Goal: Task Accomplishment & Management: Manage account settings

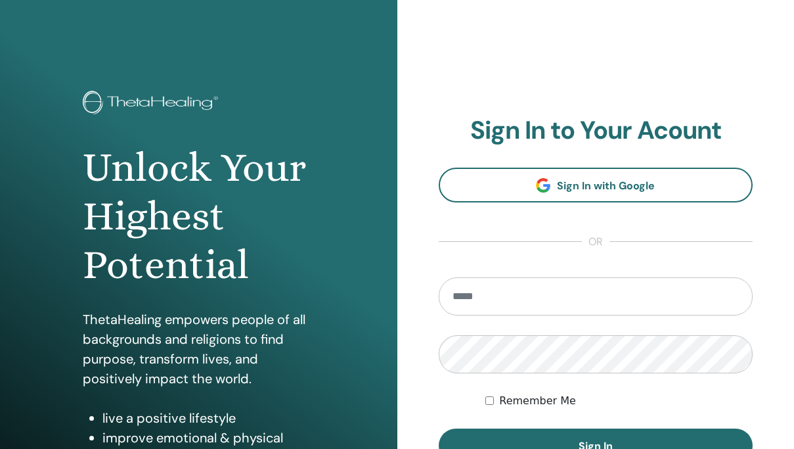
type input "**********"
click at [439, 428] on button "Sign In" at bounding box center [596, 445] width 315 height 34
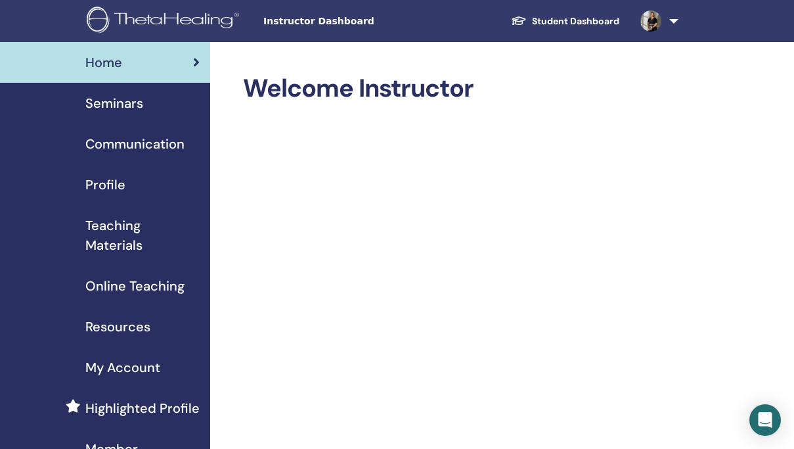
click at [122, 101] on span "Seminars" at bounding box center [114, 103] width 58 height 20
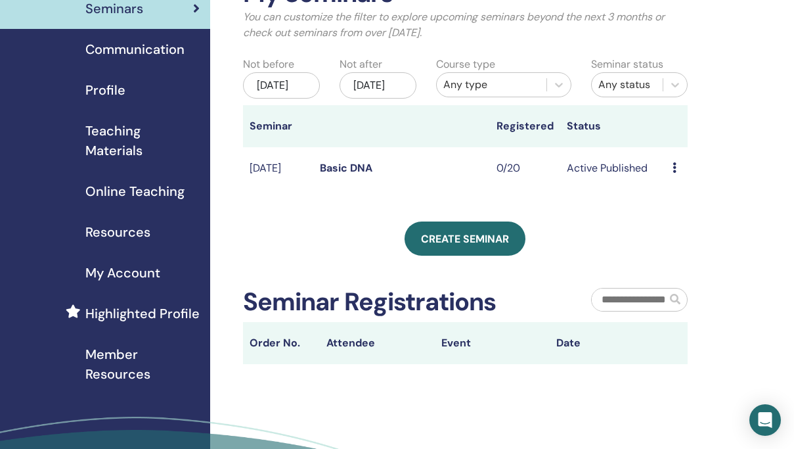
scroll to position [91, 0]
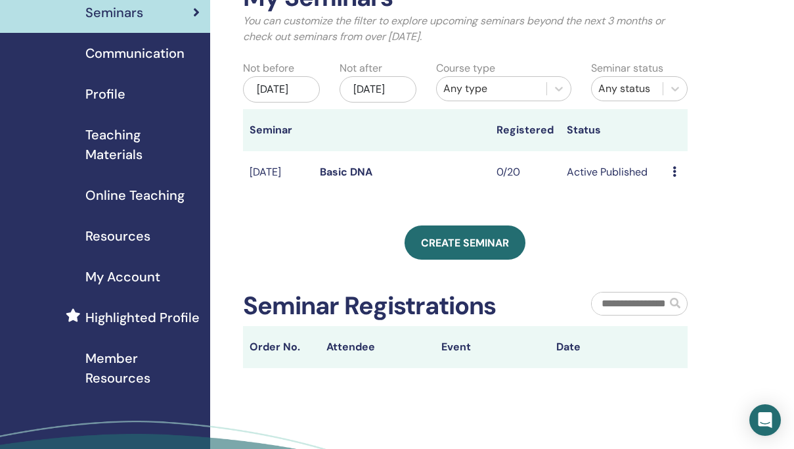
click at [673, 177] on icon at bounding box center [675, 171] width 4 height 11
click at [676, 234] on link "Attendees" at bounding box center [685, 236] width 50 height 14
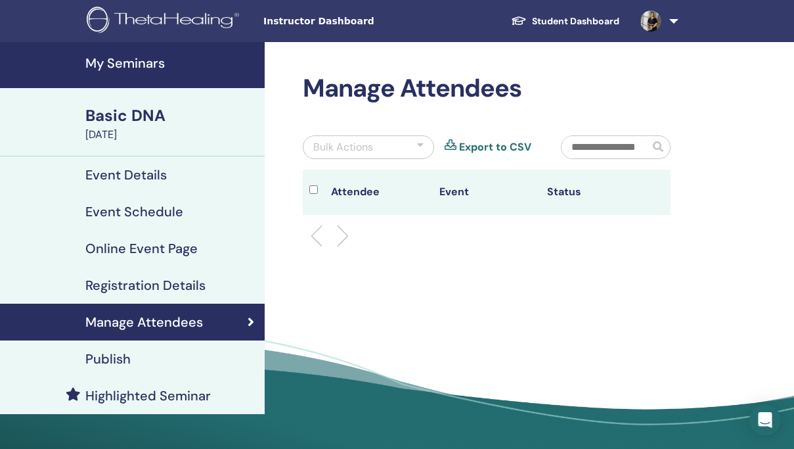
click at [168, 286] on h4 "Registration Details" at bounding box center [145, 285] width 120 height 16
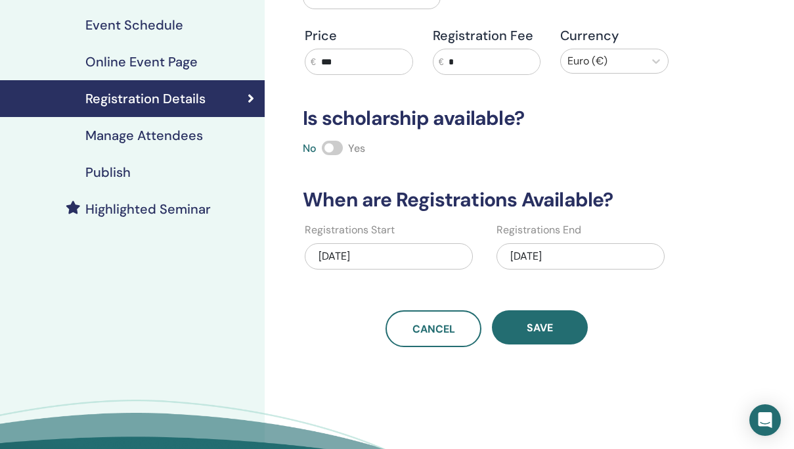
scroll to position [186, 0]
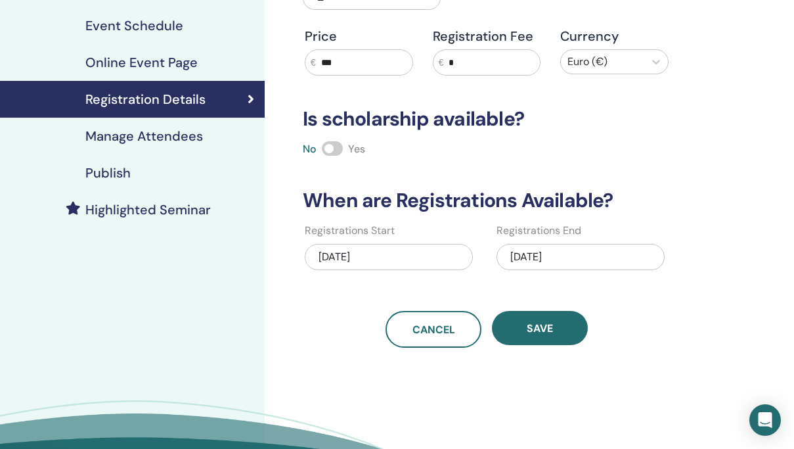
click at [124, 137] on h4 "Manage Attendees" at bounding box center [144, 136] width 118 height 16
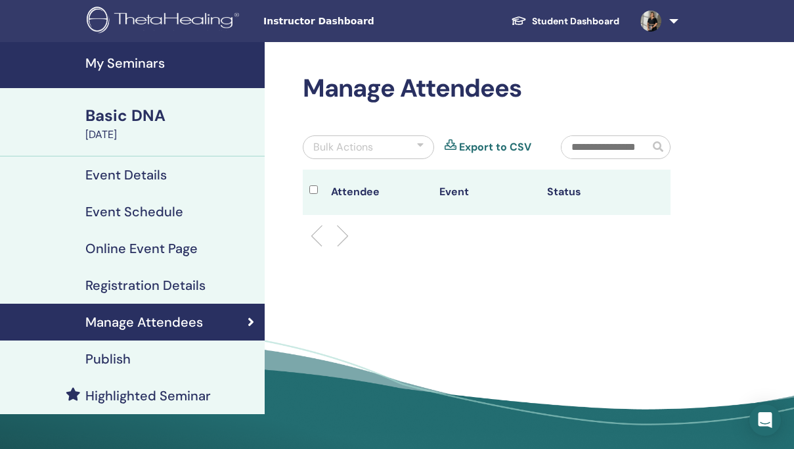
click at [126, 183] on h4 "Event Details" at bounding box center [125, 175] width 81 height 16
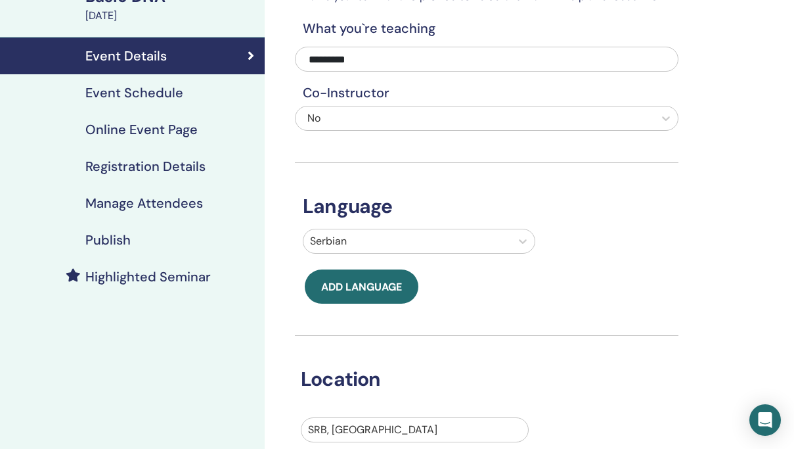
scroll to position [92, 0]
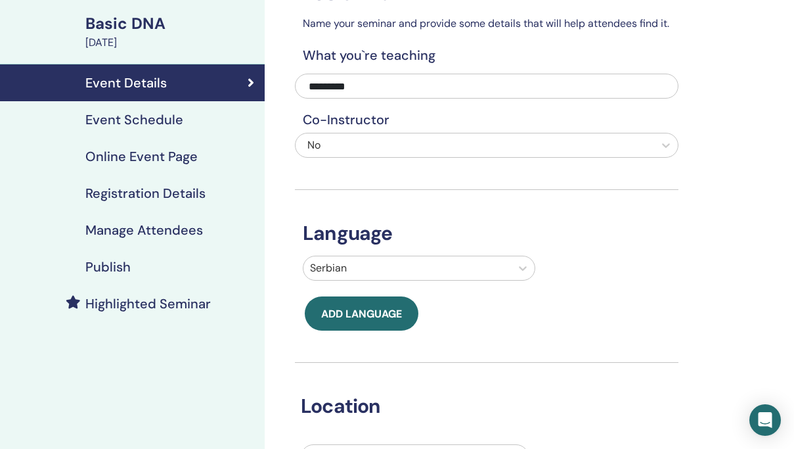
click at [142, 118] on h4 "Event Schedule" at bounding box center [134, 120] width 98 height 16
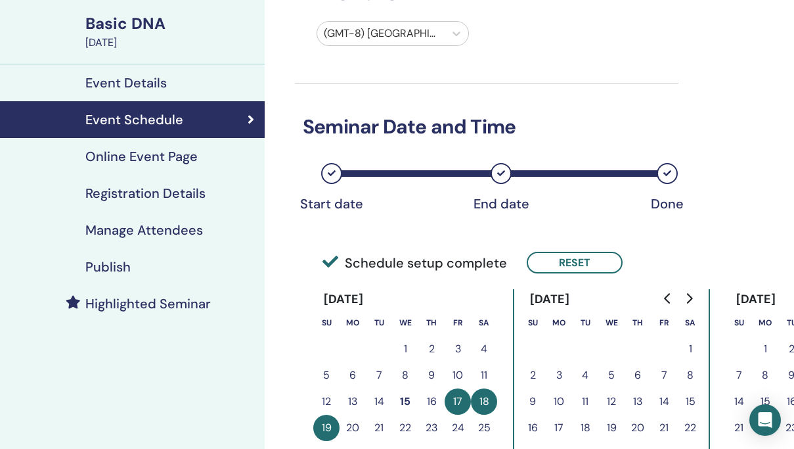
click at [149, 191] on h4 "Registration Details" at bounding box center [145, 193] width 120 height 16
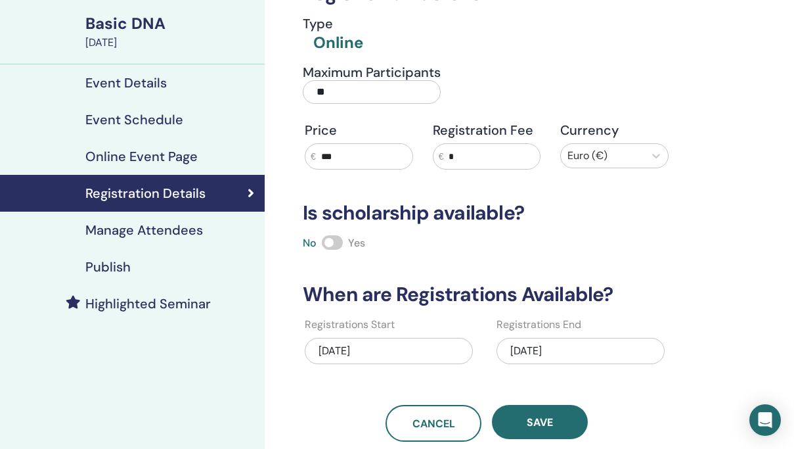
click at [137, 81] on h4 "Event Details" at bounding box center [125, 83] width 81 height 16
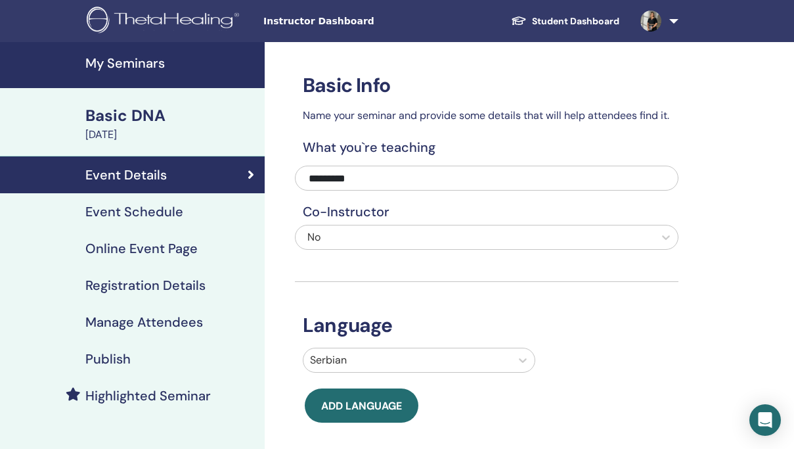
click at [545, 18] on link "Student Dashboard" at bounding box center [565, 21] width 129 height 24
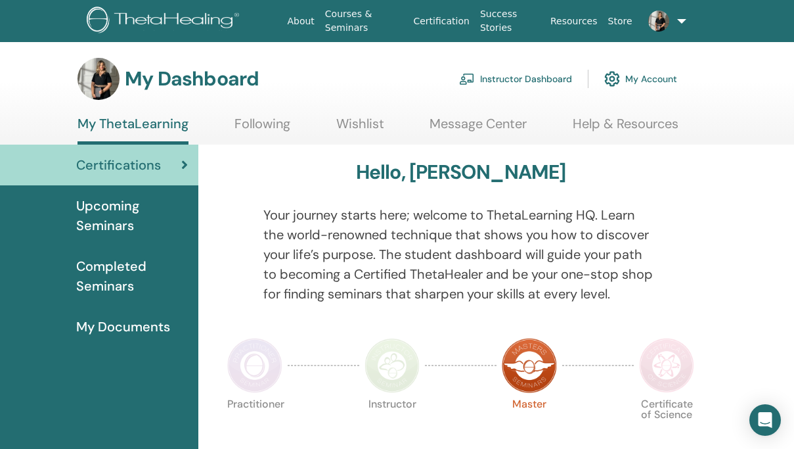
click at [114, 213] on span "Upcoming Seminars" at bounding box center [132, 215] width 112 height 39
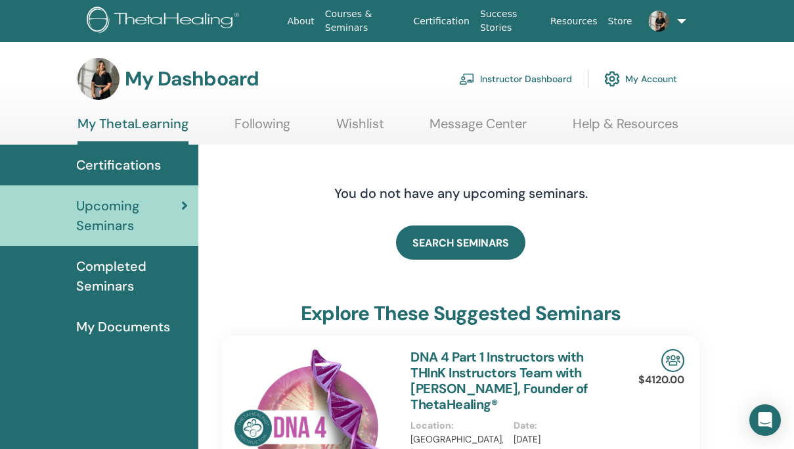
click at [120, 325] on span "My Documents" at bounding box center [123, 327] width 94 height 20
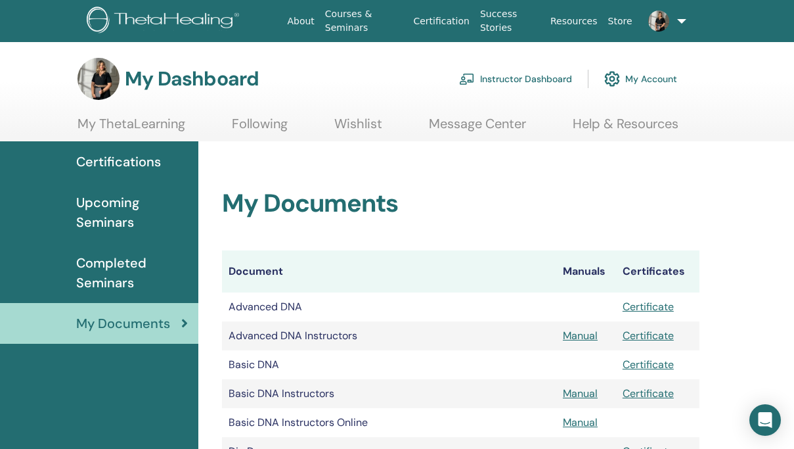
click at [436, 24] on link "Certification" at bounding box center [441, 21] width 66 height 24
click at [503, 76] on link "Instructor Dashboard" at bounding box center [515, 78] width 113 height 29
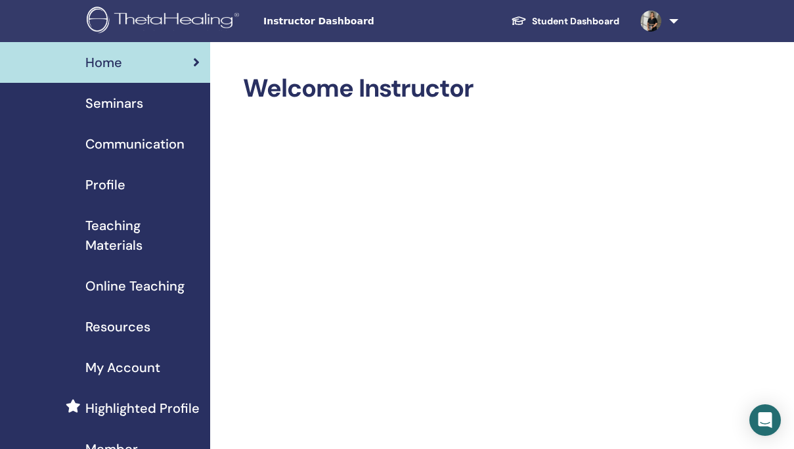
click at [136, 290] on span "Online Teaching" at bounding box center [134, 286] width 99 height 20
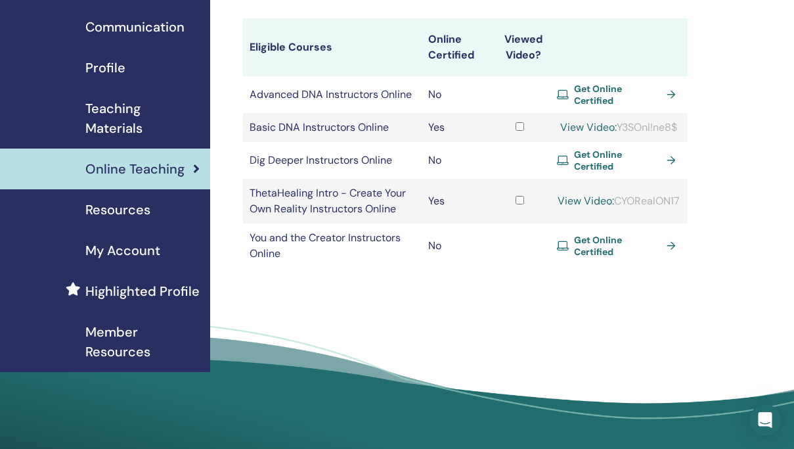
scroll to position [118, 0]
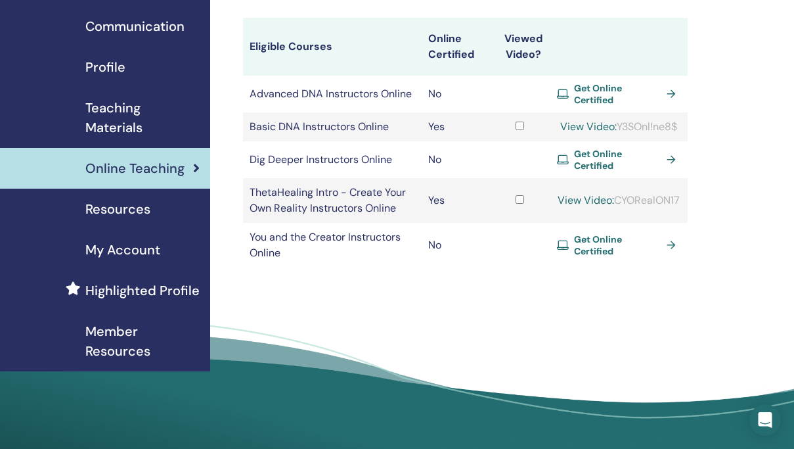
click at [122, 350] on span "Member Resources" at bounding box center [142, 340] width 114 height 39
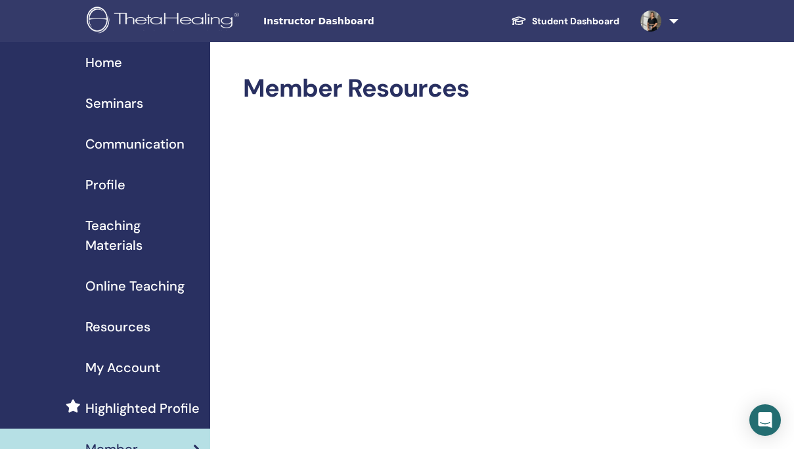
click at [118, 104] on span "Seminars" at bounding box center [114, 103] width 58 height 20
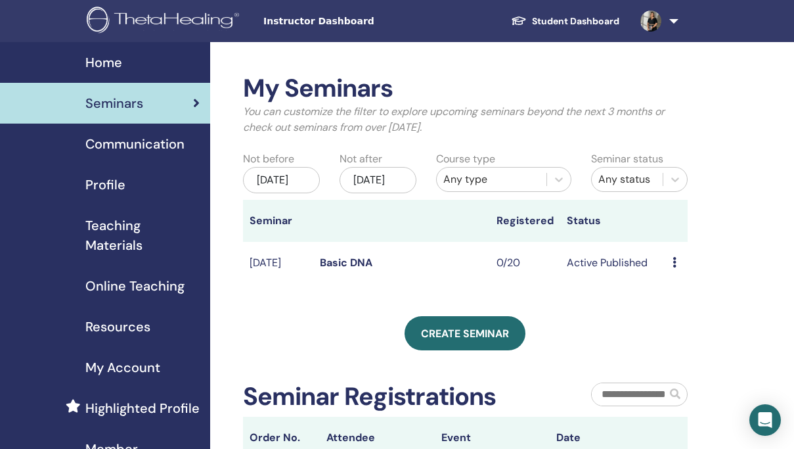
click at [674, 267] on icon at bounding box center [675, 262] width 4 height 11
click at [683, 286] on link "Preview" at bounding box center [679, 288] width 37 height 14
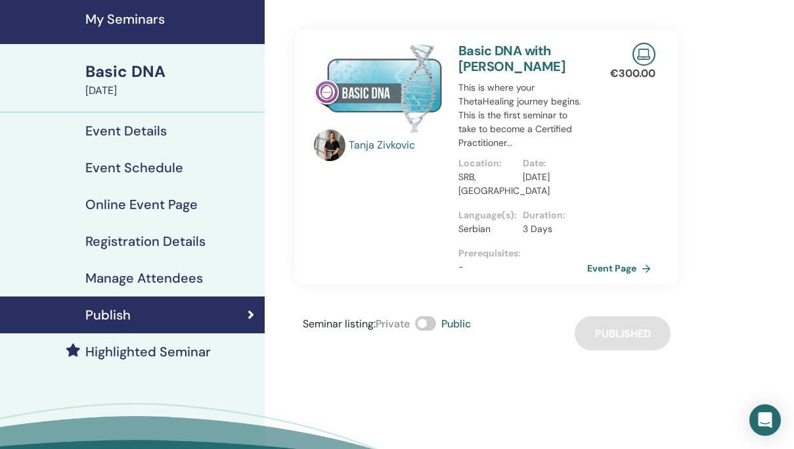
scroll to position [41, 0]
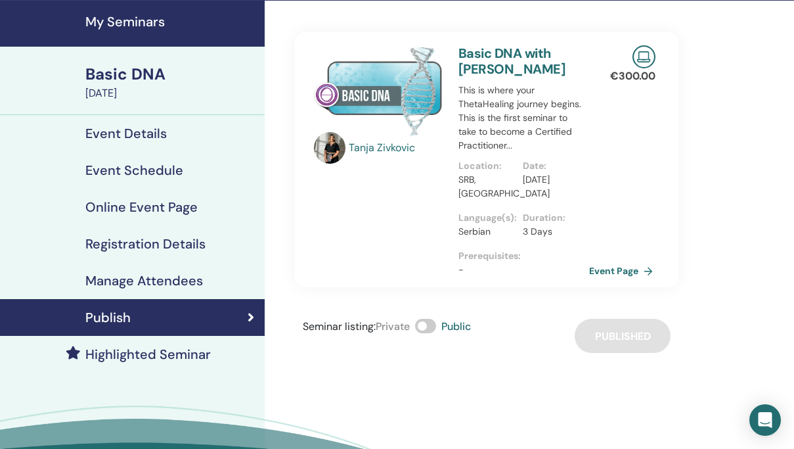
click at [618, 267] on link "Event Page" at bounding box center [623, 271] width 69 height 20
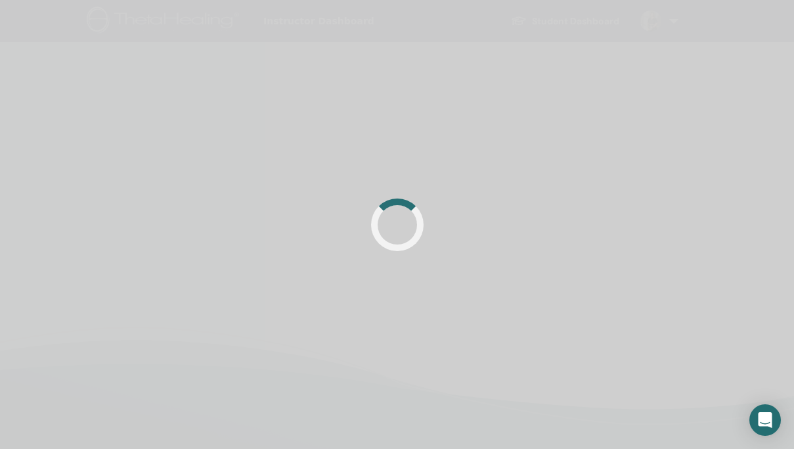
scroll to position [41, 0]
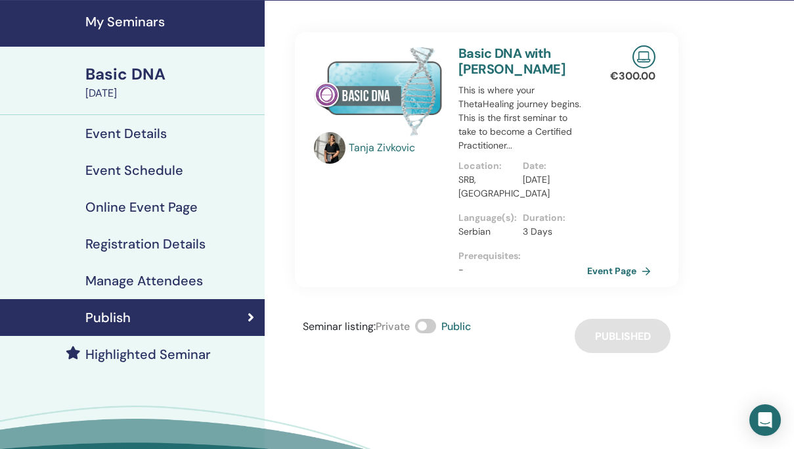
click at [123, 133] on h4 "Event Details" at bounding box center [125, 134] width 81 height 16
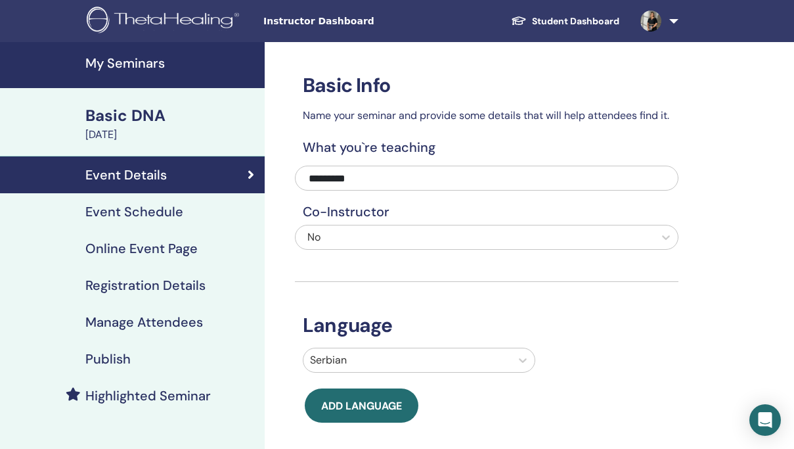
click at [148, 210] on h4 "Event Schedule" at bounding box center [134, 212] width 98 height 16
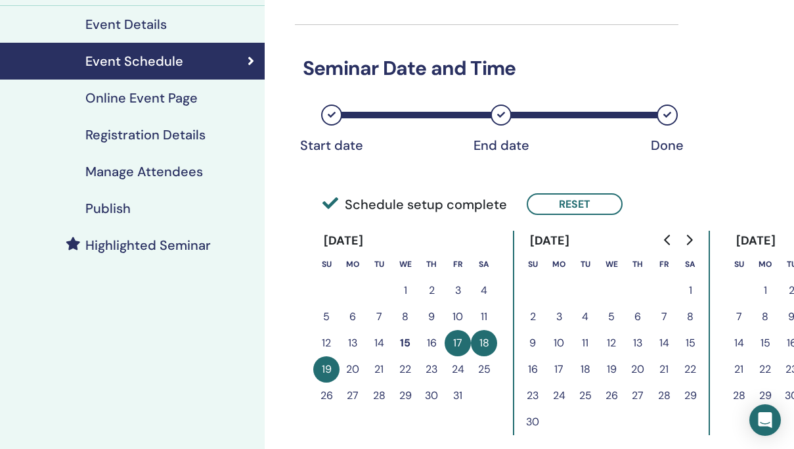
scroll to position [142, 0]
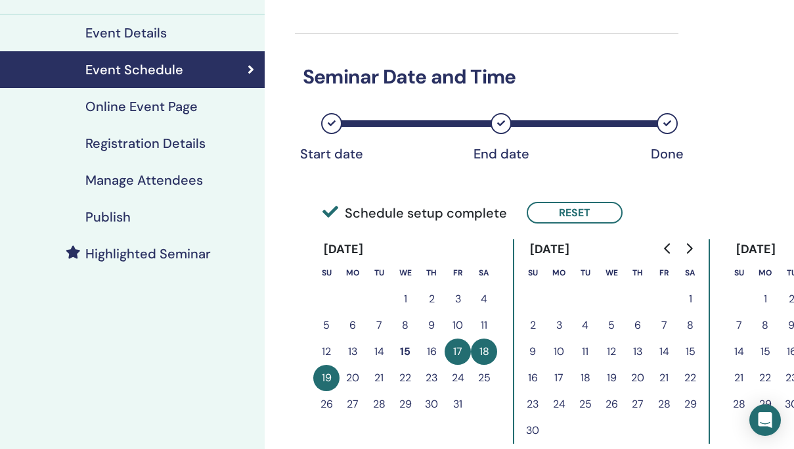
click at [161, 106] on h4 "Online Event Page" at bounding box center [141, 107] width 112 height 16
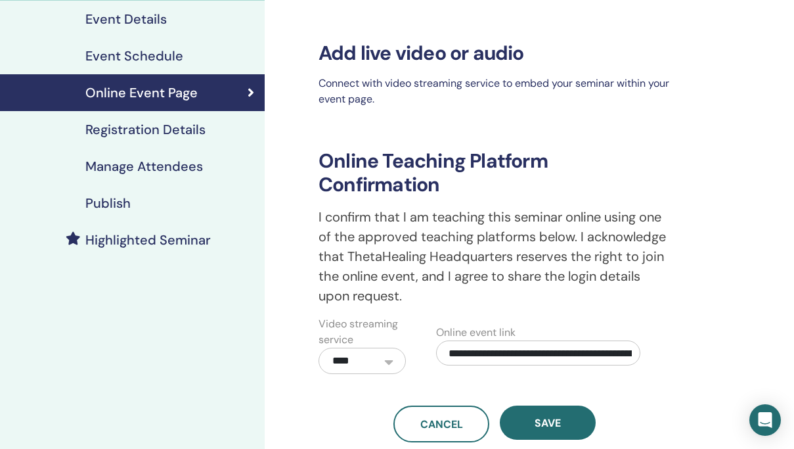
scroll to position [143, 0]
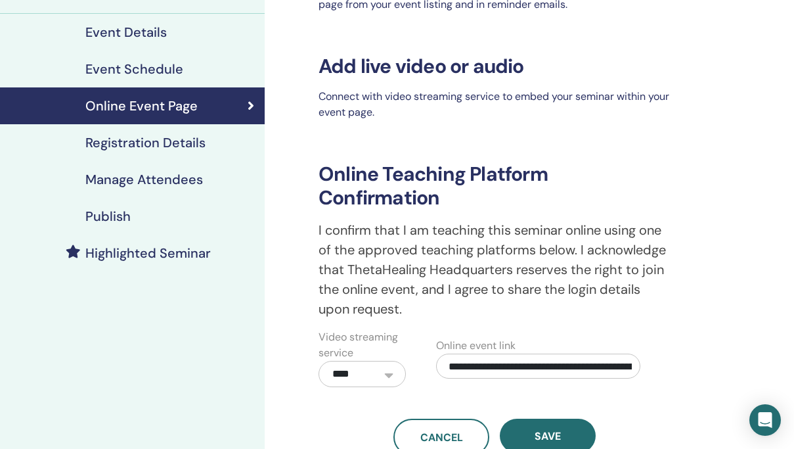
click at [154, 32] on h4 "Event Details" at bounding box center [125, 32] width 81 height 16
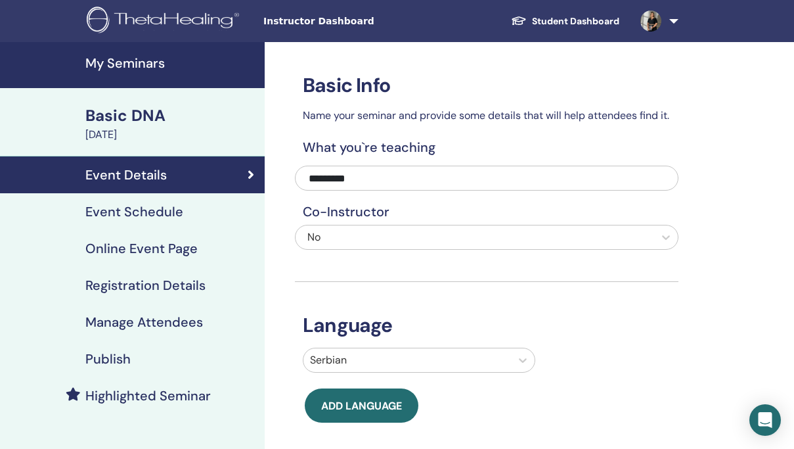
click at [155, 286] on h4 "Registration Details" at bounding box center [145, 285] width 120 height 16
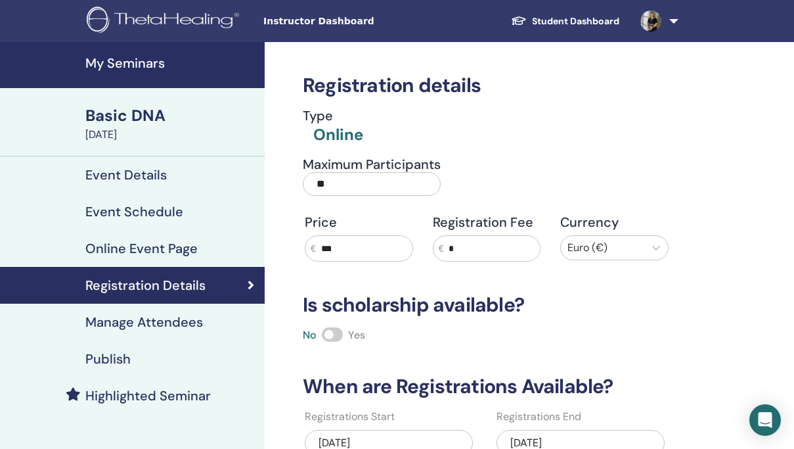
click at [127, 116] on div "Basic DNA" at bounding box center [170, 115] width 171 height 22
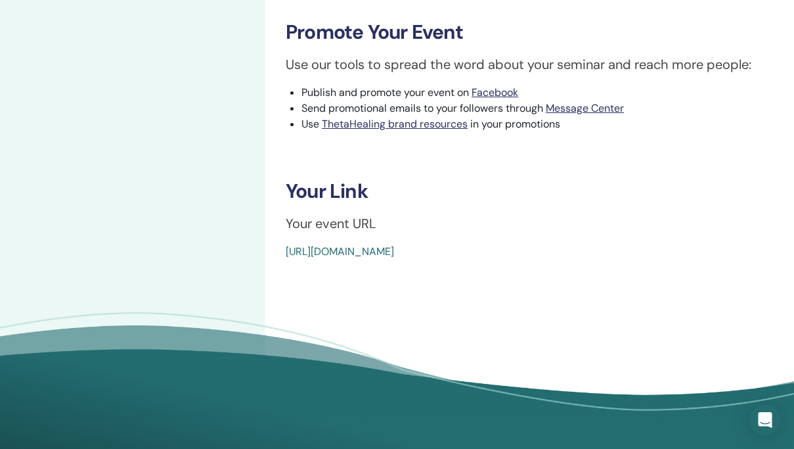
scroll to position [404, 0]
click at [394, 249] on link "https://www.thetahealing.com/seminar-378490-details.html" at bounding box center [340, 251] width 108 height 14
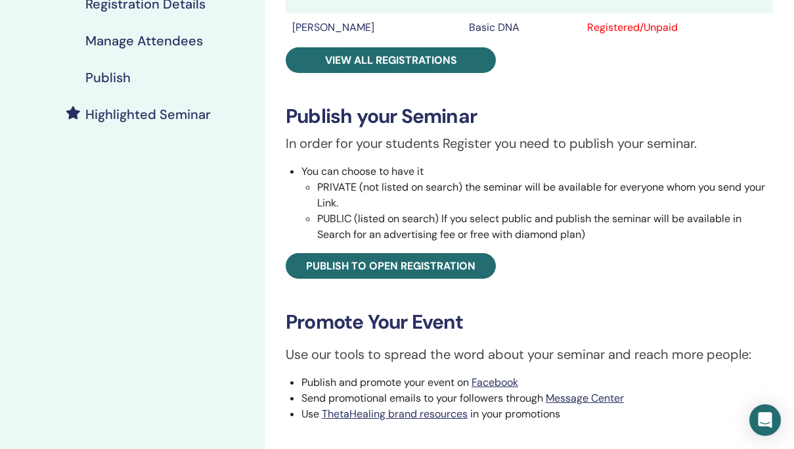
scroll to position [313, 0]
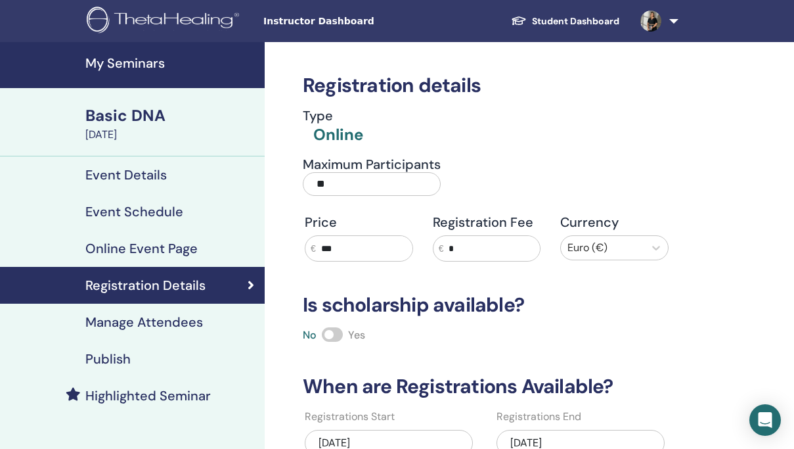
click at [130, 120] on div "Basic DNA" at bounding box center [170, 115] width 171 height 22
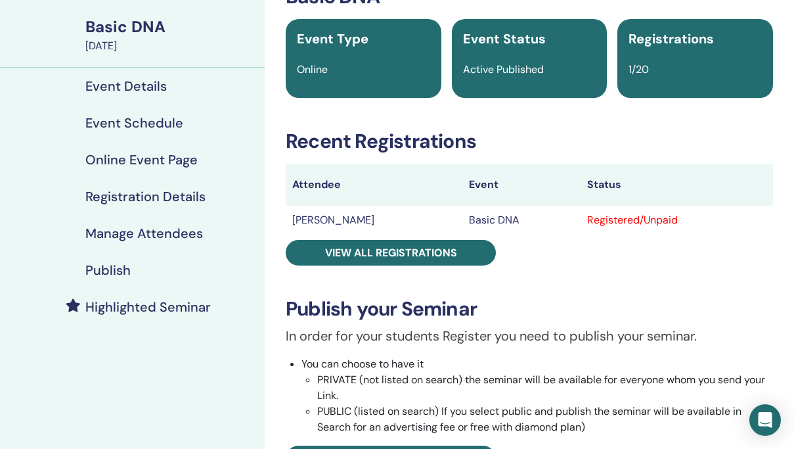
scroll to position [117, 0]
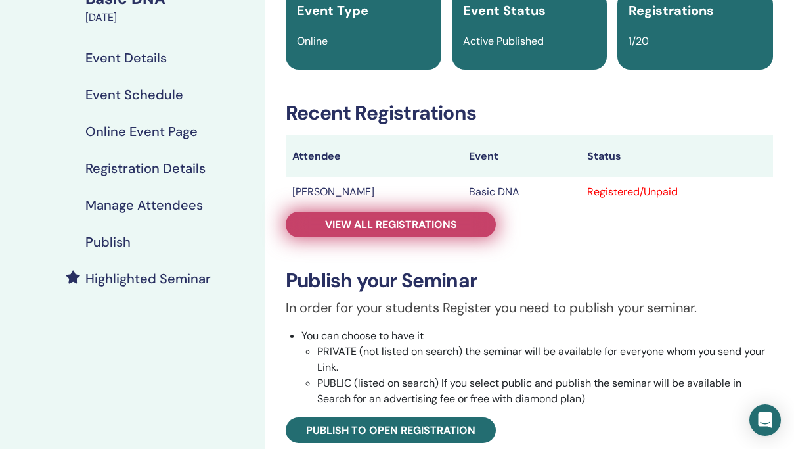
click at [399, 224] on span "View all registrations" at bounding box center [391, 224] width 132 height 14
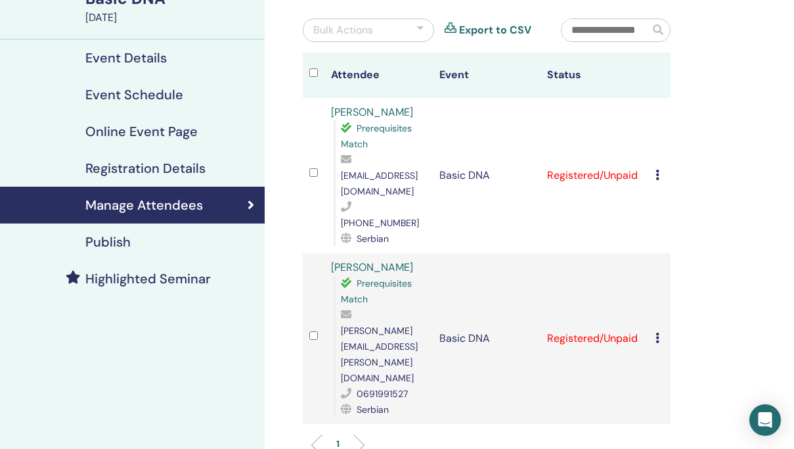
click at [658, 170] on icon at bounding box center [658, 175] width 4 height 11
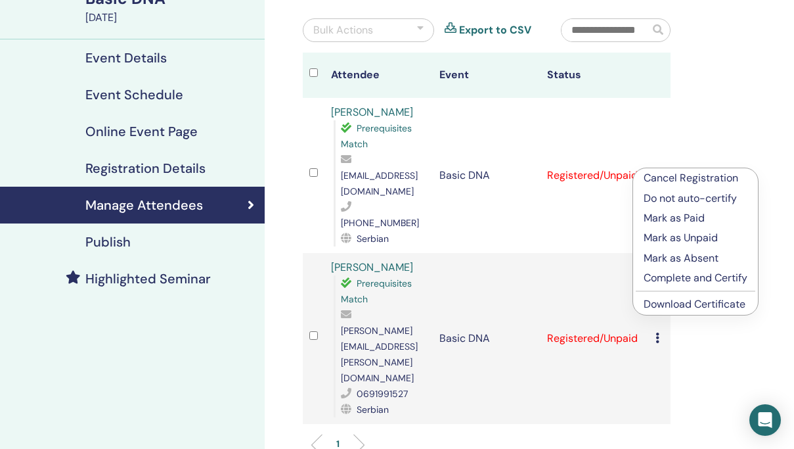
click at [685, 218] on p "Mark as Paid" at bounding box center [696, 218] width 104 height 16
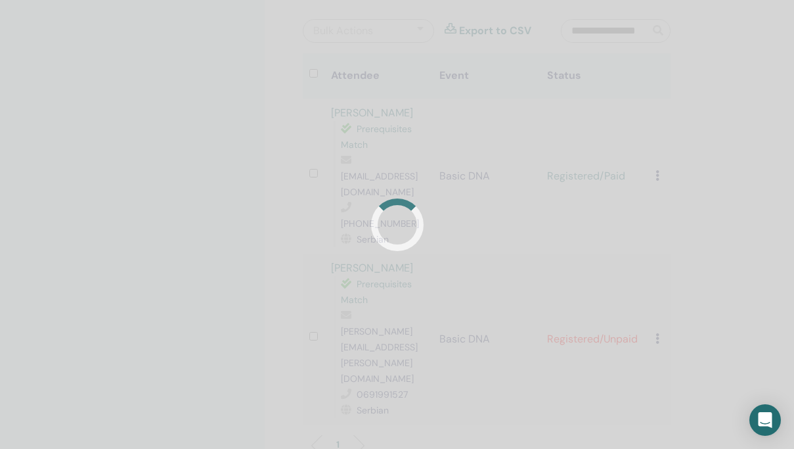
scroll to position [117, 0]
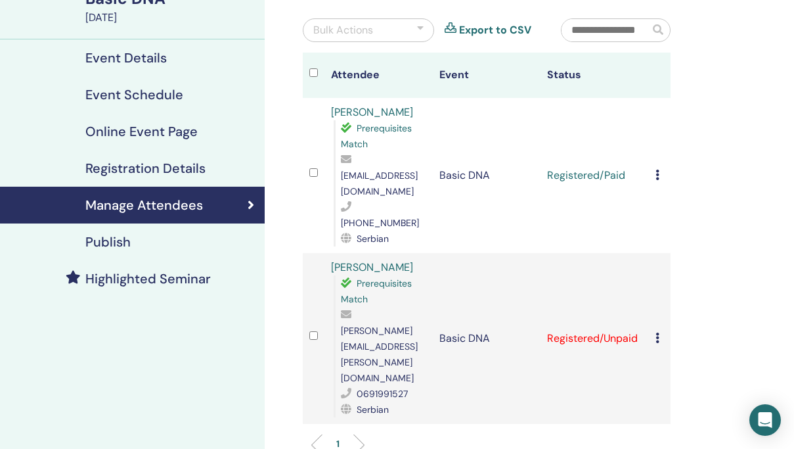
click at [659, 332] on icon at bounding box center [658, 337] width 4 height 11
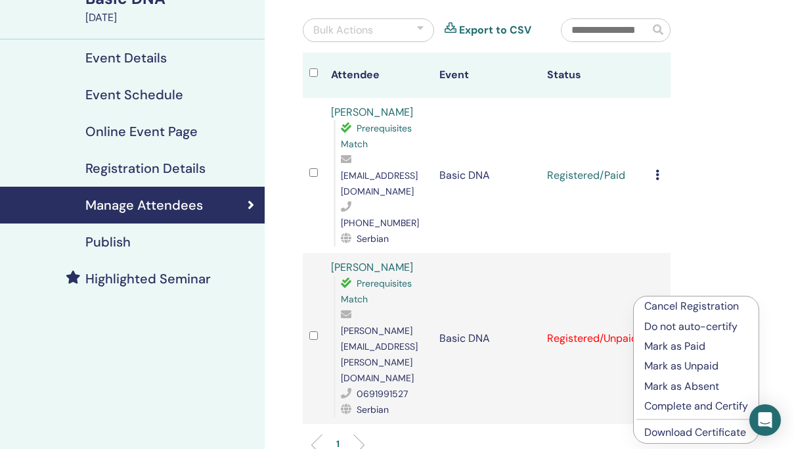
click at [666, 348] on p "Mark as Paid" at bounding box center [697, 346] width 104 height 16
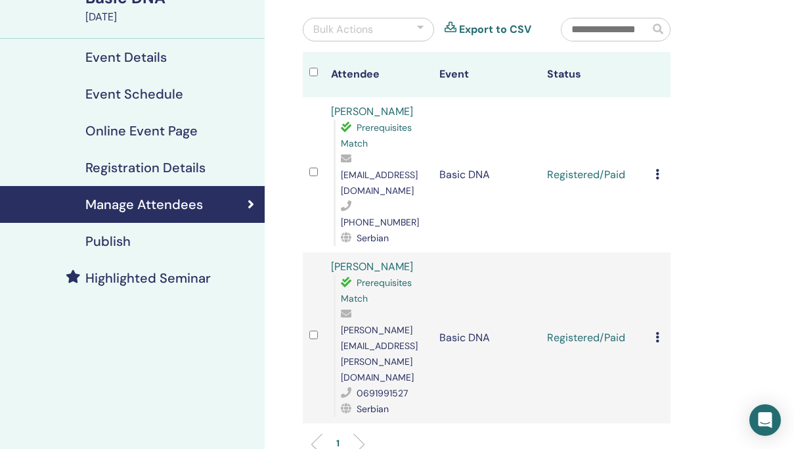
scroll to position [120, 0]
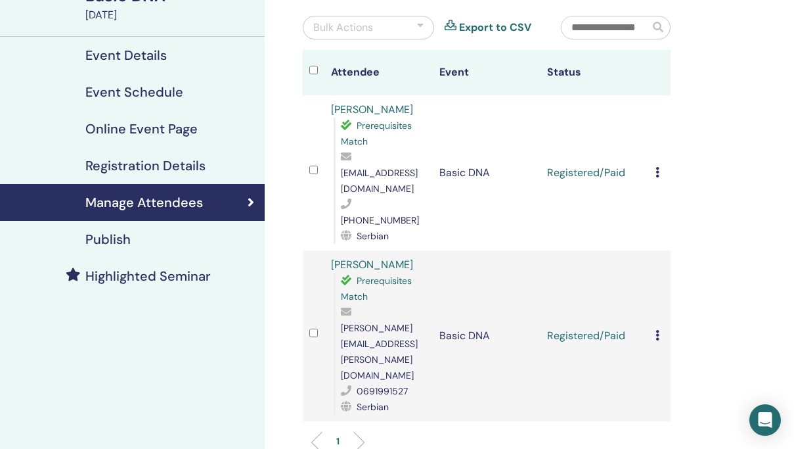
click at [163, 202] on h4 "Manage Attendees" at bounding box center [144, 202] width 118 height 16
click at [209, 201] on div "Manage Attendees" at bounding box center [133, 202] width 244 height 16
click at [228, 206] on div "Manage Attendees" at bounding box center [133, 202] width 244 height 16
click at [171, 208] on h4 "Manage Attendees" at bounding box center [144, 202] width 118 height 16
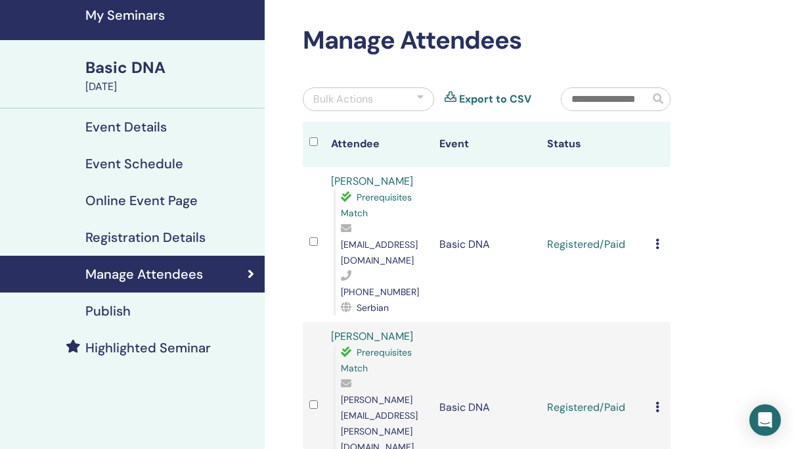
scroll to position [0, 0]
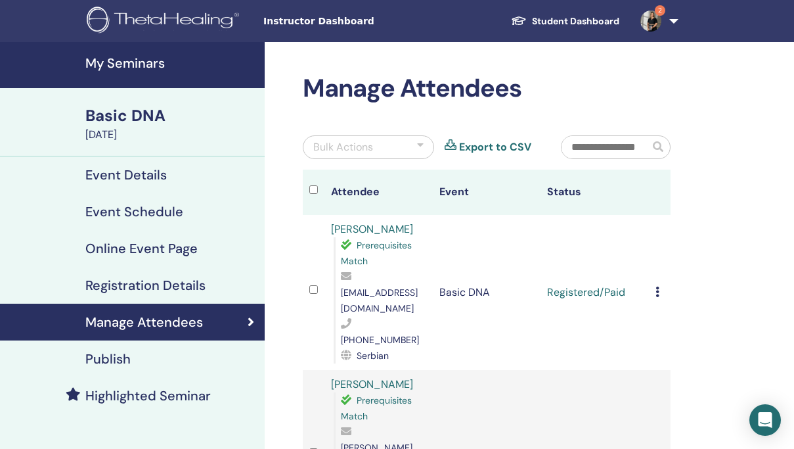
click at [140, 286] on h4 "Registration Details" at bounding box center [145, 285] width 120 height 16
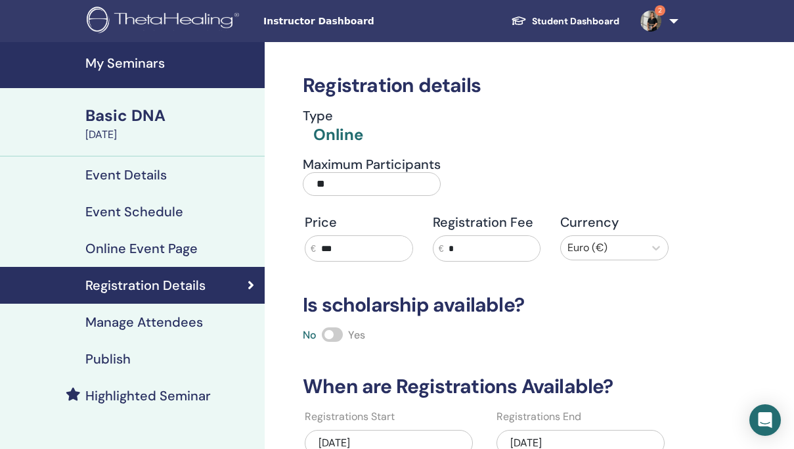
click at [156, 323] on h4 "Manage Attendees" at bounding box center [144, 322] width 118 height 16
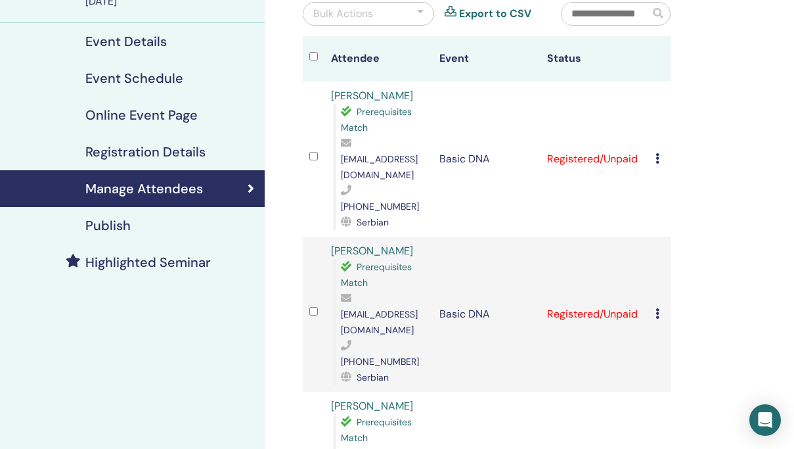
scroll to position [134, 0]
click at [656, 308] on icon at bounding box center [658, 313] width 4 height 11
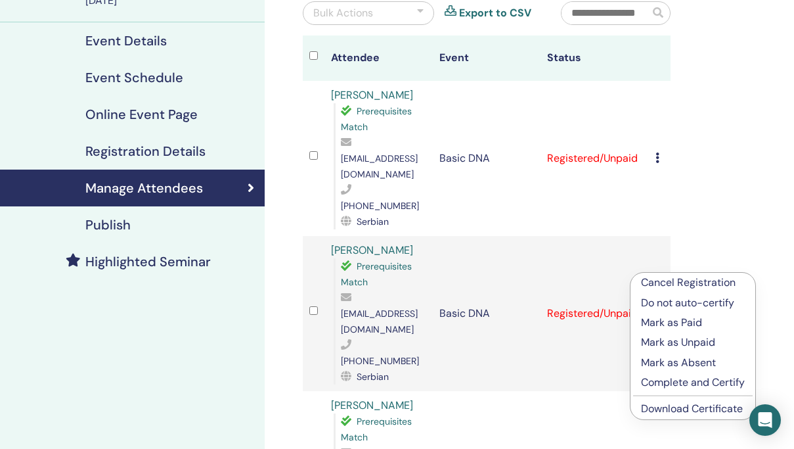
click at [676, 322] on p "Mark as Paid" at bounding box center [693, 323] width 104 height 16
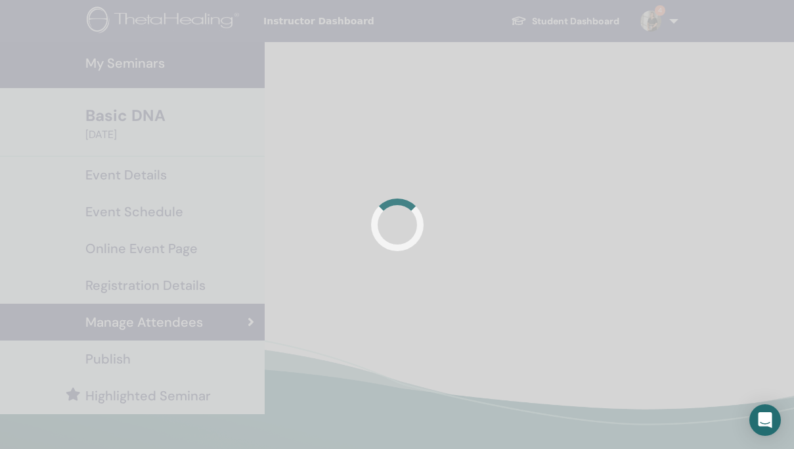
scroll to position [134, 0]
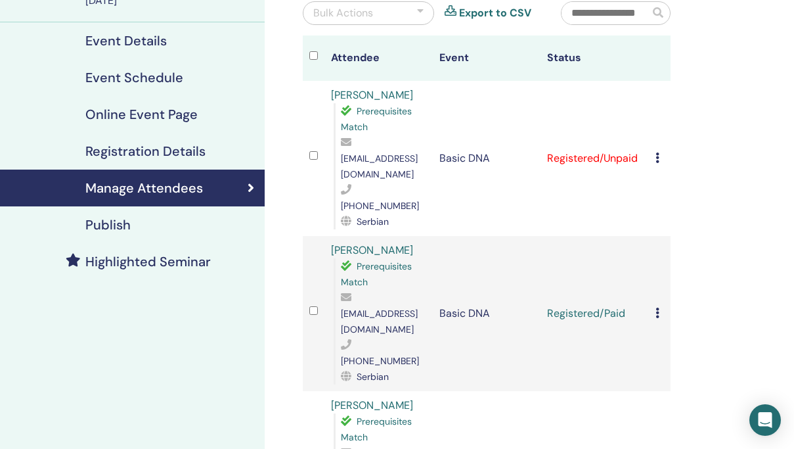
click at [659, 152] on icon at bounding box center [658, 157] width 4 height 11
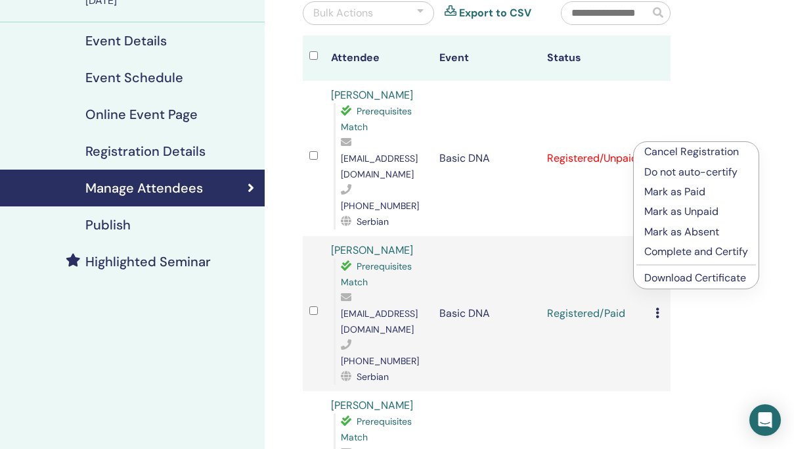
click at [668, 191] on p "Mark as Paid" at bounding box center [697, 192] width 104 height 16
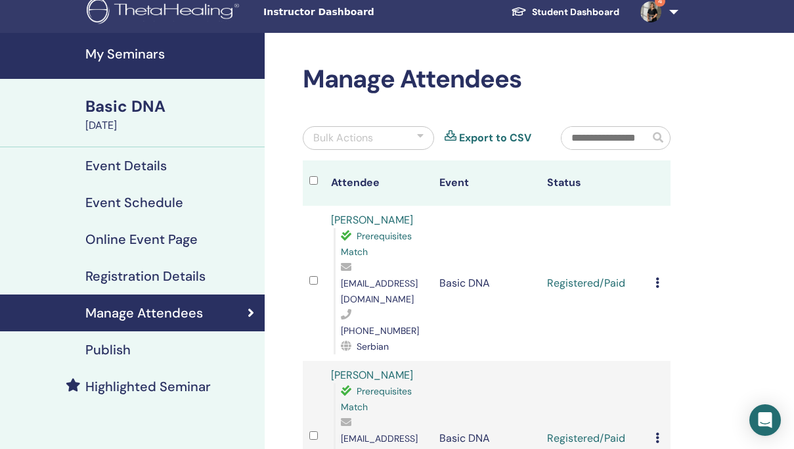
scroll to position [7, 0]
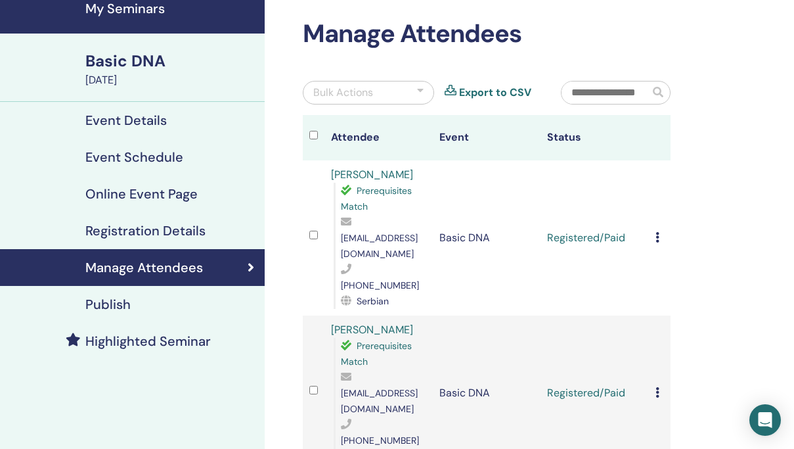
scroll to position [0, 0]
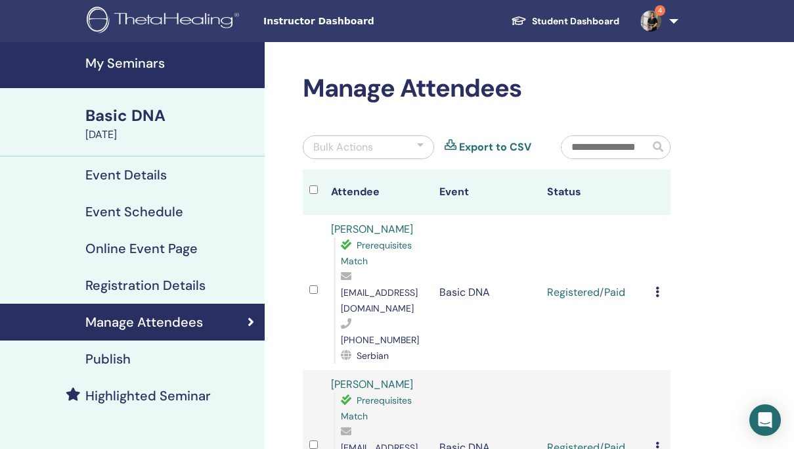
click at [164, 321] on h4 "Manage Attendees" at bounding box center [144, 322] width 118 height 16
click at [154, 323] on h4 "Manage Attendees" at bounding box center [144, 322] width 118 height 16
click at [246, 320] on div "Manage Attendees" at bounding box center [133, 322] width 244 height 16
click at [128, 286] on h4 "Registration Details" at bounding box center [145, 285] width 120 height 16
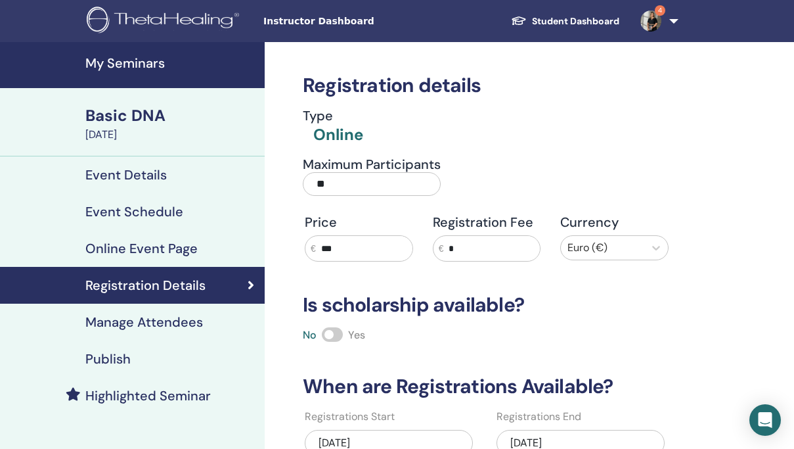
click at [131, 323] on h4 "Manage Attendees" at bounding box center [144, 322] width 118 height 16
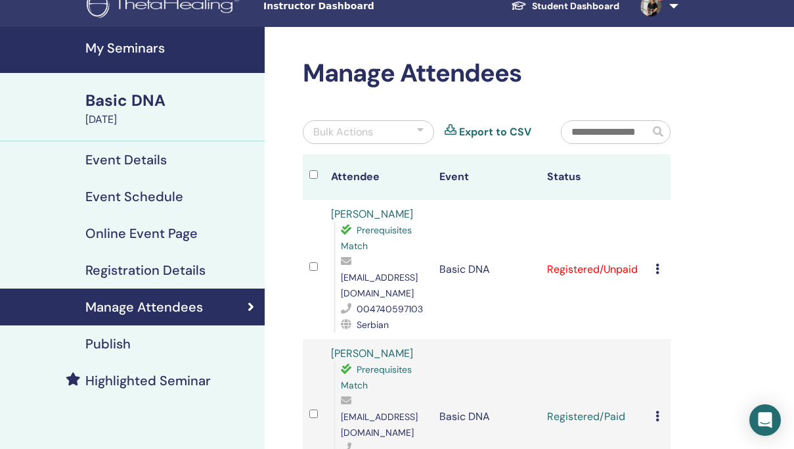
scroll to position [3, 0]
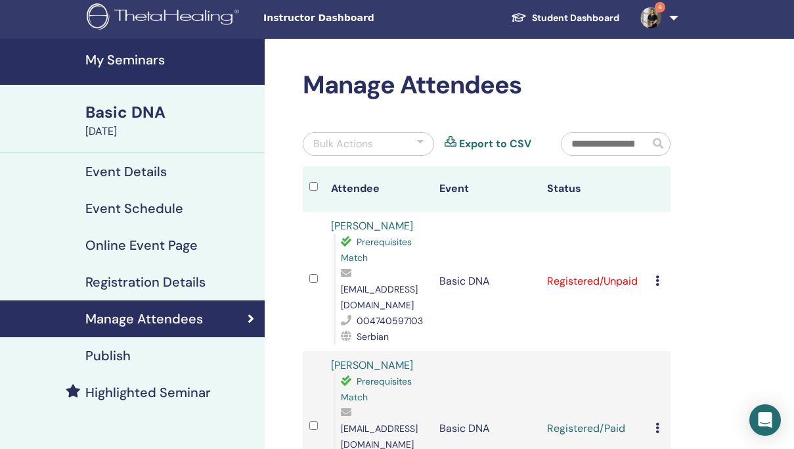
click at [657, 275] on icon at bounding box center [658, 280] width 4 height 11
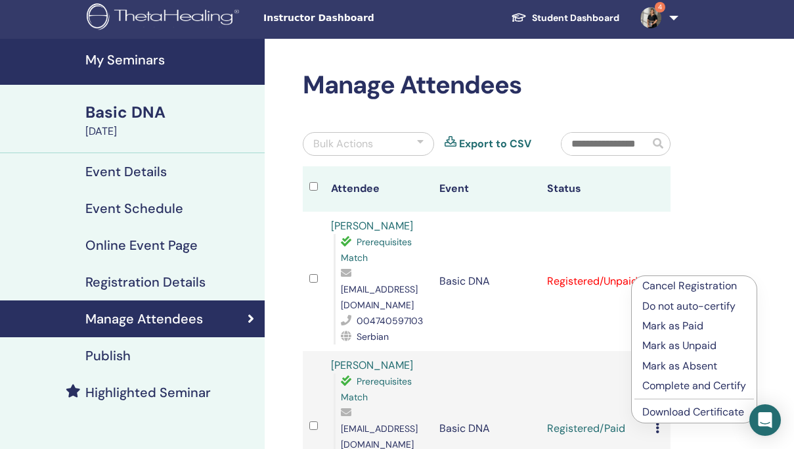
click at [665, 327] on p "Mark as Paid" at bounding box center [695, 326] width 104 height 16
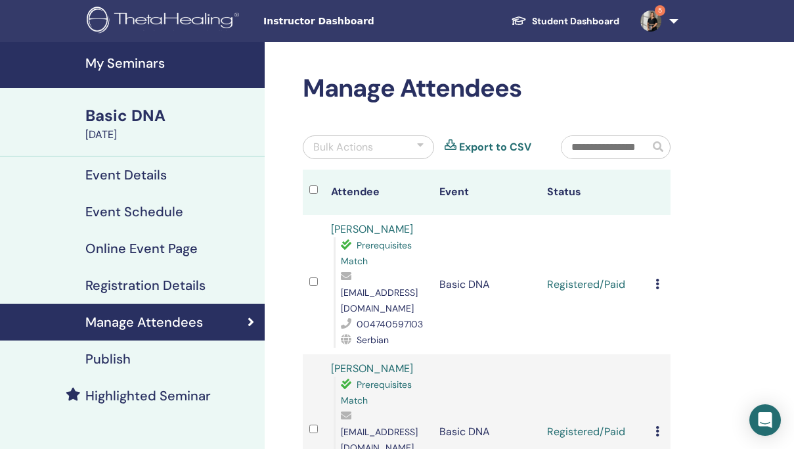
click at [146, 329] on h4 "Manage Attendees" at bounding box center [144, 322] width 118 height 16
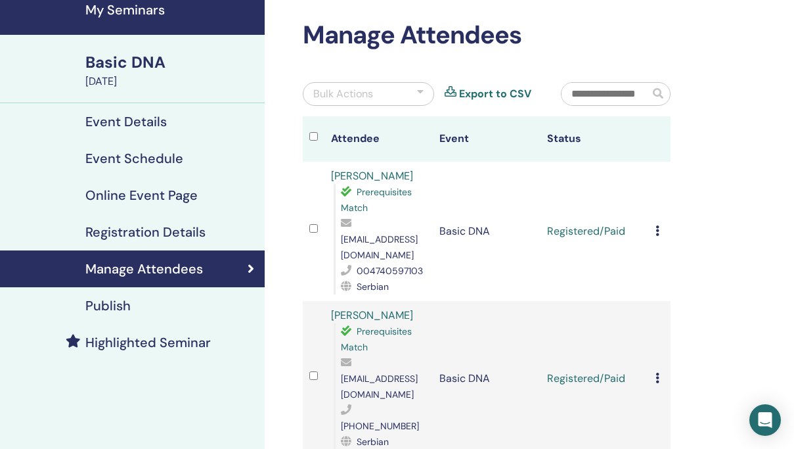
scroll to position [52, 0]
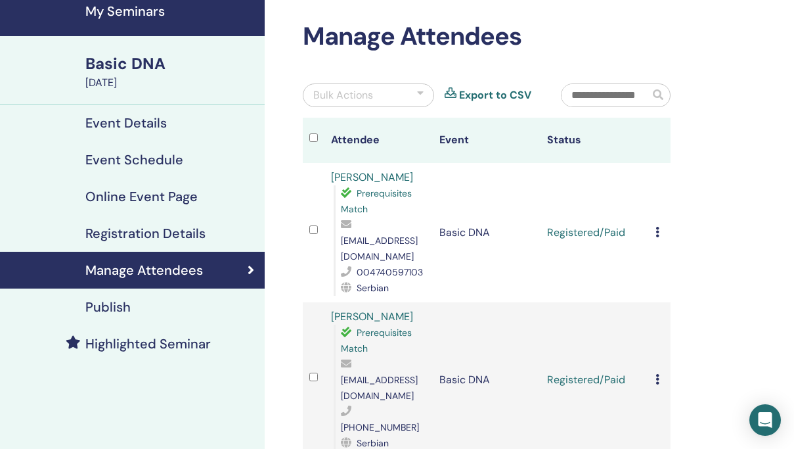
click at [129, 126] on h4 "Event Details" at bounding box center [125, 123] width 81 height 16
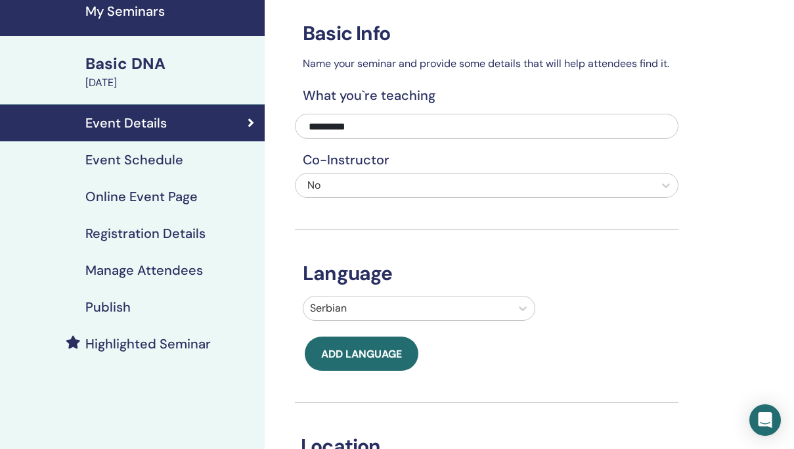
click at [123, 267] on h4 "Manage Attendees" at bounding box center [144, 270] width 118 height 16
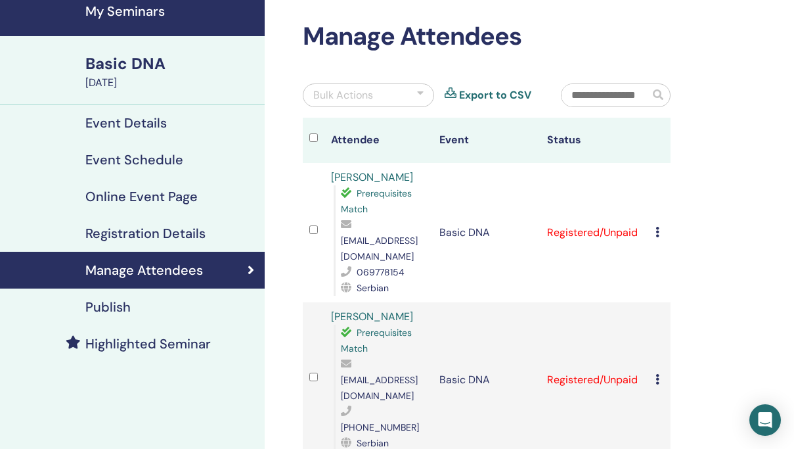
click at [658, 227] on icon at bounding box center [658, 232] width 4 height 11
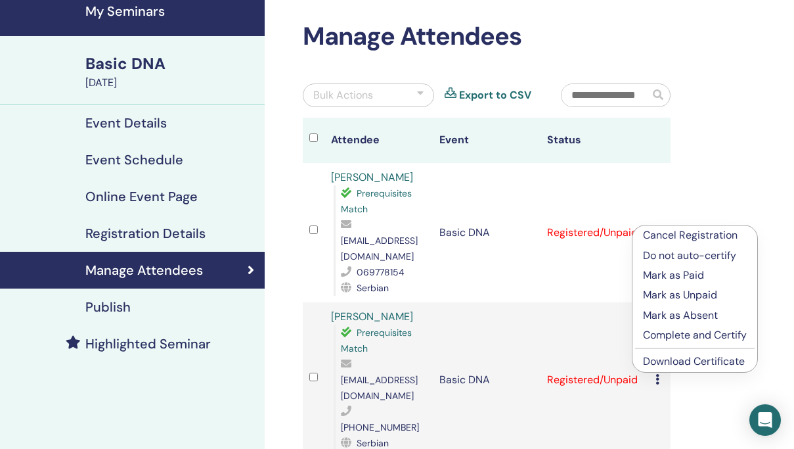
click at [672, 236] on p "Cancel Registration" at bounding box center [695, 235] width 104 height 16
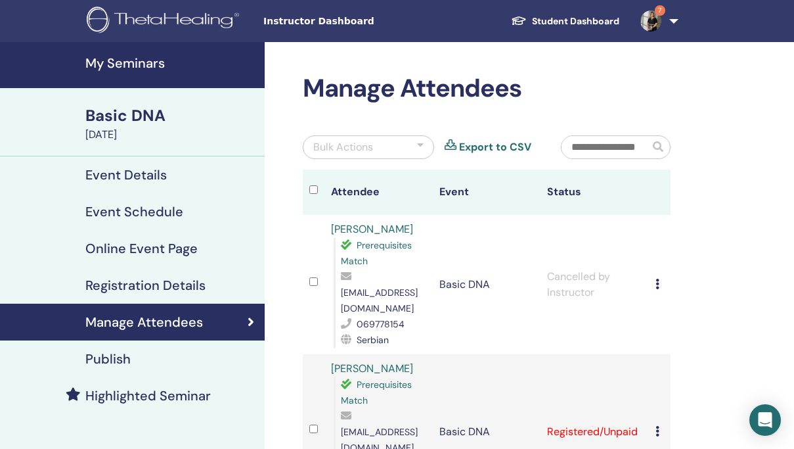
scroll to position [52, 0]
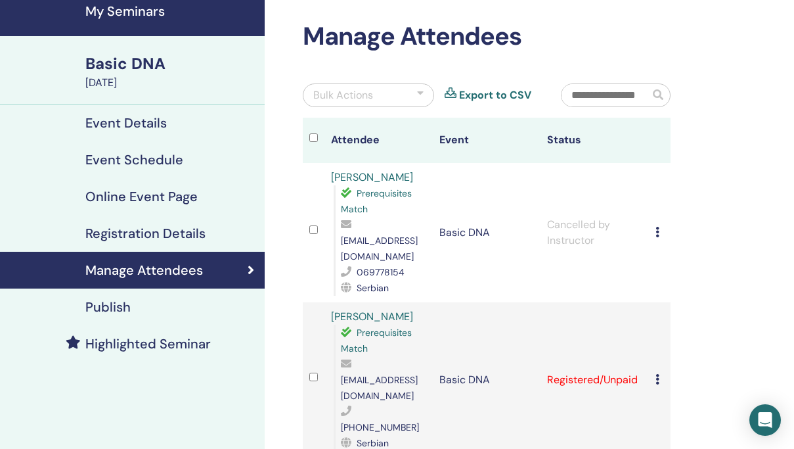
click at [656, 227] on icon at bounding box center [658, 232] width 4 height 11
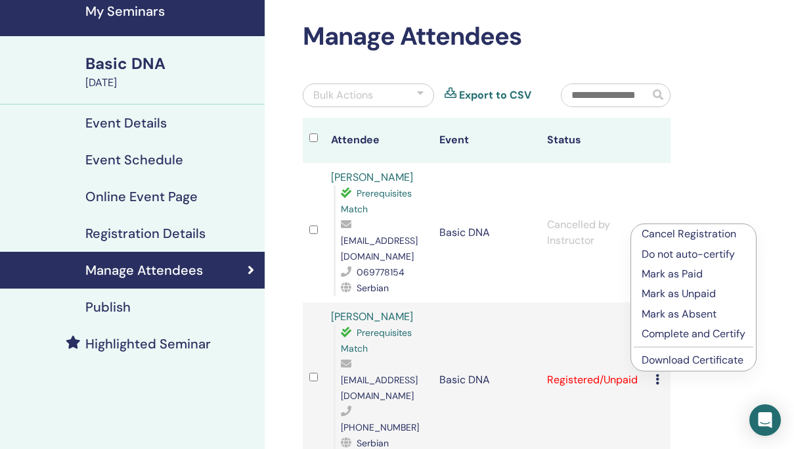
click at [683, 237] on p "Cancel Registration" at bounding box center [694, 234] width 104 height 16
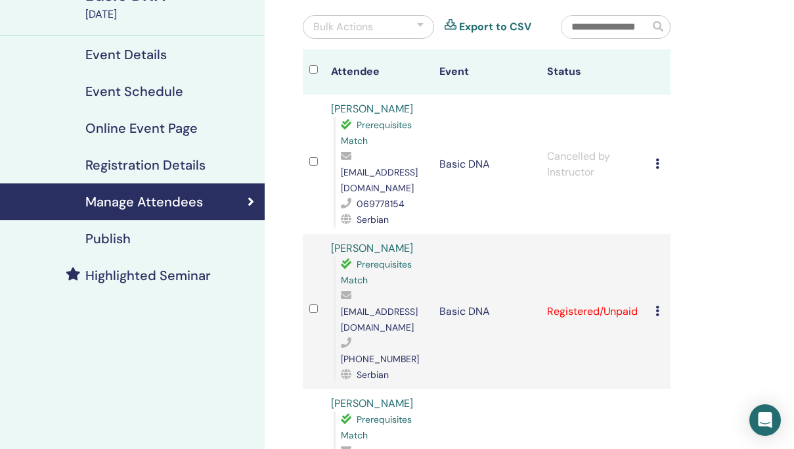
scroll to position [137, 0]
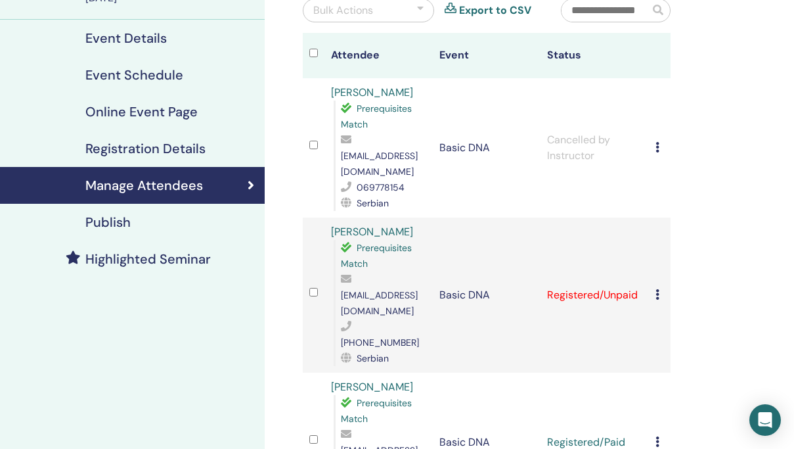
click at [657, 289] on icon at bounding box center [658, 294] width 4 height 11
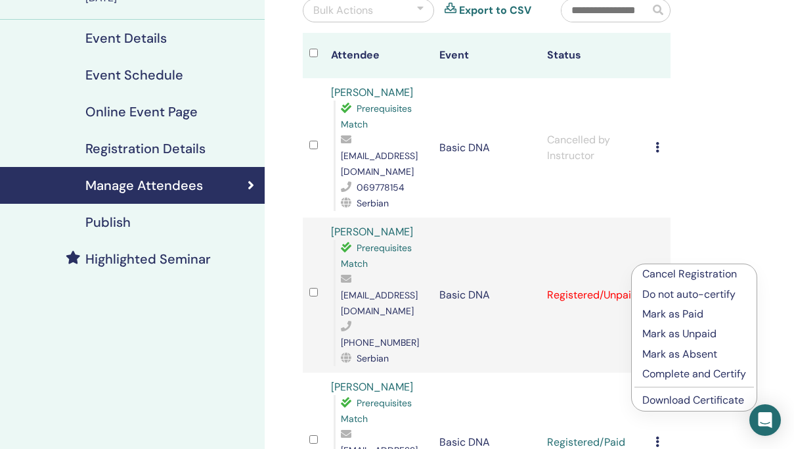
click at [671, 316] on p "Mark as Paid" at bounding box center [695, 314] width 104 height 16
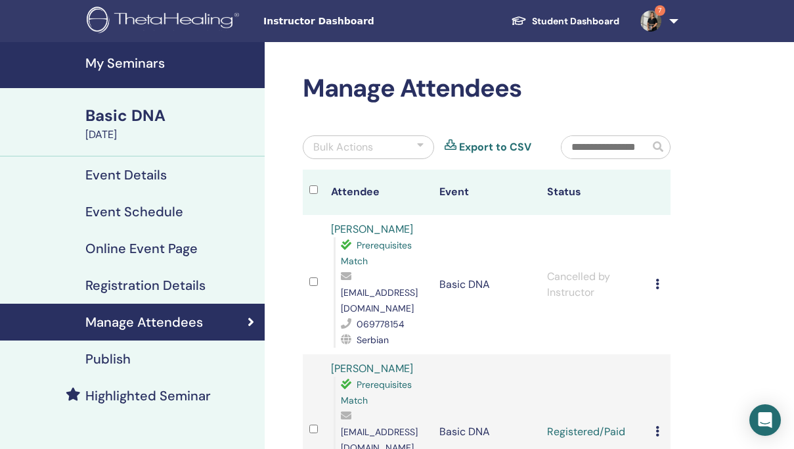
click at [656, 279] on icon at bounding box center [658, 284] width 4 height 11
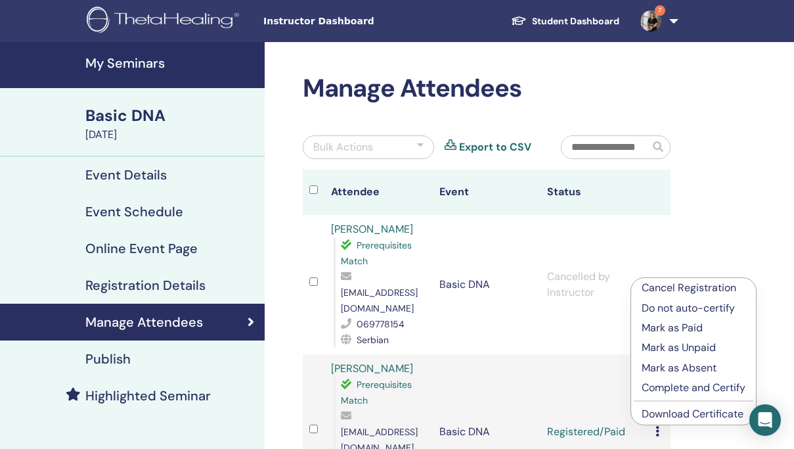
click at [665, 288] on p "Cancel Registration" at bounding box center [694, 288] width 104 height 16
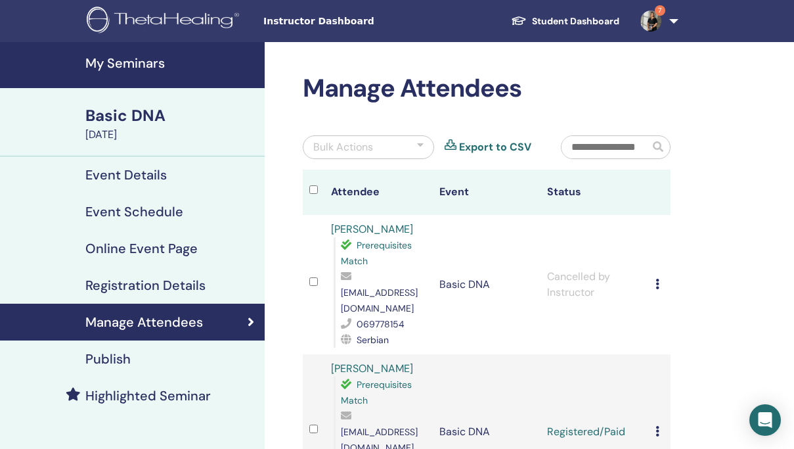
click at [135, 171] on h4 "Event Details" at bounding box center [125, 175] width 81 height 16
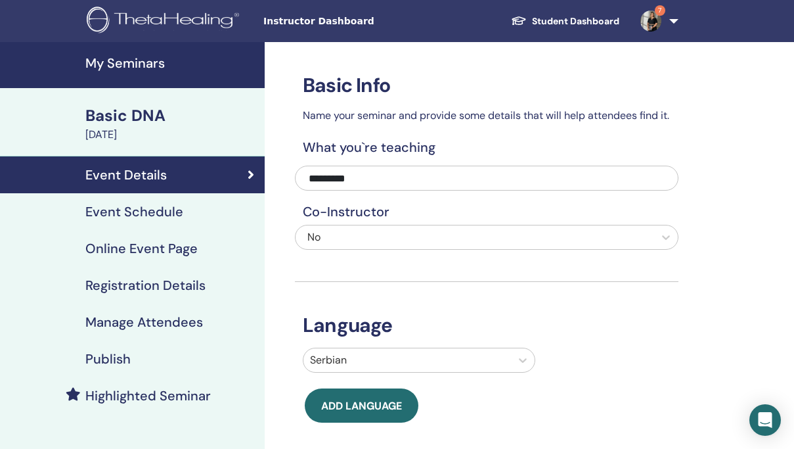
click at [147, 320] on h4 "Manage Attendees" at bounding box center [144, 322] width 118 height 16
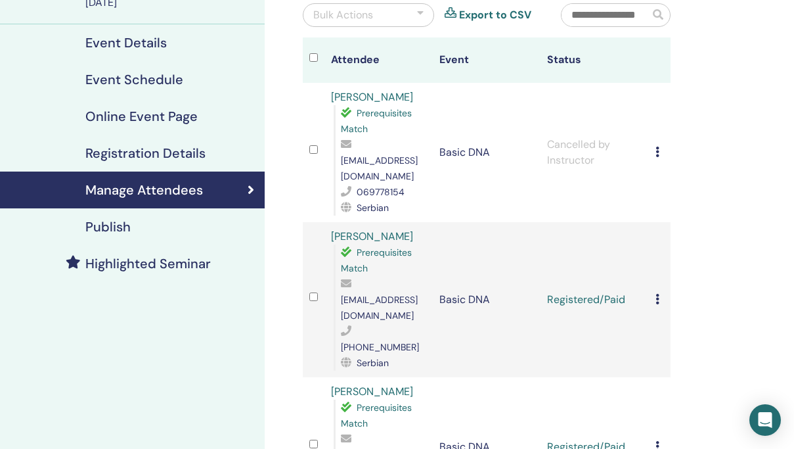
scroll to position [126, 0]
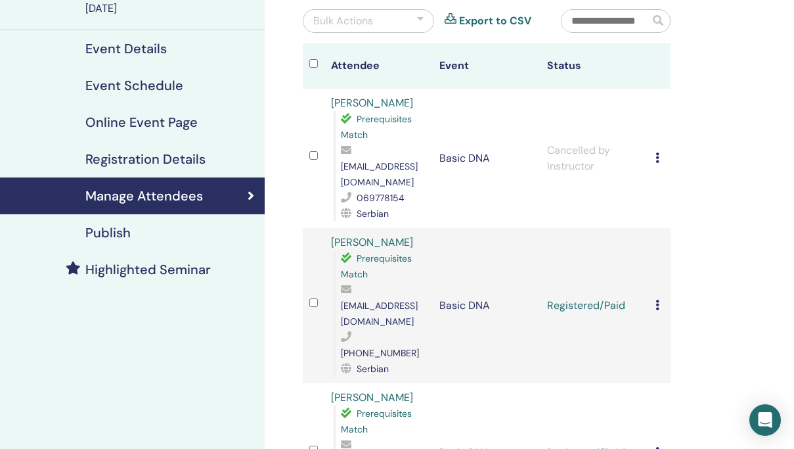
click at [659, 152] on icon at bounding box center [658, 157] width 4 height 11
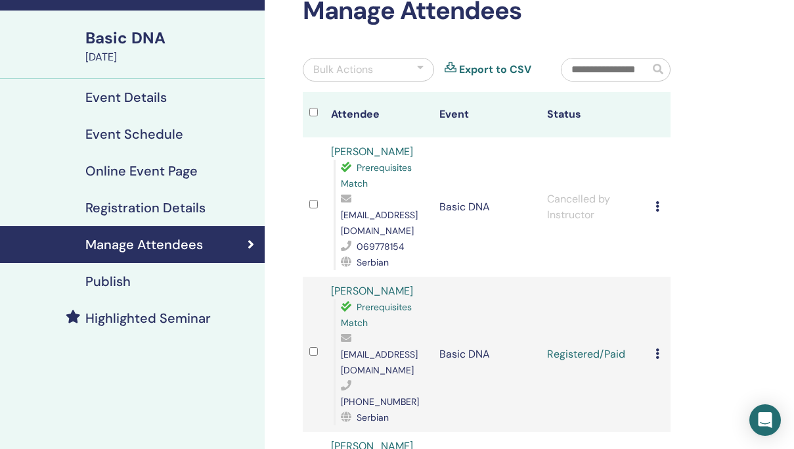
scroll to position [0, 0]
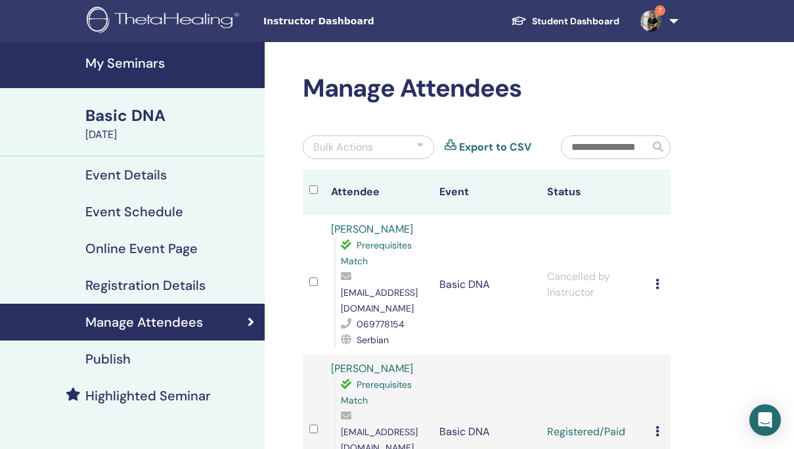
click at [674, 16] on link "7" at bounding box center [657, 21] width 54 height 42
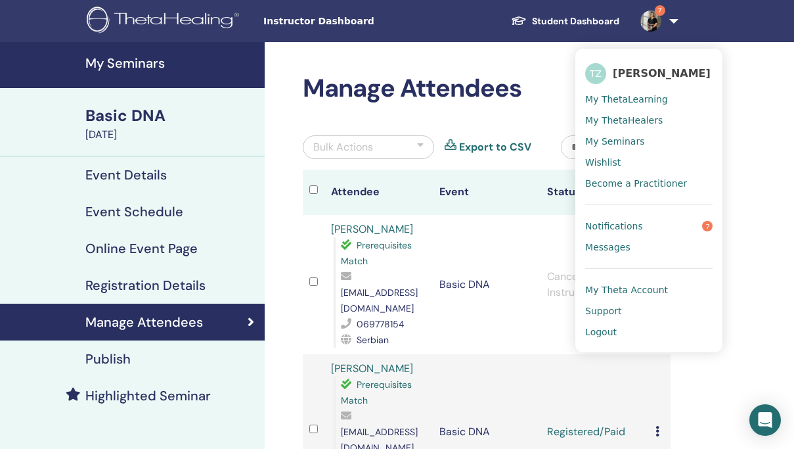
click at [613, 331] on span "Logout" at bounding box center [601, 332] width 32 height 12
click at [602, 329] on span "Logout" at bounding box center [601, 332] width 32 height 12
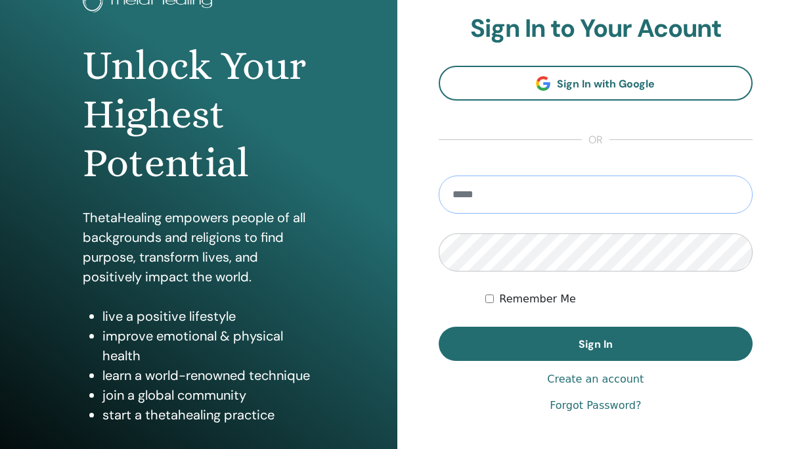
scroll to position [104, 0]
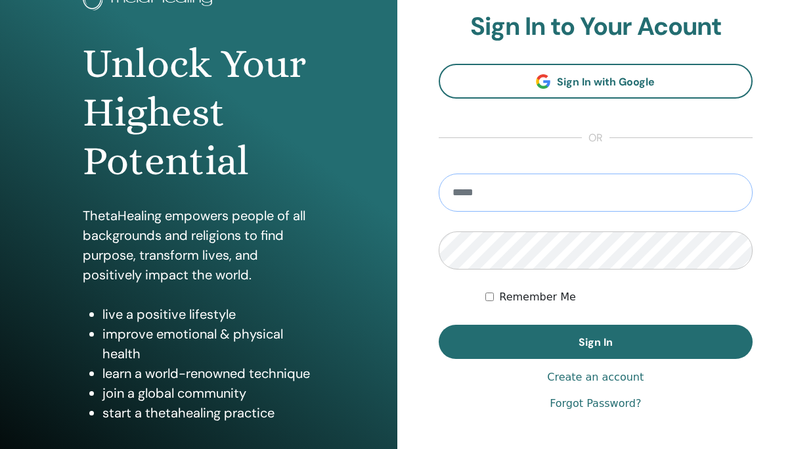
type input "**********"
click at [573, 377] on link "Create an account" at bounding box center [595, 377] width 97 height 16
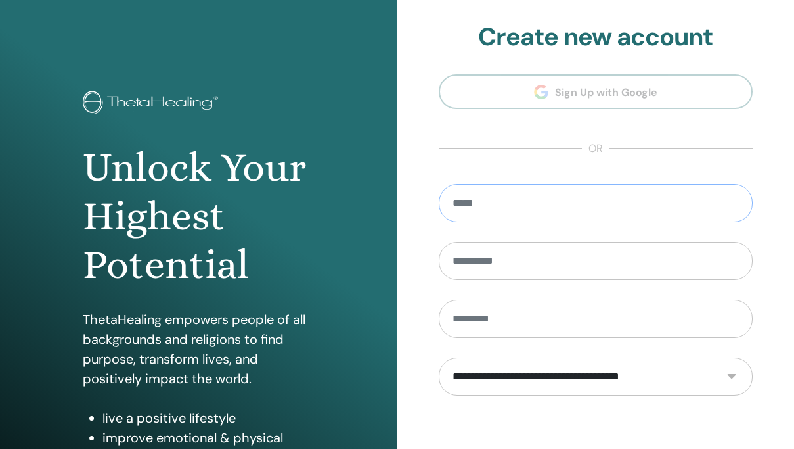
click at [522, 198] on input "email" at bounding box center [596, 203] width 315 height 38
type input "**********"
click at [520, 248] on input "text" at bounding box center [596, 261] width 315 height 38
type input "******"
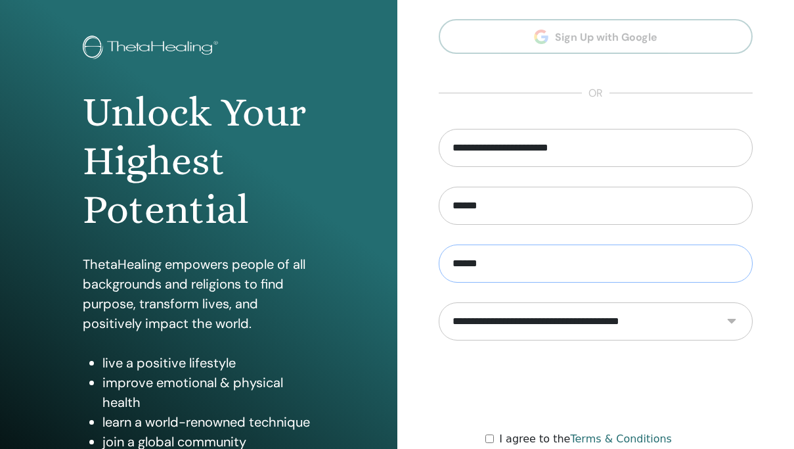
scroll to position [58, 0]
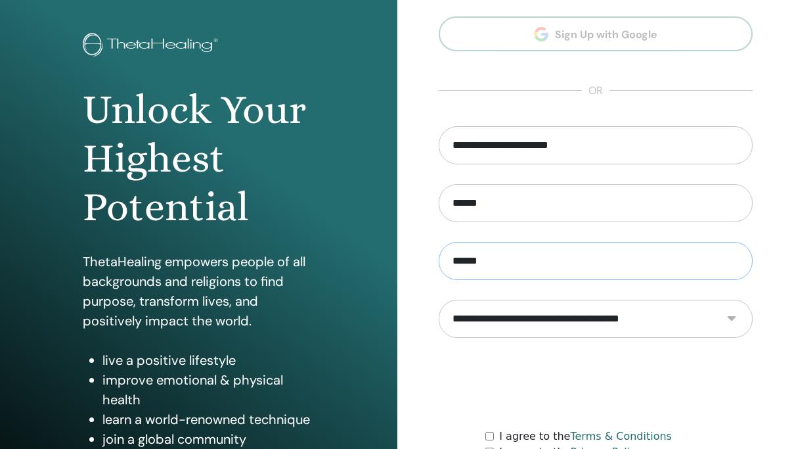
type input "******"
click at [540, 321] on select "**********" at bounding box center [596, 319] width 315 height 38
select select "***"
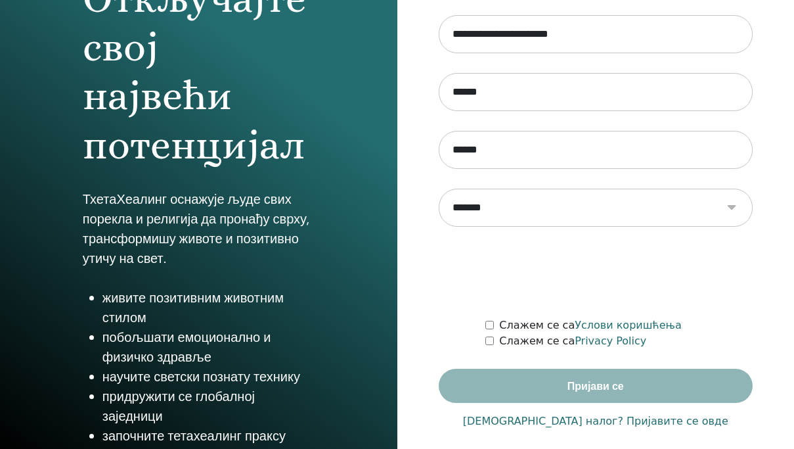
scroll to position [172, 0]
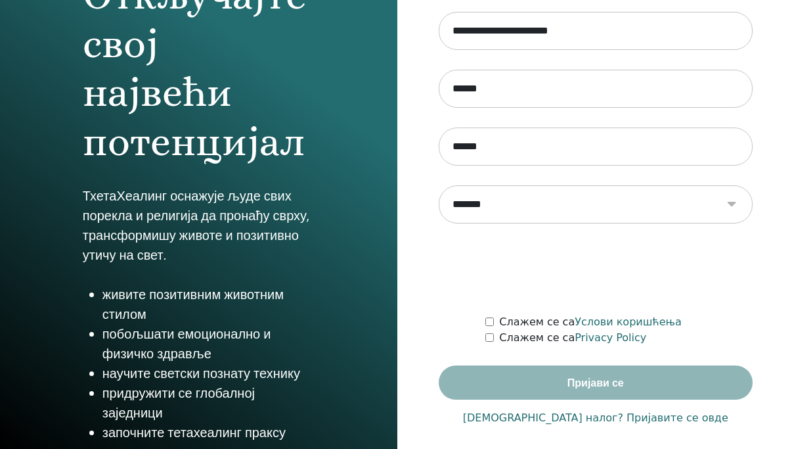
click at [490, 332] on div "Слажем се са Privacy Policy" at bounding box center [619, 338] width 267 height 16
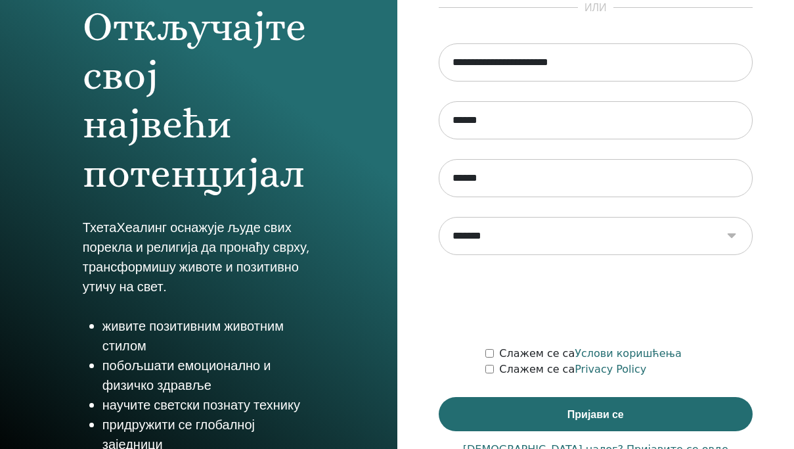
scroll to position [182, 0]
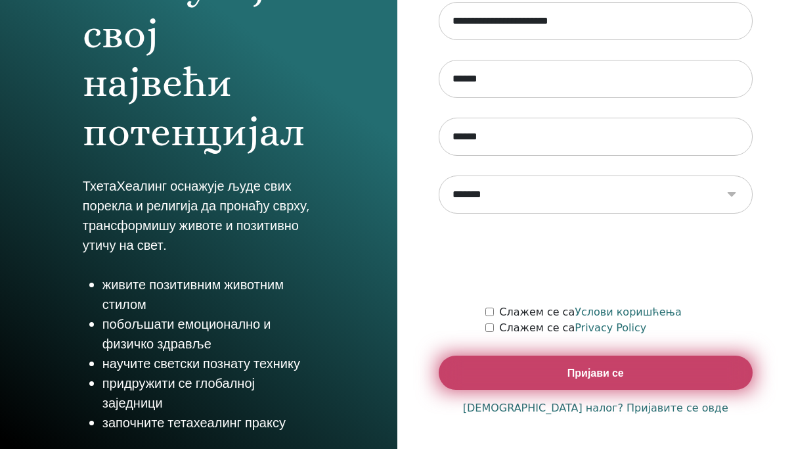
click at [562, 369] on button "Пријави се" at bounding box center [596, 372] width 315 height 34
click at [580, 375] on span "Пријави се" at bounding box center [596, 373] width 57 height 14
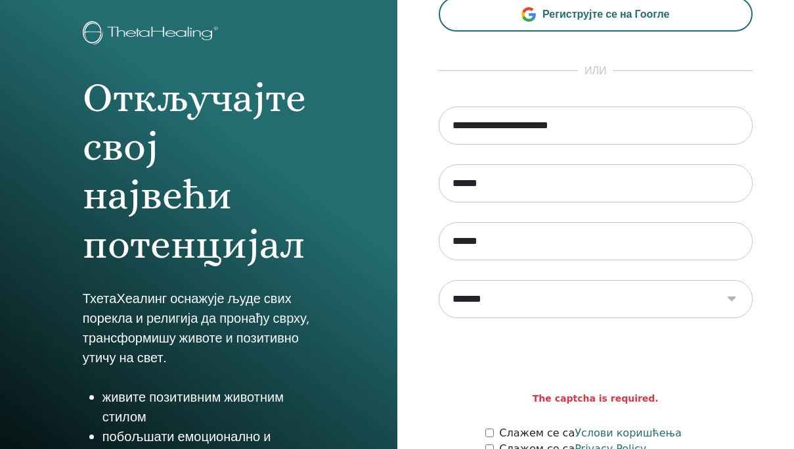
scroll to position [182, 0]
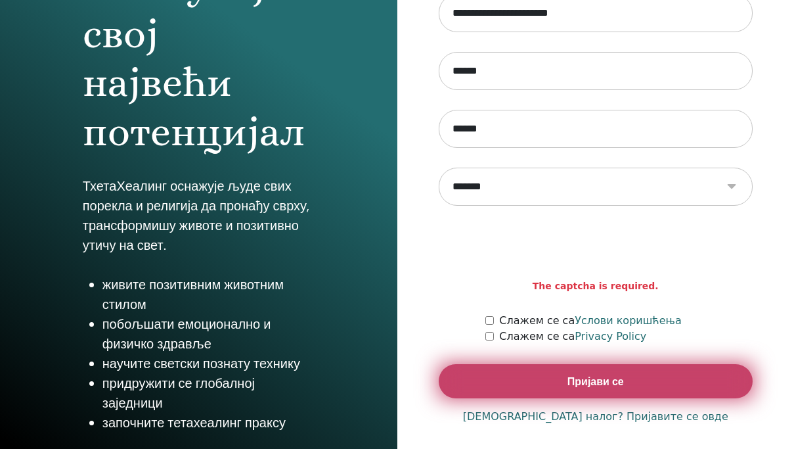
click at [552, 378] on button "Пријави се" at bounding box center [596, 381] width 315 height 34
click at [590, 375] on span "Пријави се" at bounding box center [596, 382] width 57 height 14
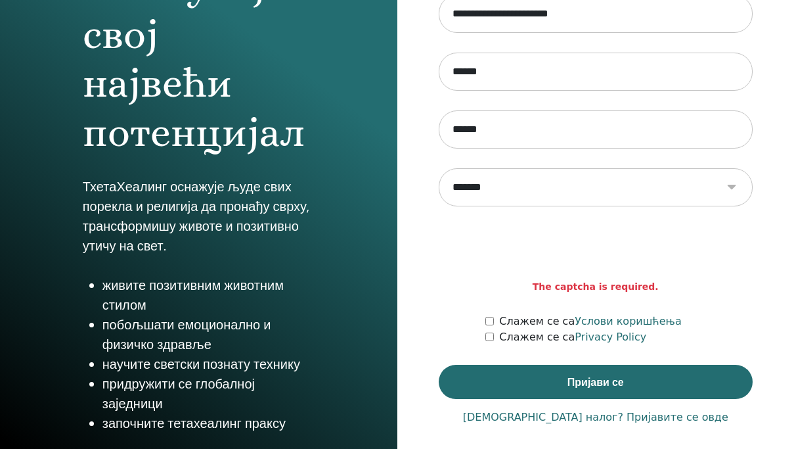
scroll to position [182, 0]
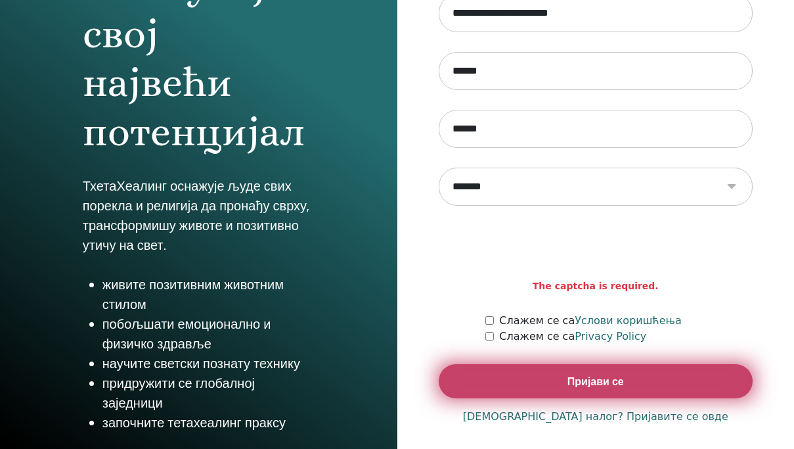
click at [534, 373] on button "Пријави се" at bounding box center [596, 381] width 315 height 34
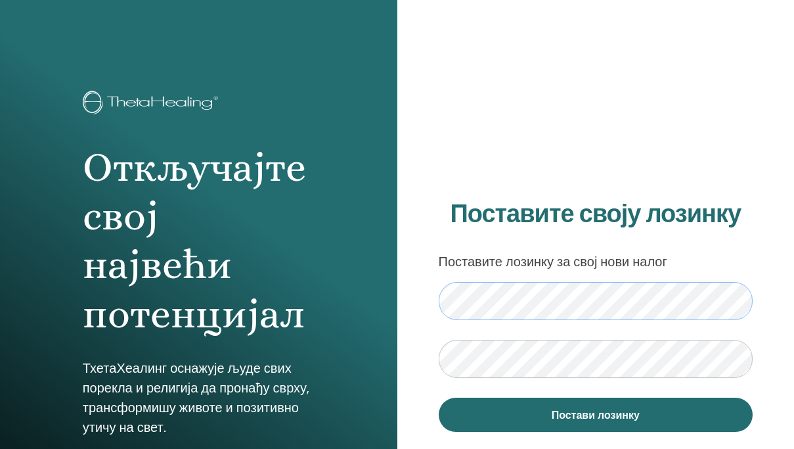
click at [388, 308] on div "Откључајте свој највећи потенцијал ТхетаХеалинг оснажује људе свих порекла и ре…" at bounding box center [397, 315] width 794 height 631
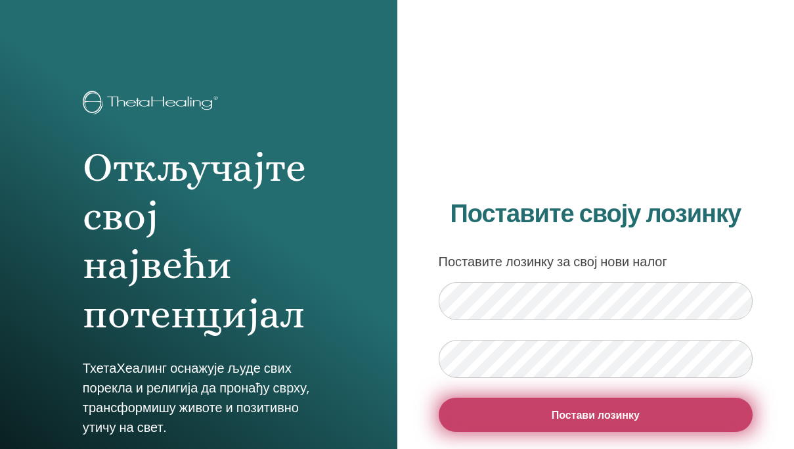
click at [547, 409] on button "Постави лозинку" at bounding box center [596, 415] width 315 height 34
click at [565, 419] on span "Постави лозинку" at bounding box center [596, 415] width 88 height 14
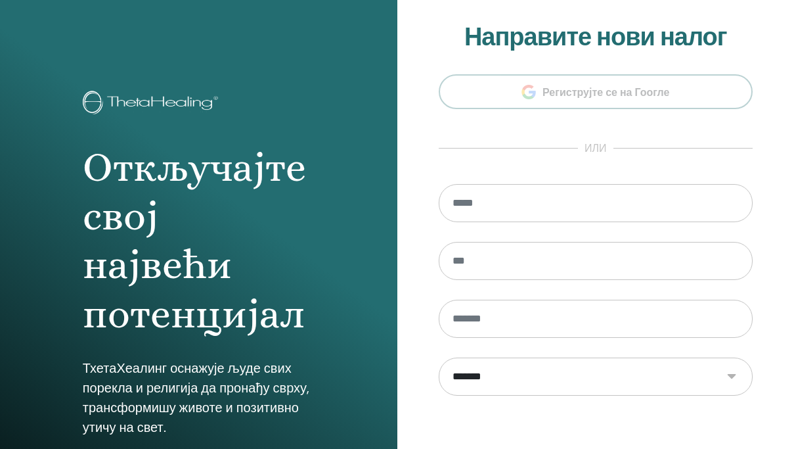
scroll to position [181, 0]
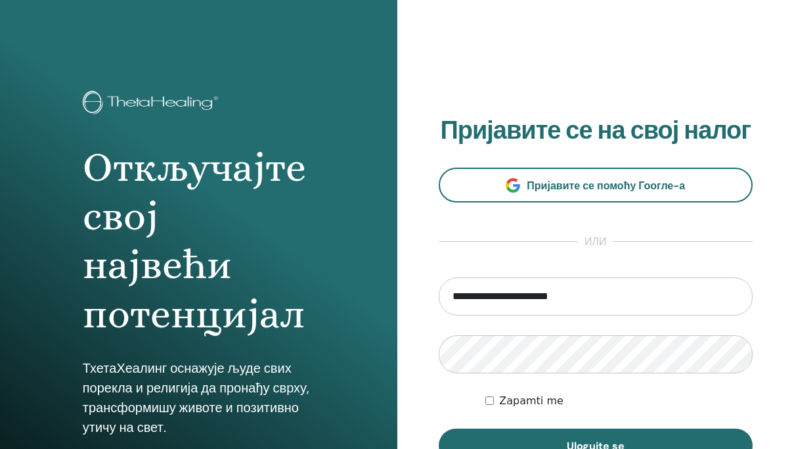
click at [582, 286] on input "**********" at bounding box center [596, 296] width 315 height 38
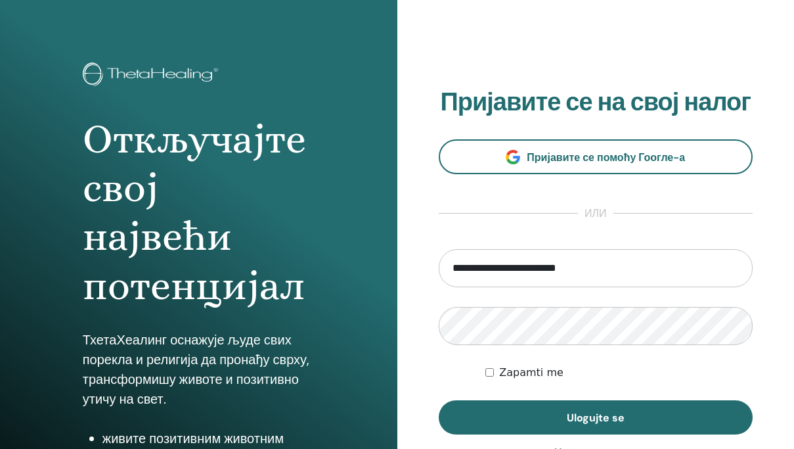
scroll to position [37, 0]
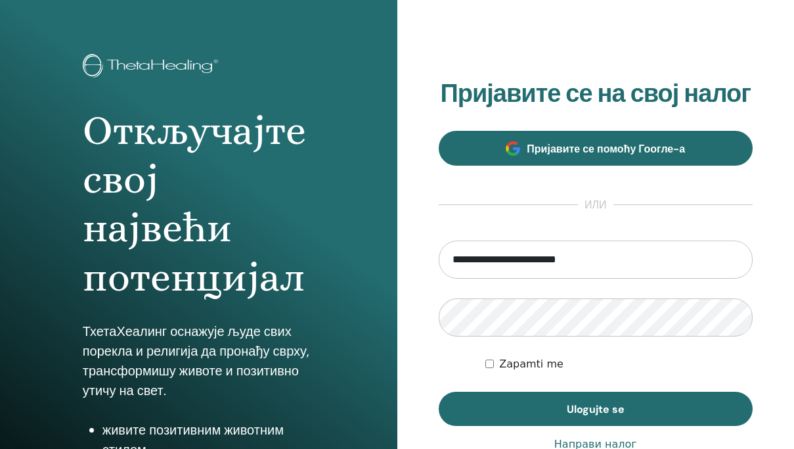
type input "**********"
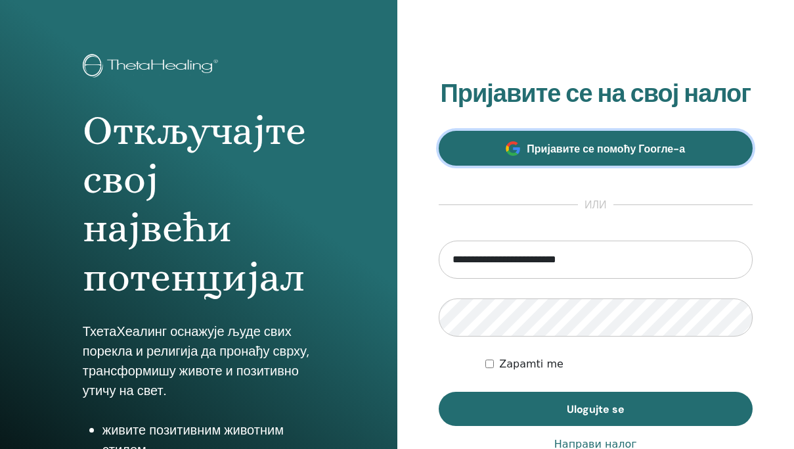
click at [593, 140] on link "Пријавите се помоћу Гоогле-а" at bounding box center [596, 148] width 315 height 35
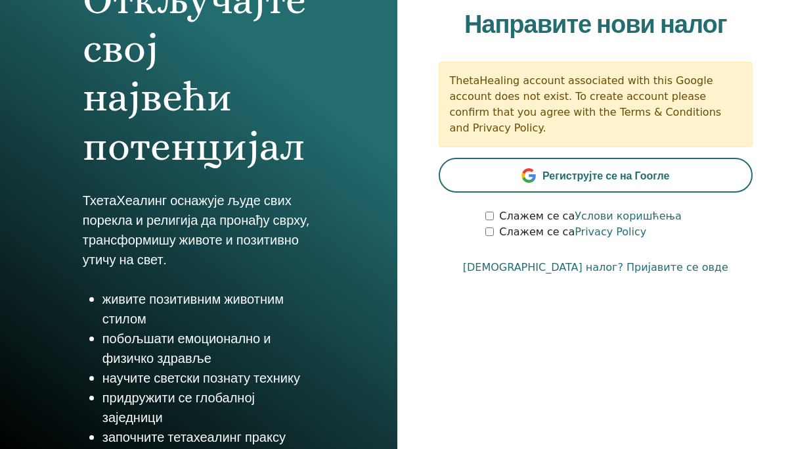
scroll to position [182, 0]
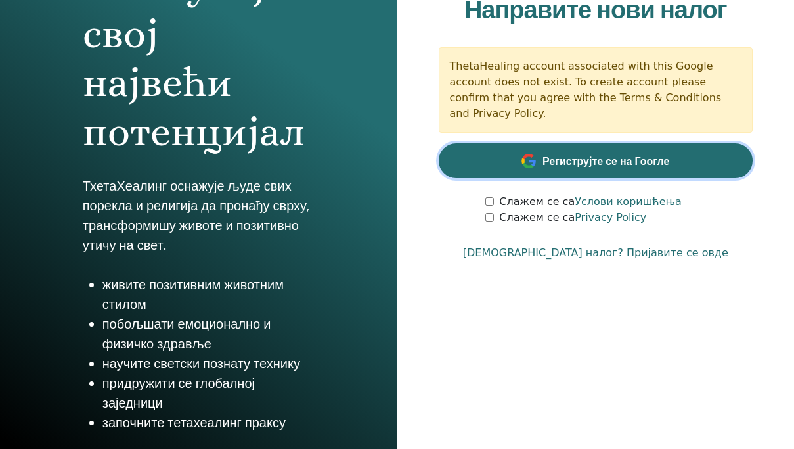
click at [562, 154] on span "Региструјте се на Гоогле" at bounding box center [606, 161] width 127 height 14
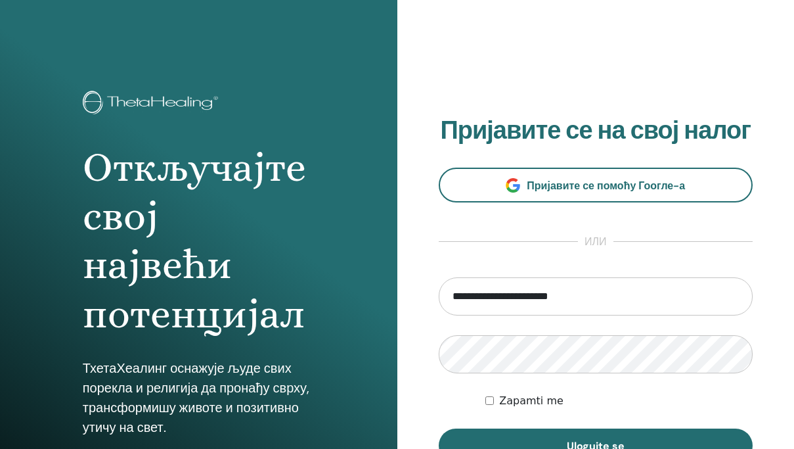
type input "**********"
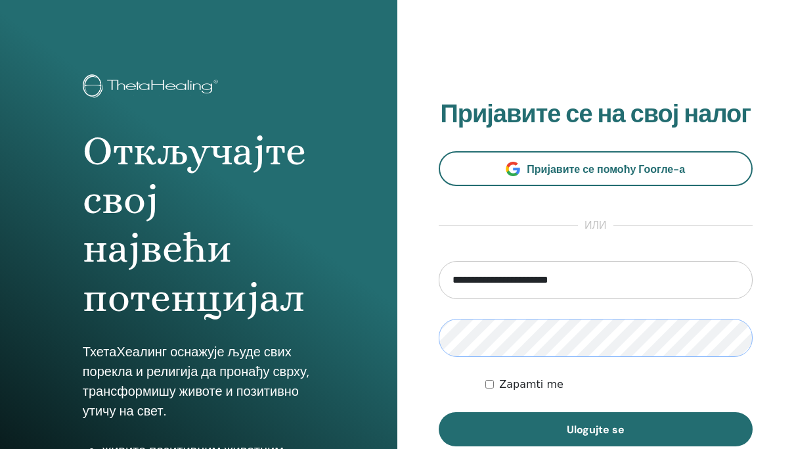
scroll to position [27, 0]
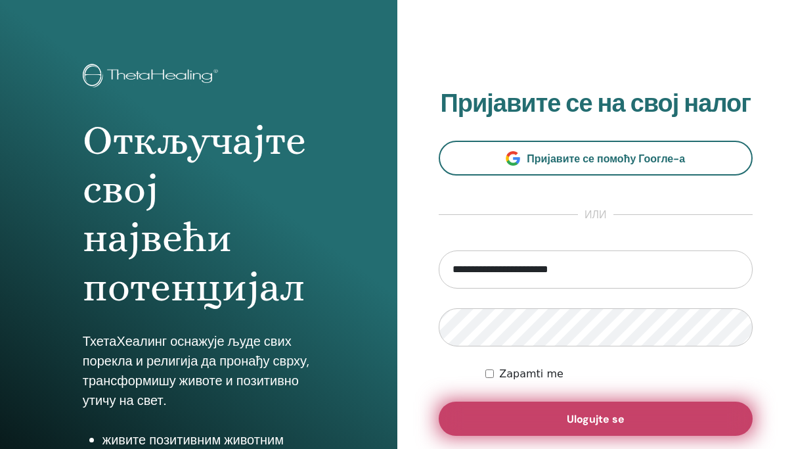
click at [531, 424] on button "Ulogujte se" at bounding box center [596, 418] width 315 height 34
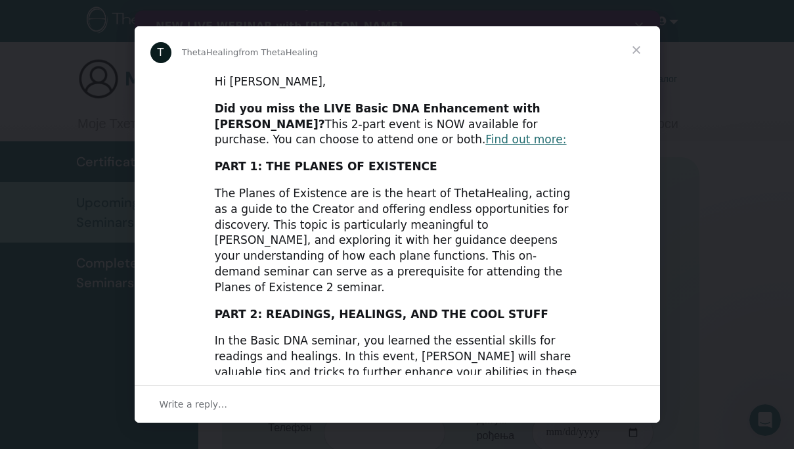
click at [635, 55] on span "Close" at bounding box center [636, 49] width 47 height 47
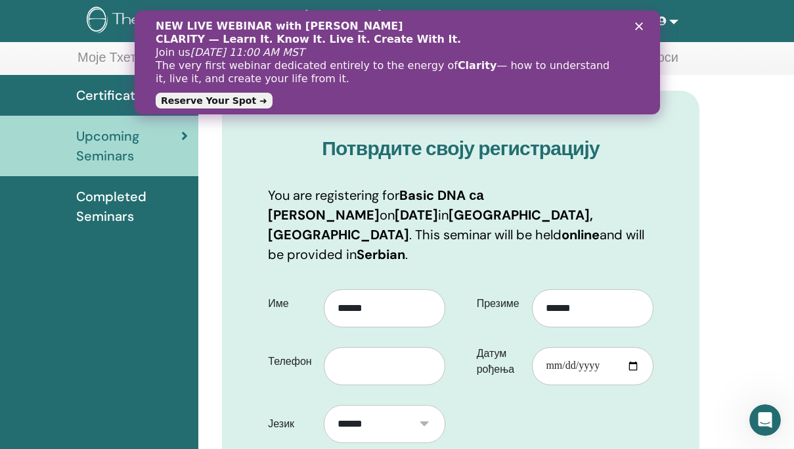
scroll to position [88, 0]
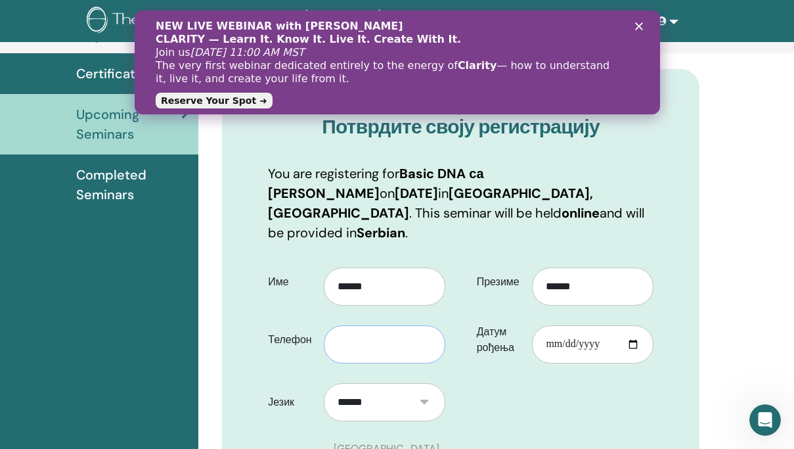
click at [378, 325] on input "text" at bounding box center [385, 344] width 122 height 38
type input "**********"
click at [557, 325] on input "Датум рођења" at bounding box center [593, 344] width 122 height 38
type input "**********"
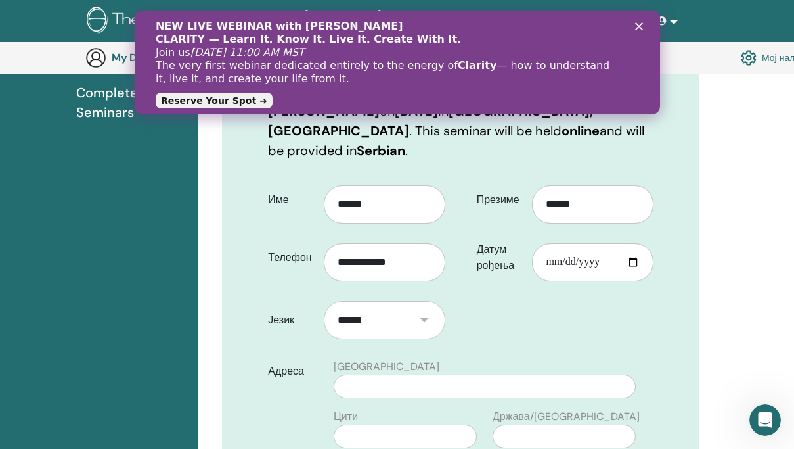
scroll to position [206, 0]
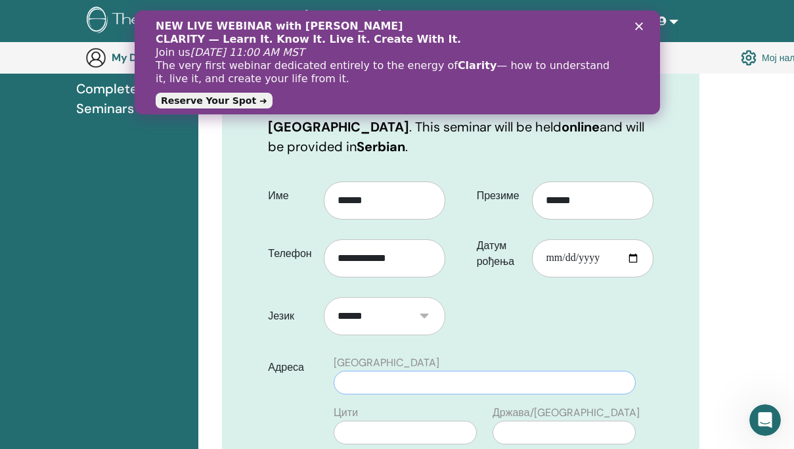
click at [428, 371] on input "text" at bounding box center [485, 383] width 302 height 24
type input "******"
click at [440, 421] on input "text" at bounding box center [405, 433] width 143 height 24
type input "*********"
click at [535, 421] on input "text" at bounding box center [564, 433] width 143 height 24
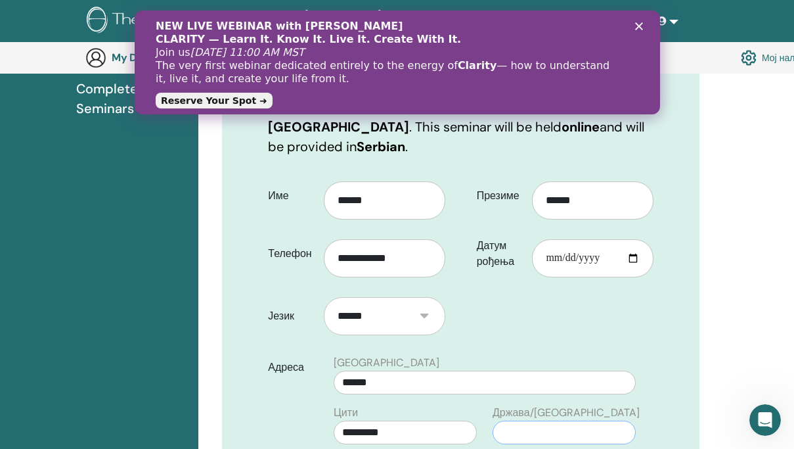
type input "*"
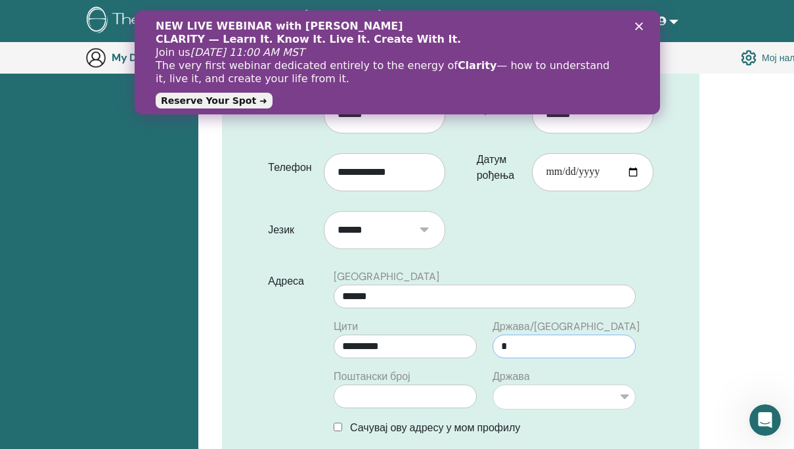
scroll to position [306, 0]
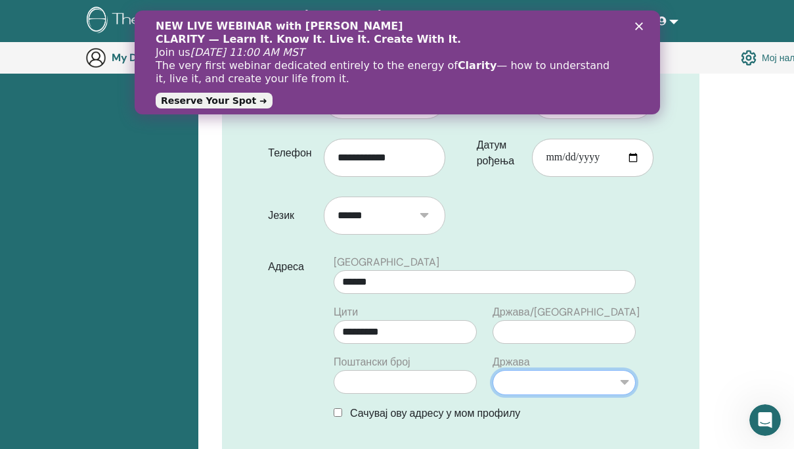
click at [530, 370] on select "**********" at bounding box center [564, 382] width 143 height 25
select select "**"
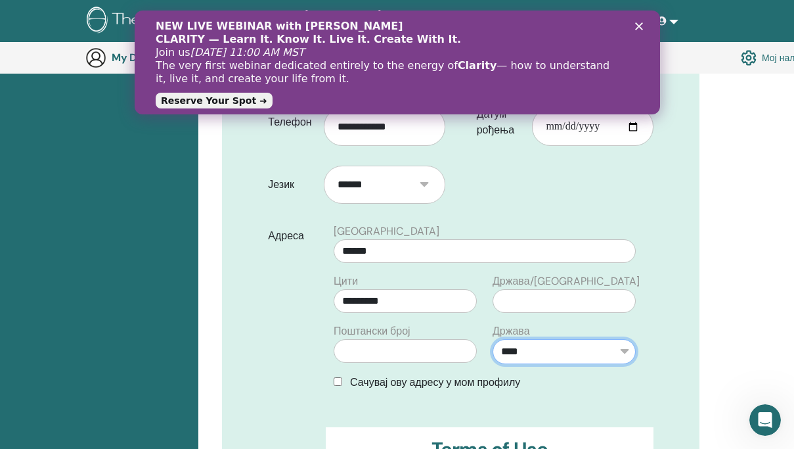
scroll to position [338, 0]
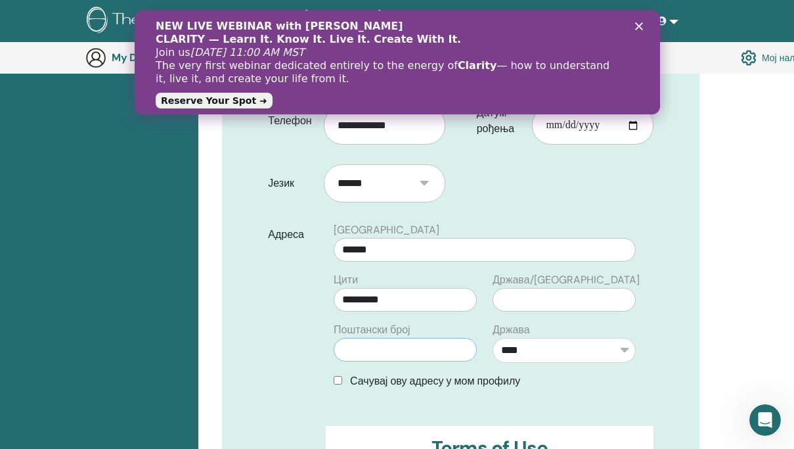
click at [392, 338] on input "text" at bounding box center [405, 350] width 143 height 24
click at [637, 22] on icon "Close" at bounding box center [639, 26] width 8 height 8
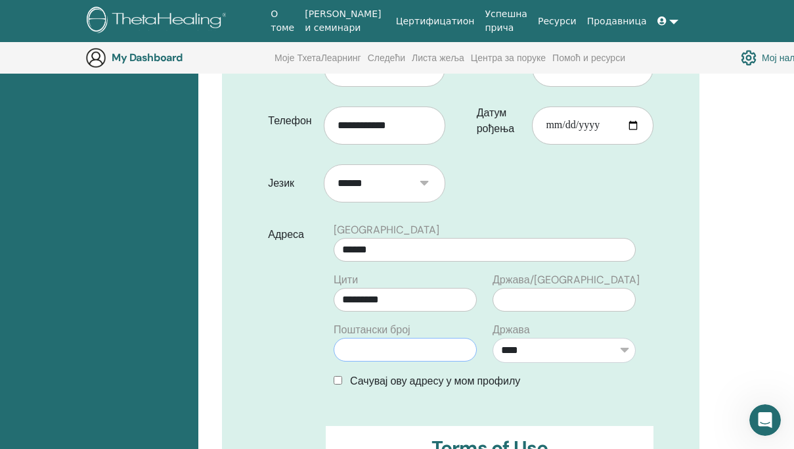
click at [407, 338] on input "text" at bounding box center [405, 350] width 143 height 24
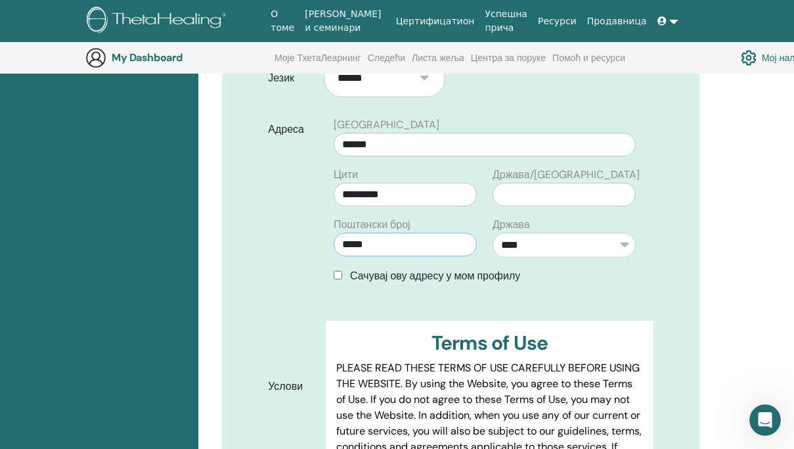
scroll to position [449, 0]
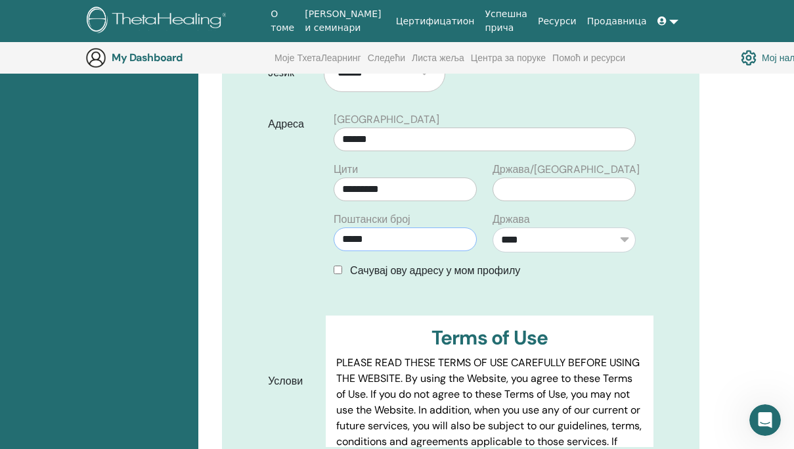
type input "*****"
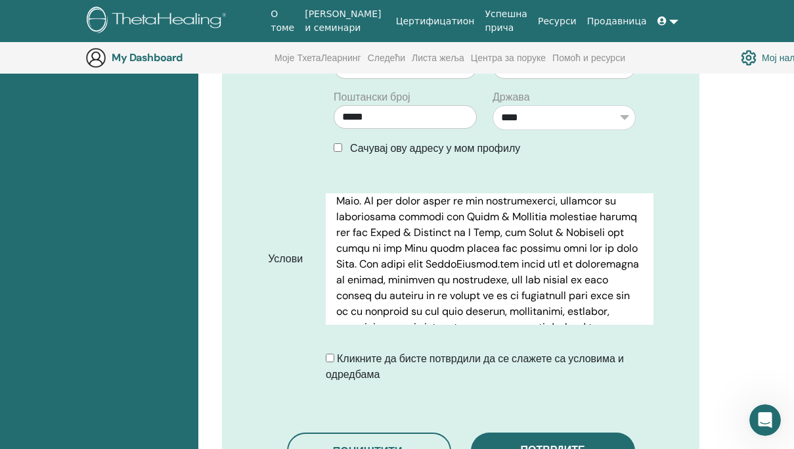
scroll to position [579, 0]
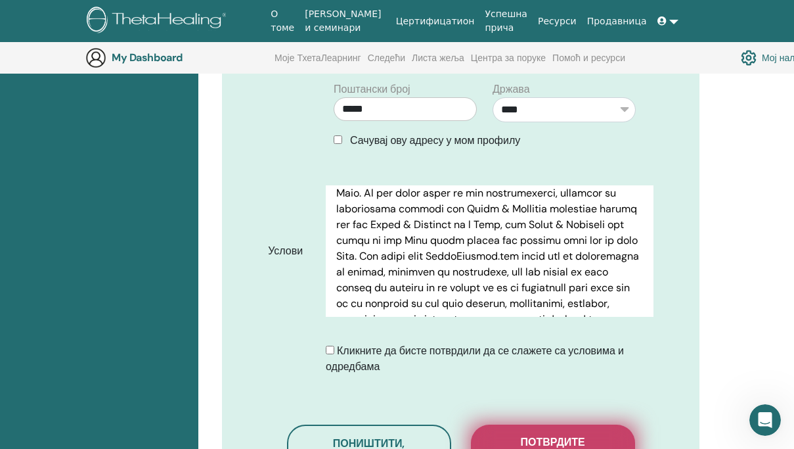
click at [564, 435] on span "Потврдите регистрацију" at bounding box center [553, 449] width 131 height 28
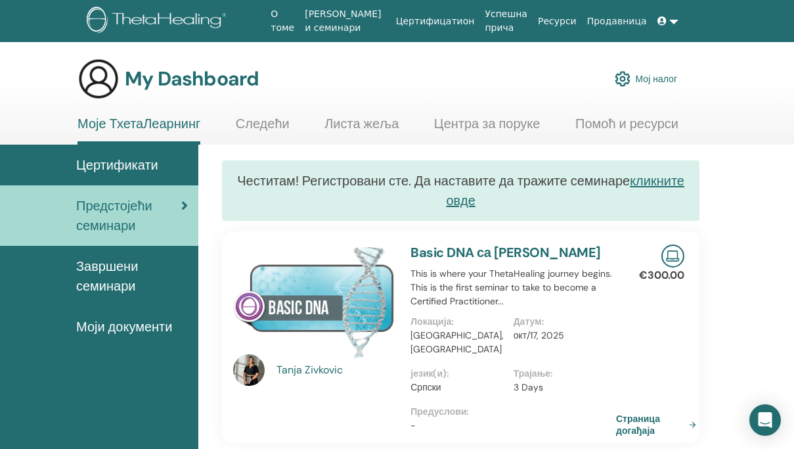
click at [670, 18] on link at bounding box center [668, 21] width 32 height 24
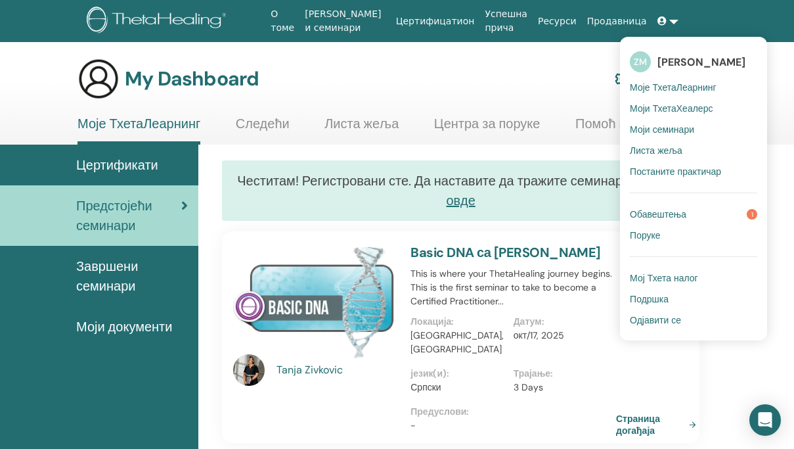
click at [669, 320] on span "Одјавити се" at bounding box center [655, 320] width 51 height 12
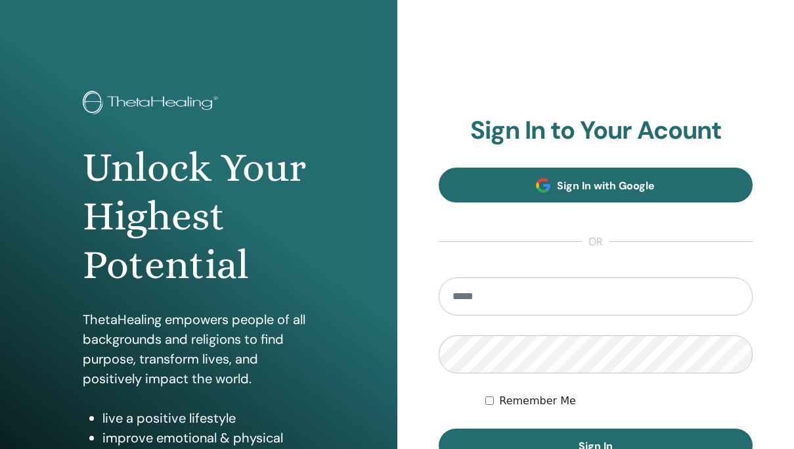
type input "**********"
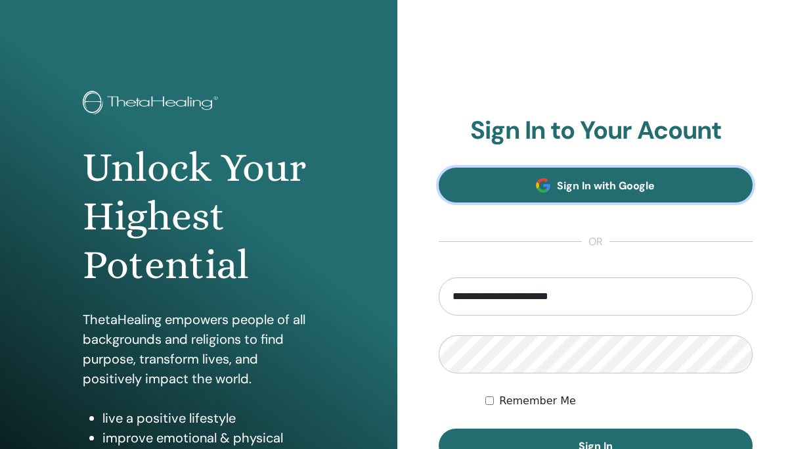
click at [584, 172] on link "Sign In with Google" at bounding box center [596, 185] width 315 height 35
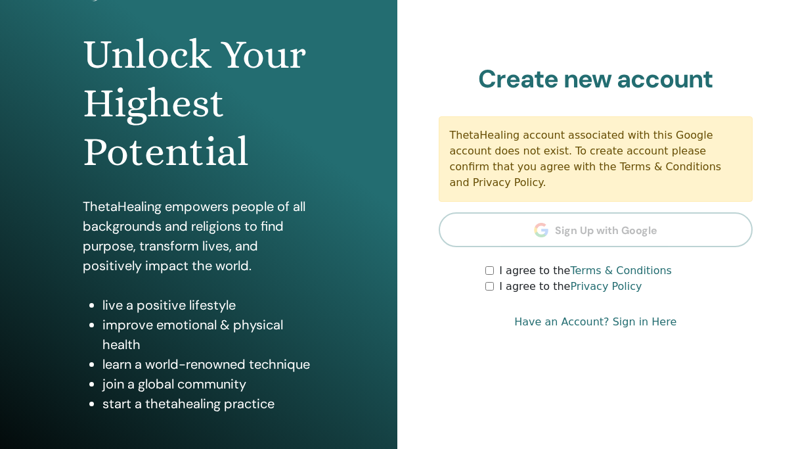
scroll to position [125, 0]
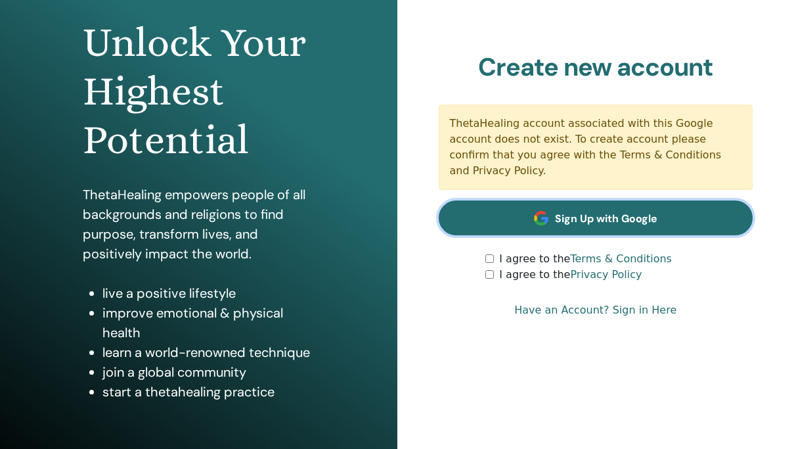
click at [591, 212] on span "Sign Up with Google" at bounding box center [606, 219] width 103 height 14
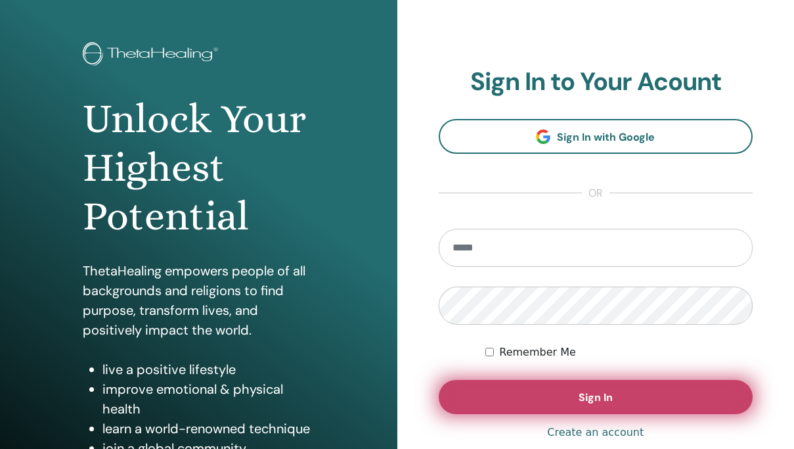
scroll to position [49, 0]
type input "**********"
click at [555, 402] on button "Sign In" at bounding box center [596, 396] width 315 height 34
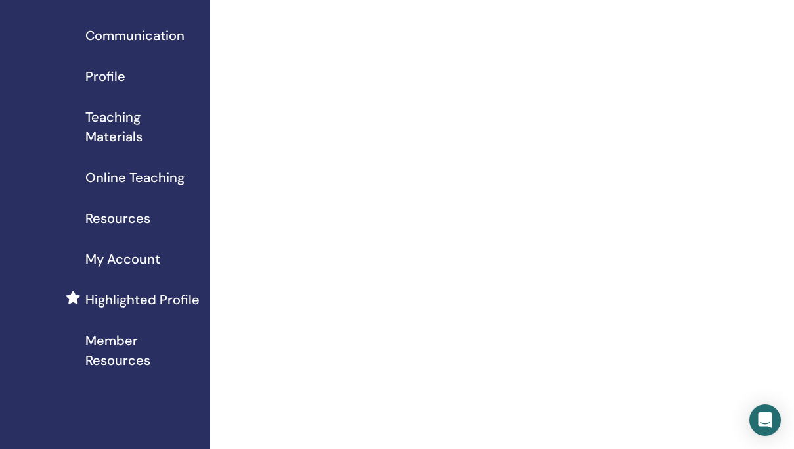
scroll to position [112, 0]
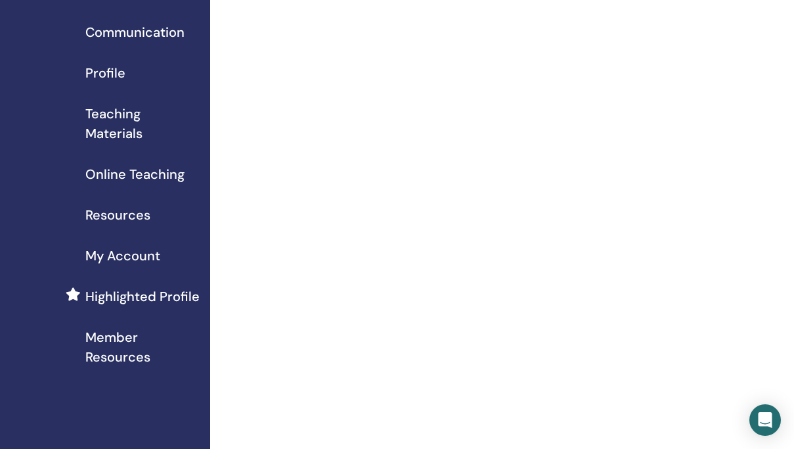
click at [137, 173] on span "Online Teaching" at bounding box center [134, 174] width 99 height 20
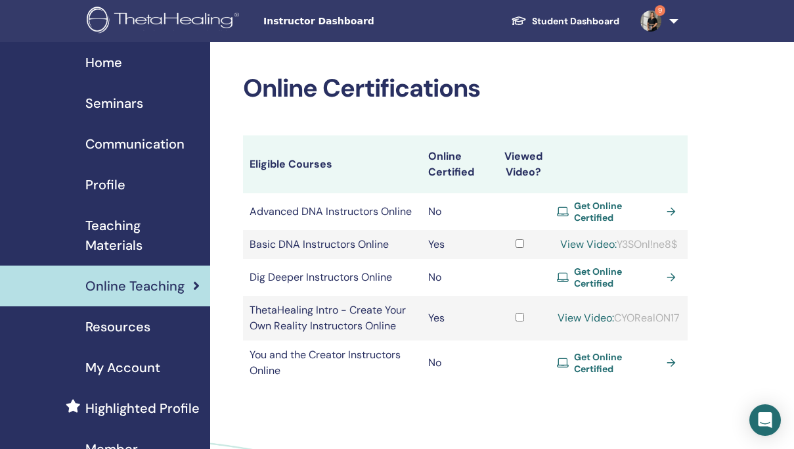
click at [111, 105] on span "Seminars" at bounding box center [114, 103] width 58 height 20
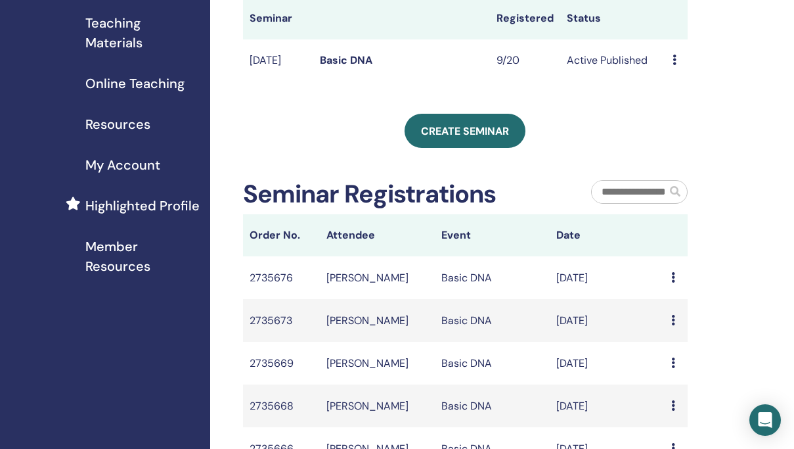
scroll to position [202, 12]
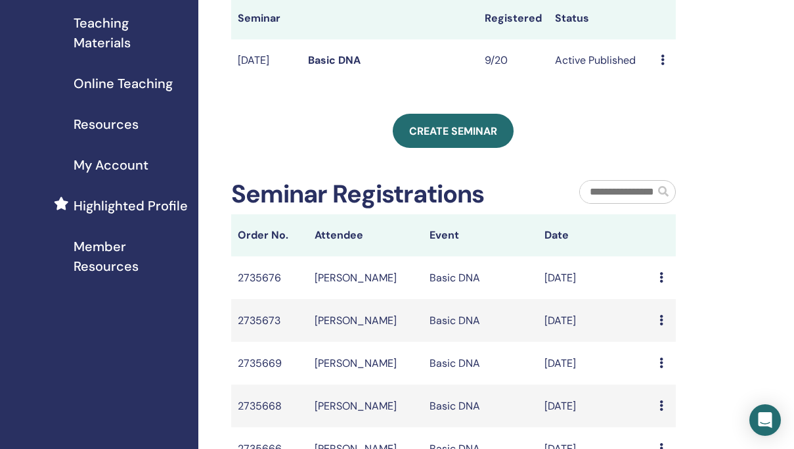
click at [662, 283] on icon at bounding box center [662, 277] width 4 height 11
click at [710, 259] on div "My Seminars You can customize the filter to explore upcoming seminars beyond th…" at bounding box center [496, 239] width 596 height 798
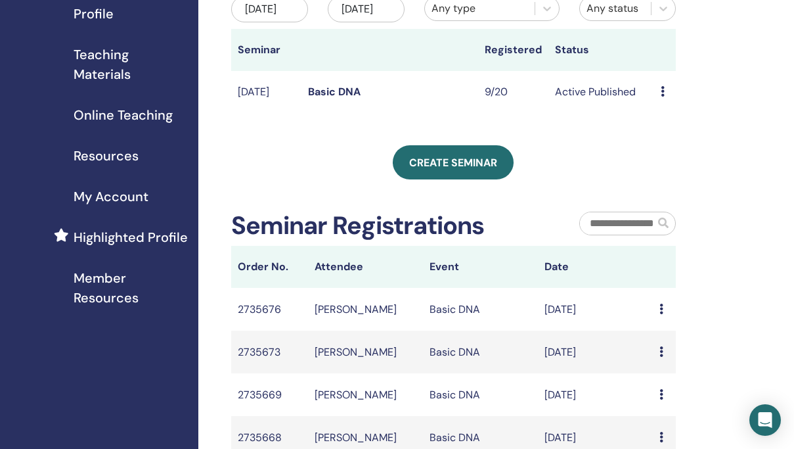
click at [662, 97] on icon at bounding box center [663, 91] width 4 height 11
click at [672, 158] on link "Attendees" at bounding box center [675, 157] width 50 height 14
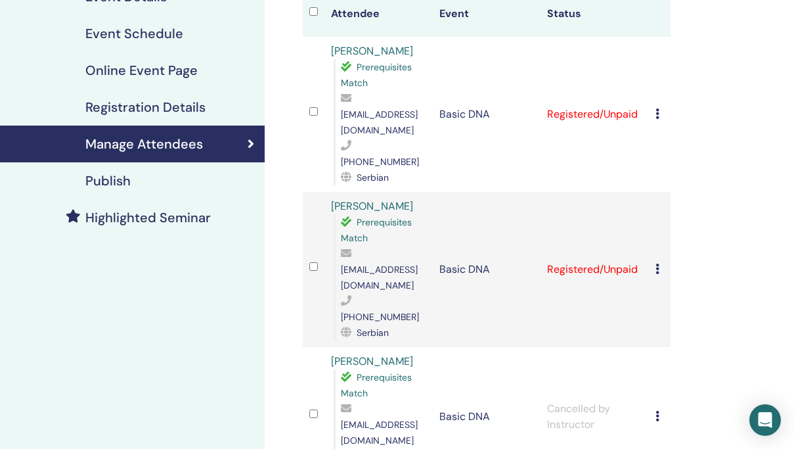
scroll to position [183, 0]
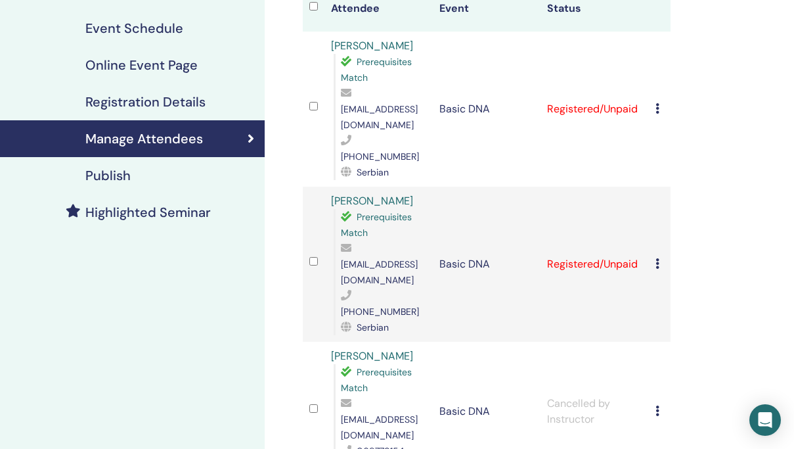
click at [657, 258] on icon at bounding box center [658, 263] width 4 height 11
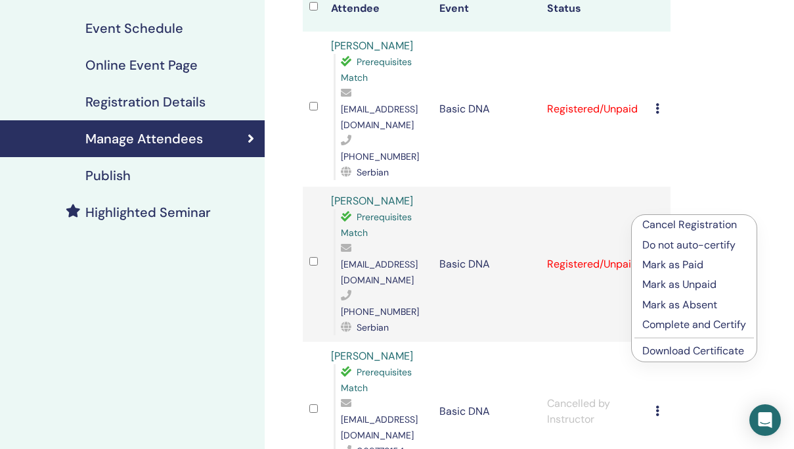
click at [666, 263] on p "Mark as Paid" at bounding box center [695, 265] width 104 height 16
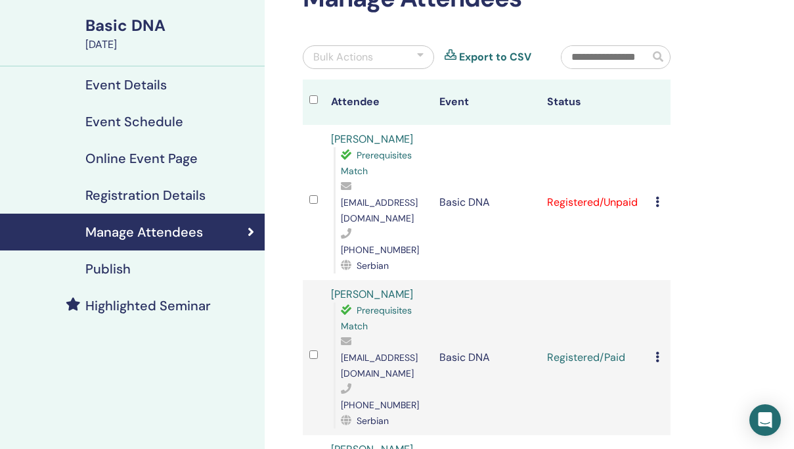
scroll to position [81, 0]
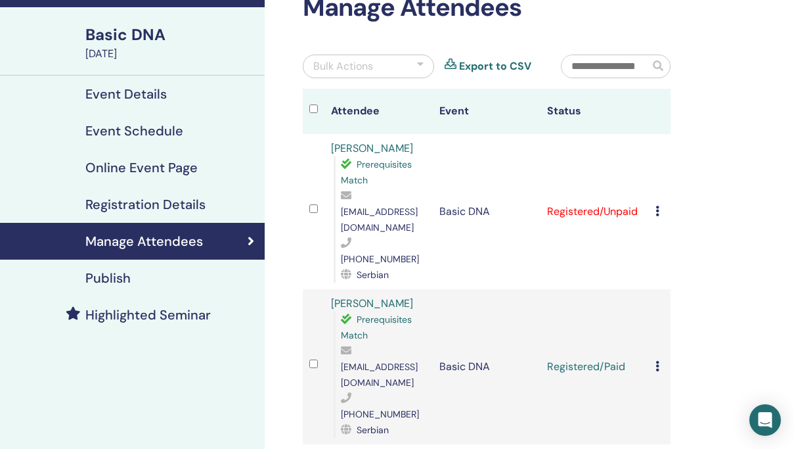
click at [658, 206] on icon at bounding box center [658, 211] width 4 height 11
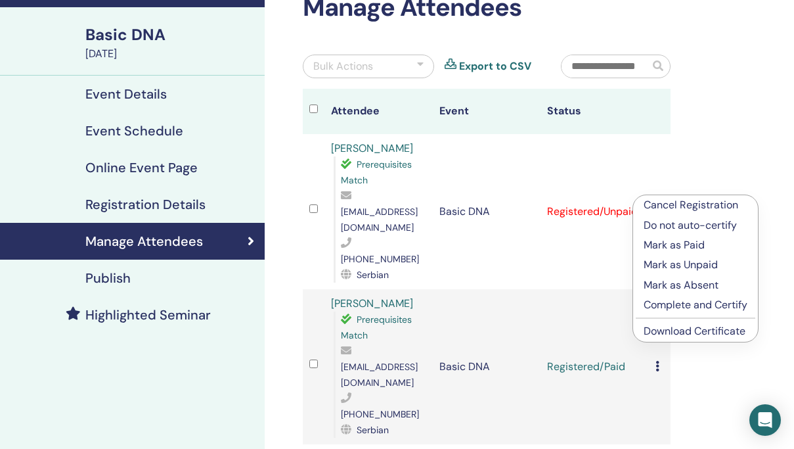
click at [666, 247] on p "Mark as Paid" at bounding box center [696, 245] width 104 height 16
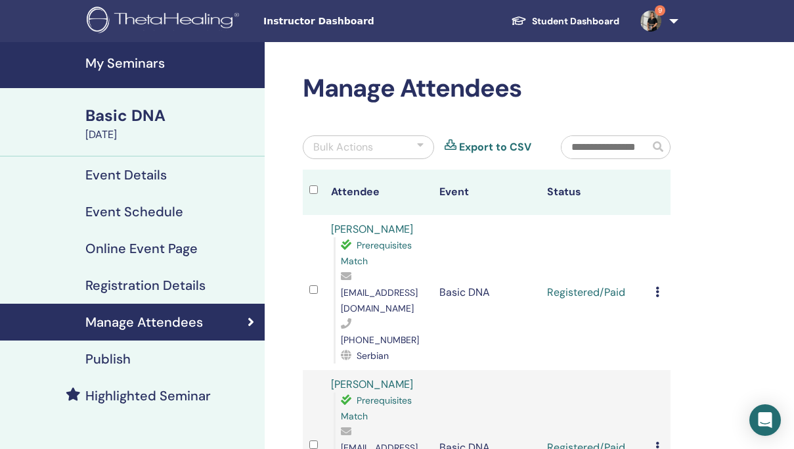
click at [658, 22] on img at bounding box center [651, 21] width 21 height 21
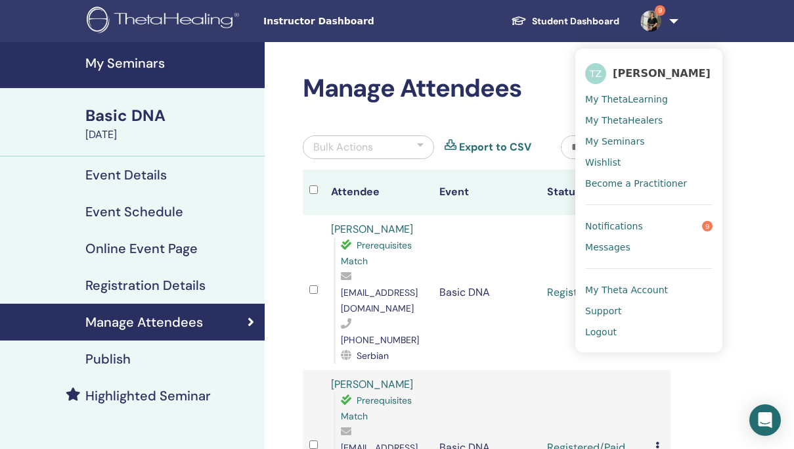
click at [601, 330] on span "Logout" at bounding box center [601, 332] width 32 height 12
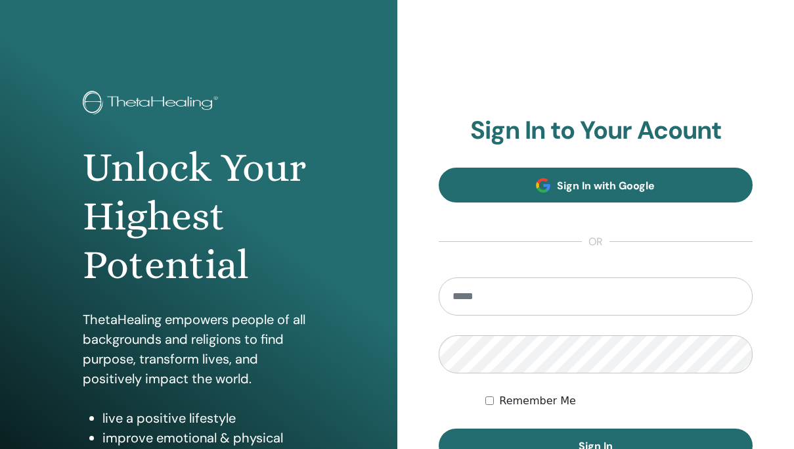
type input "**********"
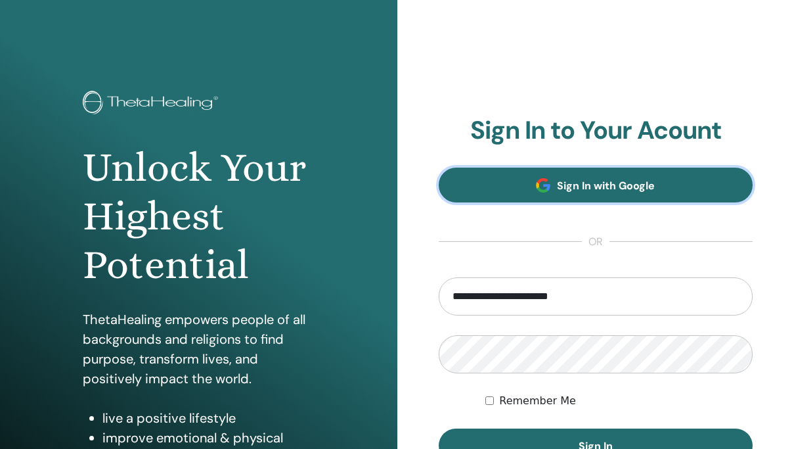
click at [564, 189] on span "Sign In with Google" at bounding box center [606, 186] width 98 height 14
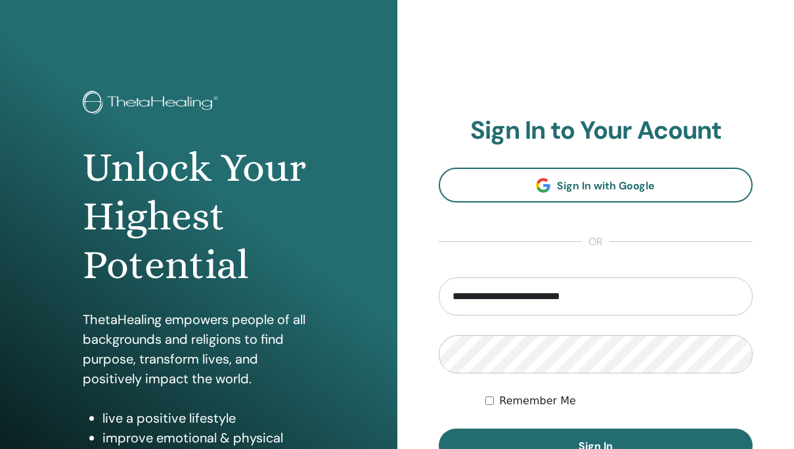
type input "**********"
click at [762, 331] on div "**********" at bounding box center [597, 315] width 398 height 631
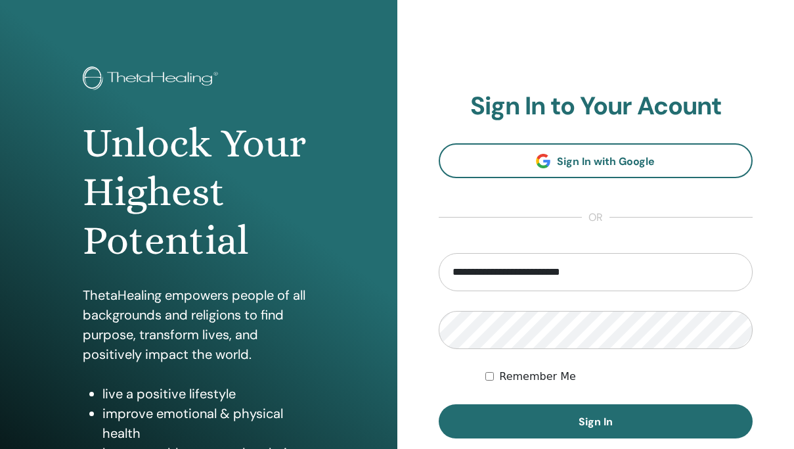
scroll to position [28, 0]
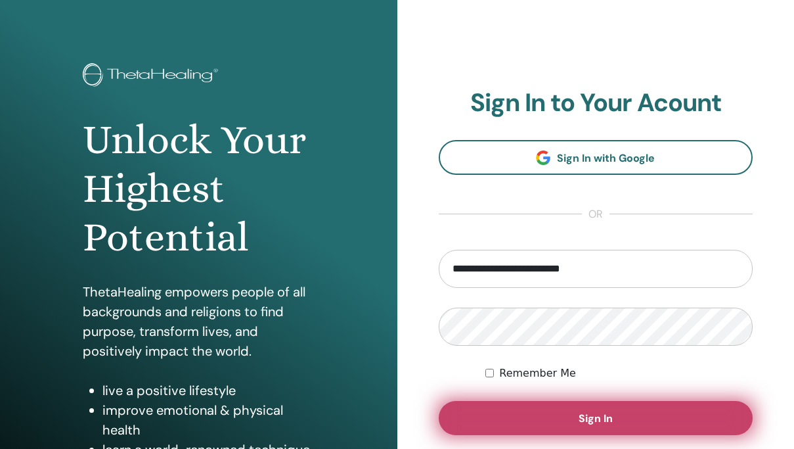
click at [555, 407] on button "Sign In" at bounding box center [596, 418] width 315 height 34
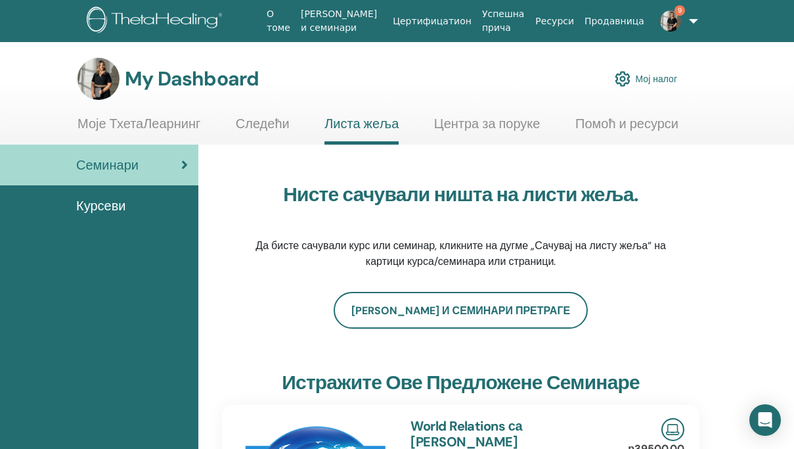
click at [684, 21] on link "9" at bounding box center [667, 21] width 34 height 42
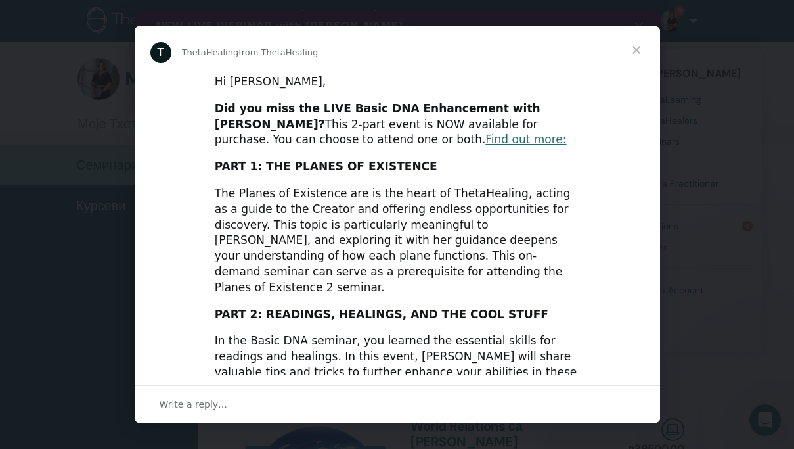
click at [634, 51] on span "Close" at bounding box center [636, 49] width 47 height 47
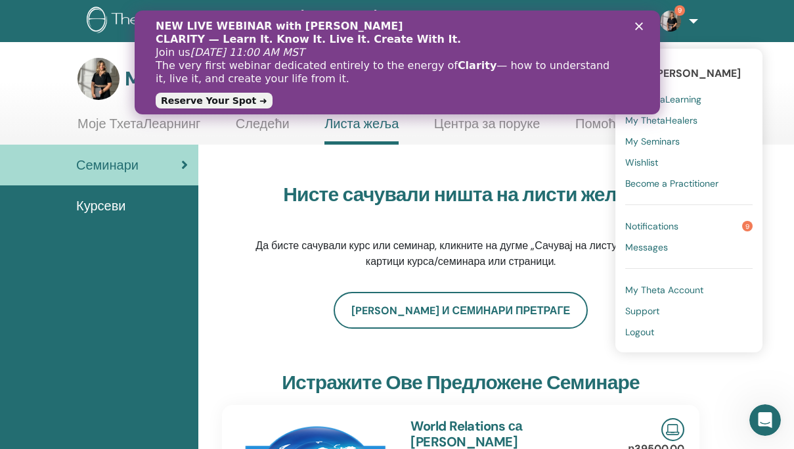
click at [638, 24] on icon "Close" at bounding box center [639, 26] width 8 height 8
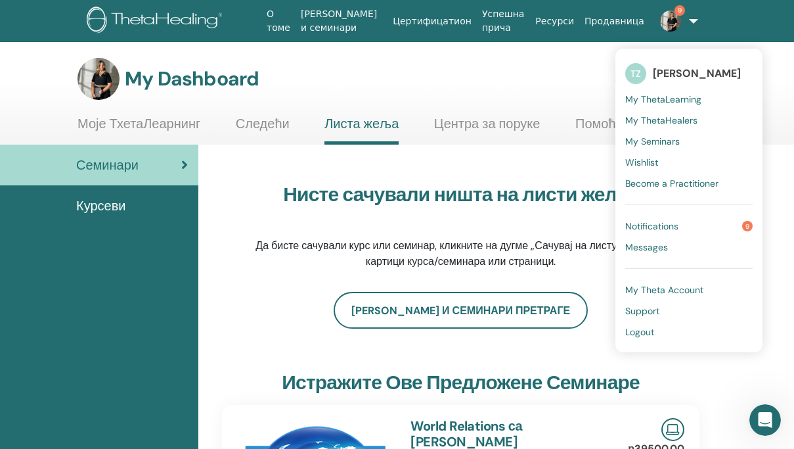
click at [626, 329] on span "Logout" at bounding box center [640, 332] width 29 height 12
click at [626, 332] on span "Logout" at bounding box center [640, 332] width 29 height 12
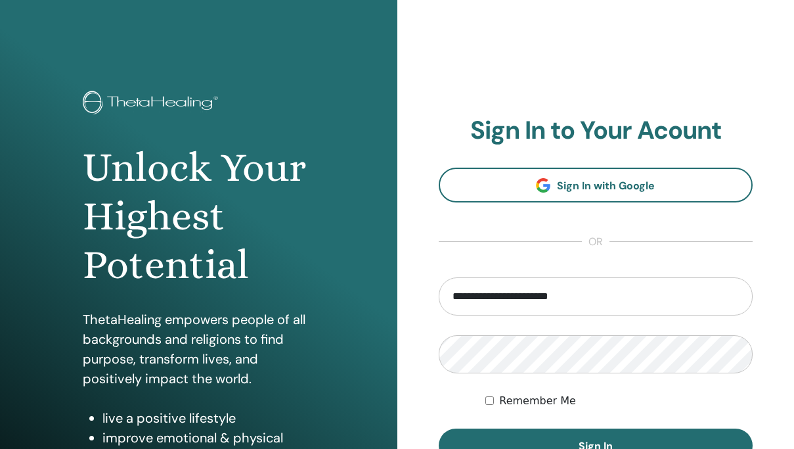
click at [542, 302] on input "**********" at bounding box center [596, 296] width 315 height 38
type input "**********"
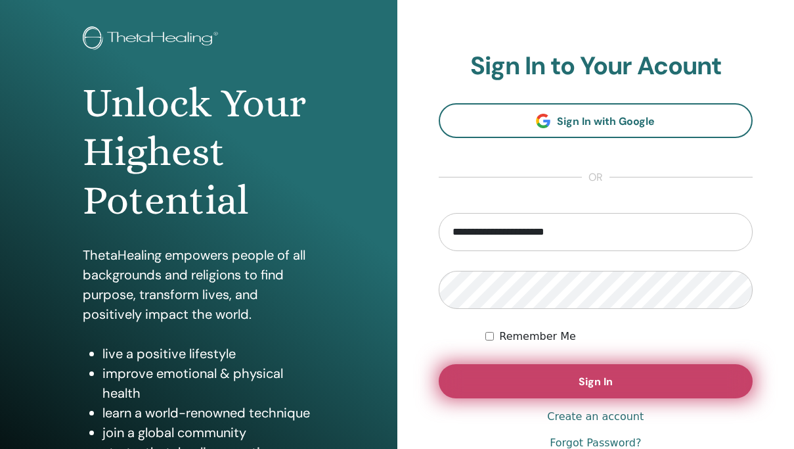
click at [541, 381] on button "Sign In" at bounding box center [596, 381] width 315 height 34
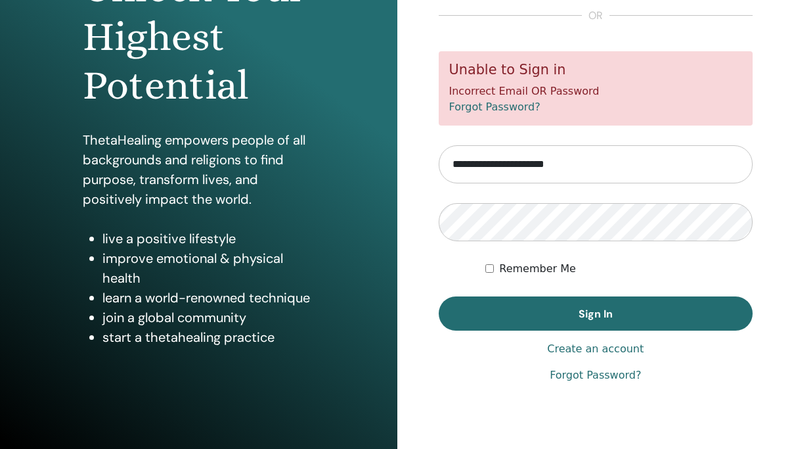
scroll to position [182, 0]
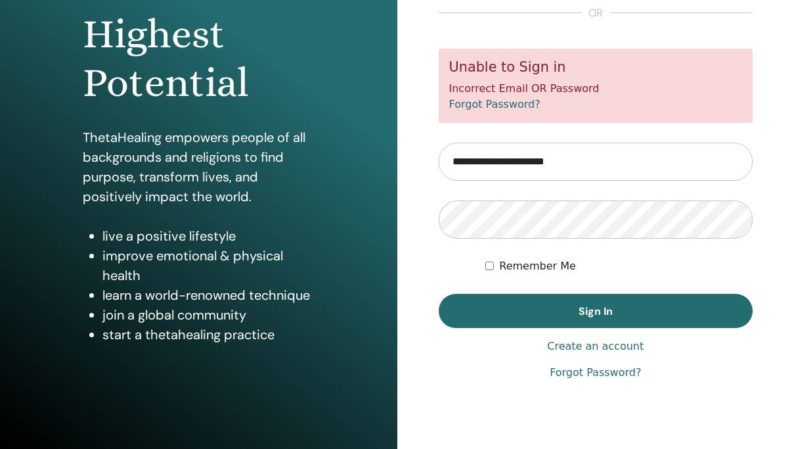
click at [601, 374] on link "Forgot Password?" at bounding box center [595, 373] width 91 height 16
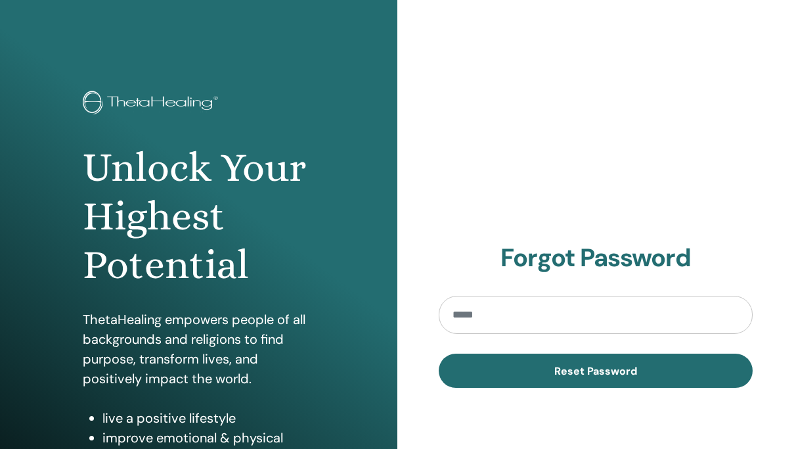
click at [506, 319] on input "email" at bounding box center [596, 315] width 315 height 38
type input "**********"
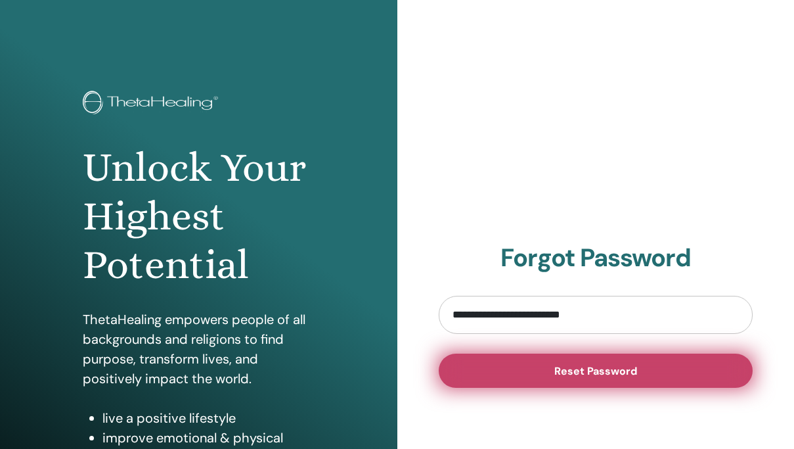
click at [553, 377] on button "Reset Password" at bounding box center [596, 371] width 315 height 34
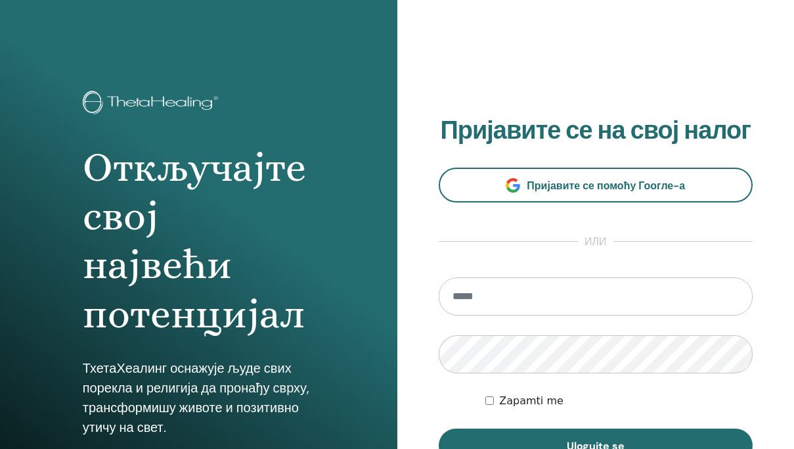
scroll to position [181, 0]
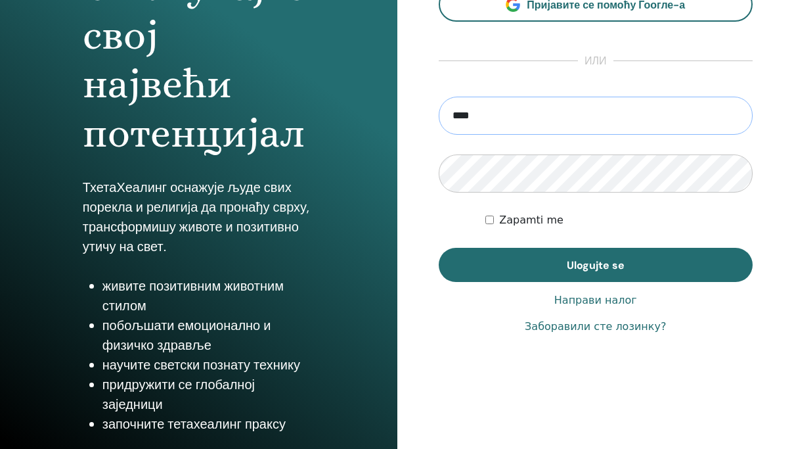
click at [536, 115] on input "****" at bounding box center [596, 116] width 315 height 38
type input "**********"
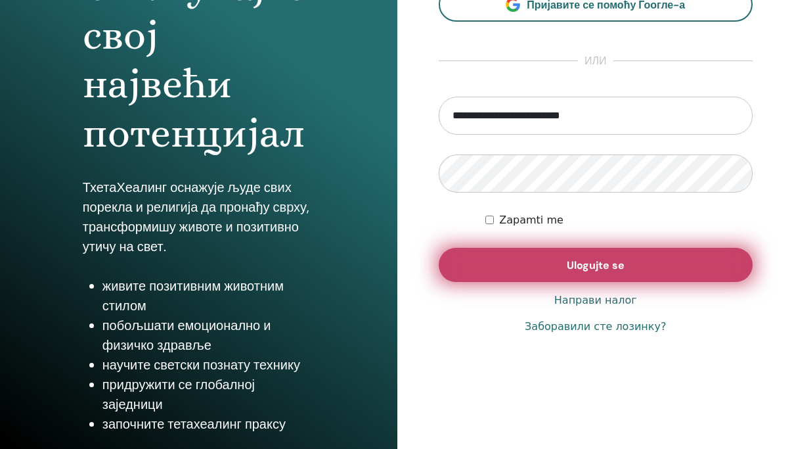
click at [553, 271] on button "Ulogujte se" at bounding box center [596, 265] width 315 height 34
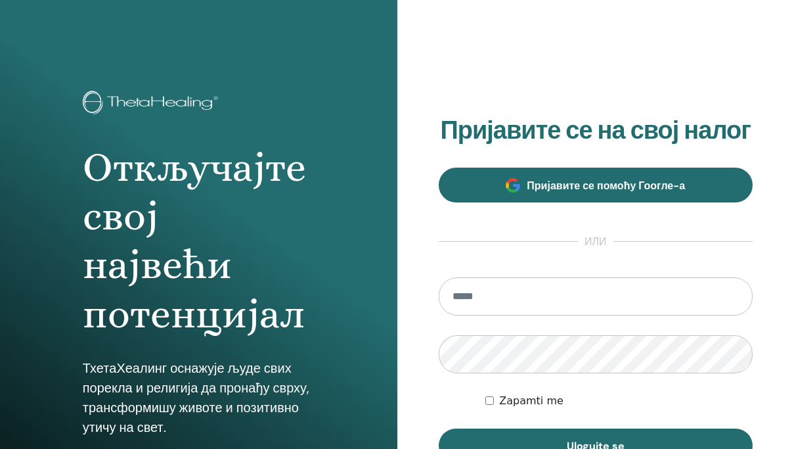
type input "**********"
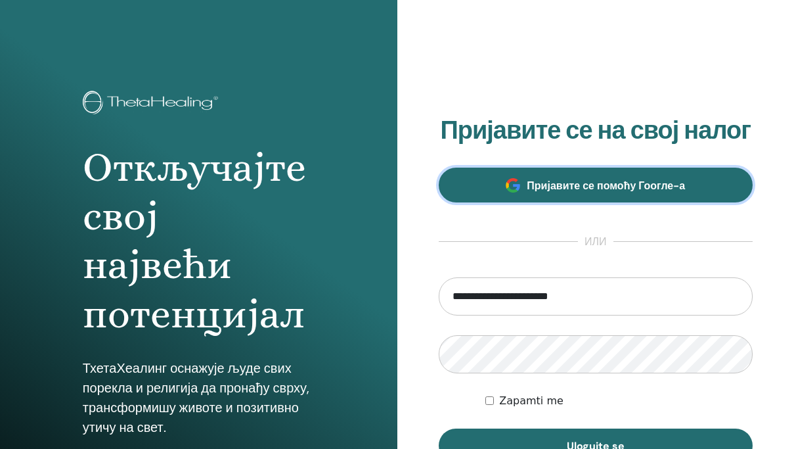
click at [575, 185] on span "Пријавите се помоћу Гоогле-а" at bounding box center [606, 186] width 158 height 14
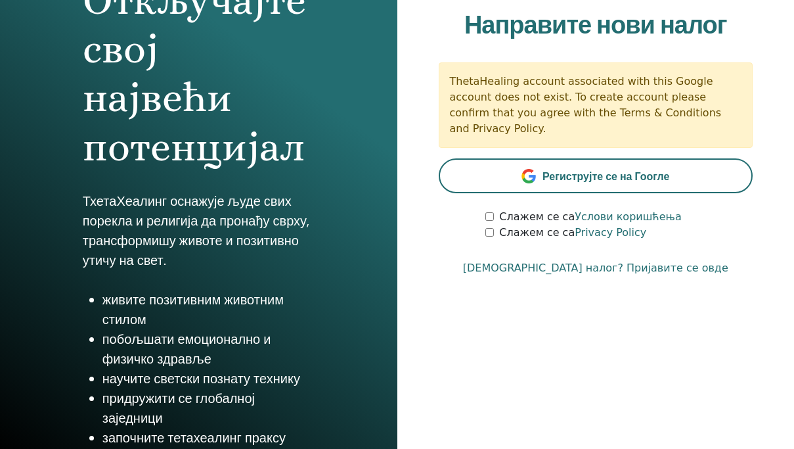
scroll to position [182, 0]
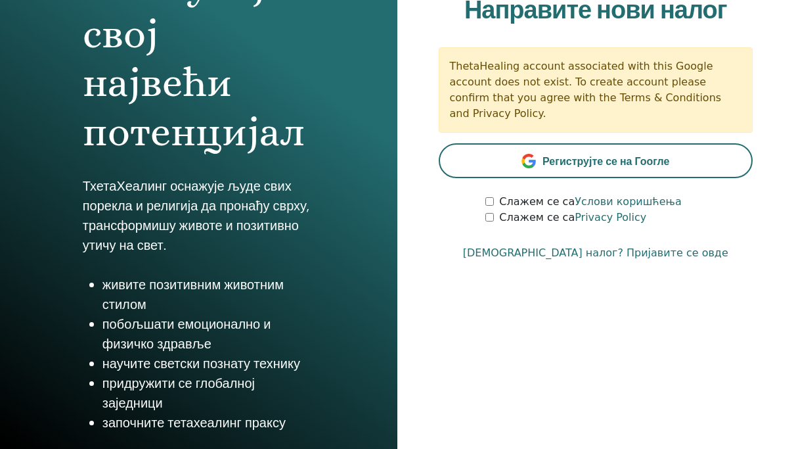
click at [583, 245] on link "Имате налог? Пријавите се овде" at bounding box center [595, 253] width 265 height 16
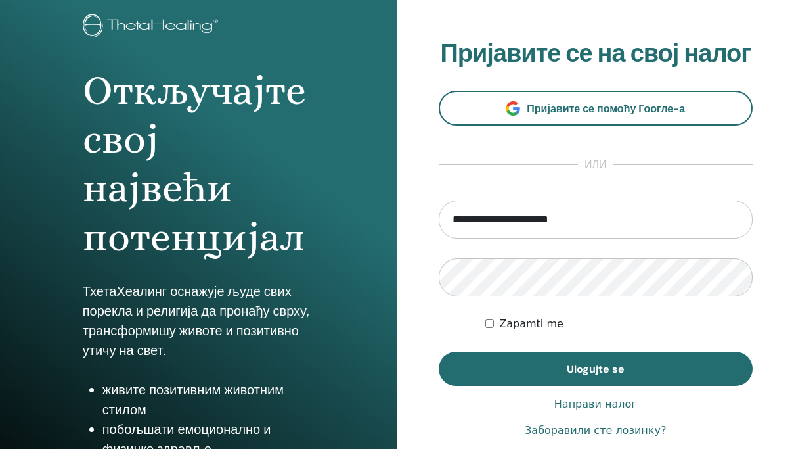
scroll to position [97, 0]
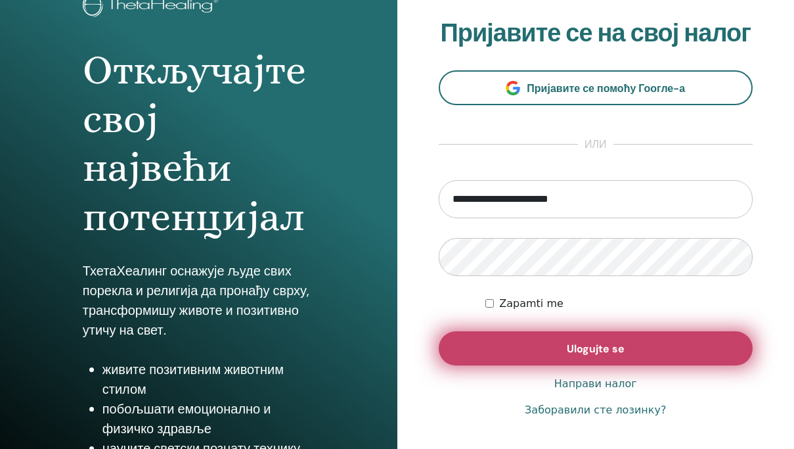
click at [559, 348] on button "Ulogujte se" at bounding box center [596, 348] width 315 height 34
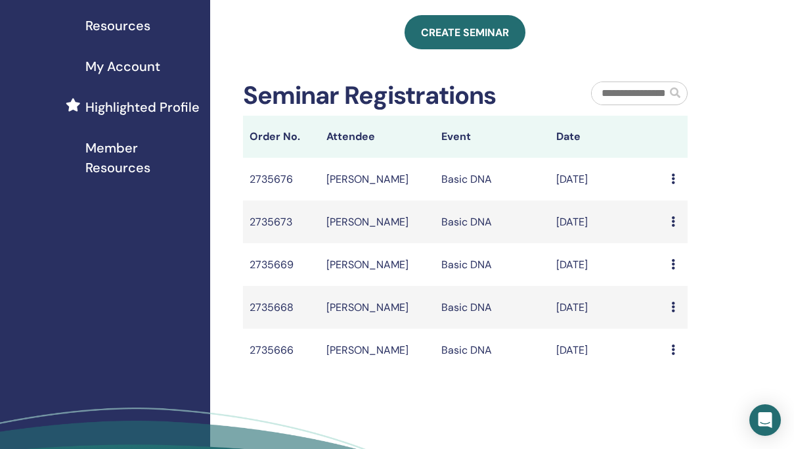
scroll to position [300, 0]
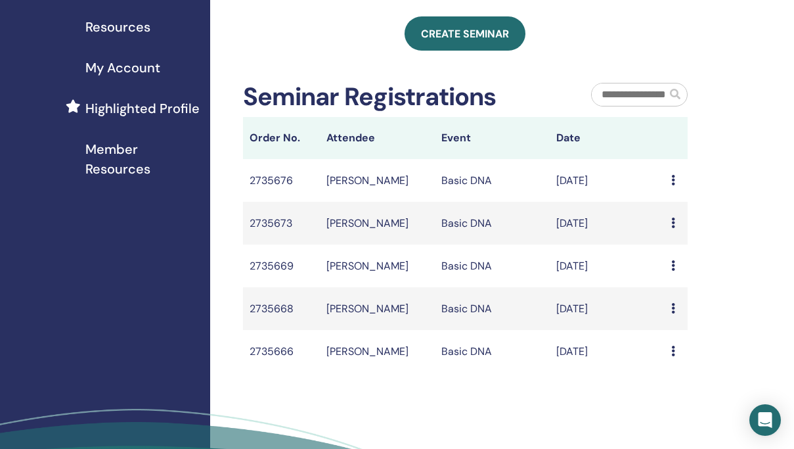
click at [675, 271] on icon at bounding box center [674, 265] width 4 height 11
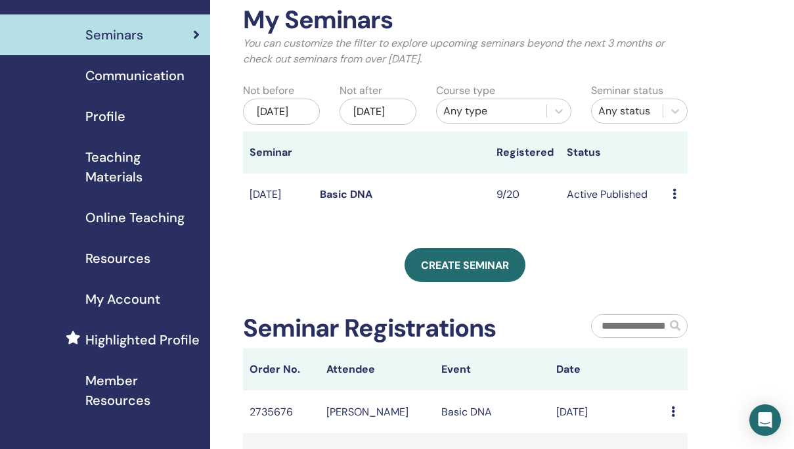
scroll to position [66, 0]
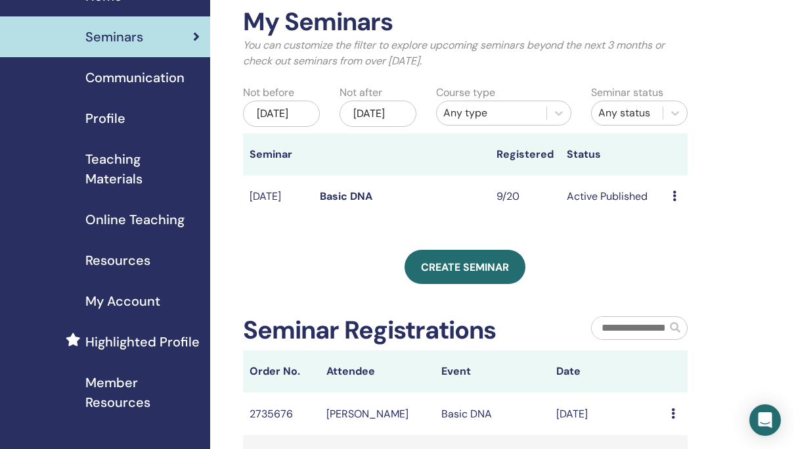
click at [674, 201] on icon at bounding box center [675, 196] width 4 height 11
click at [685, 221] on link "Preview" at bounding box center [680, 221] width 37 height 14
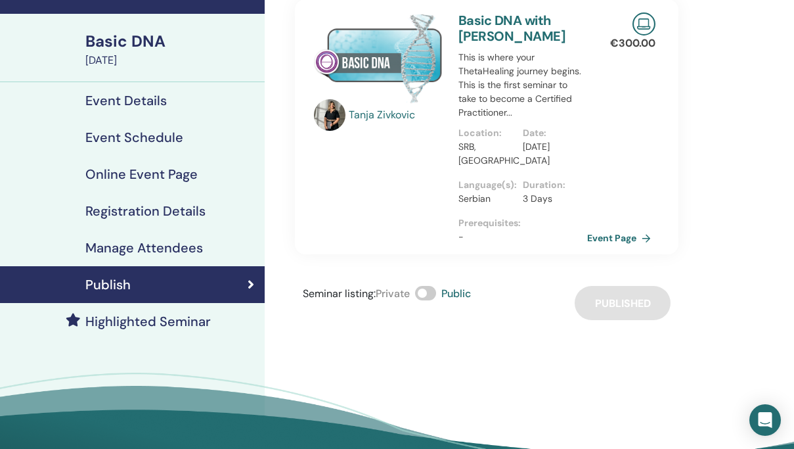
scroll to position [76, 0]
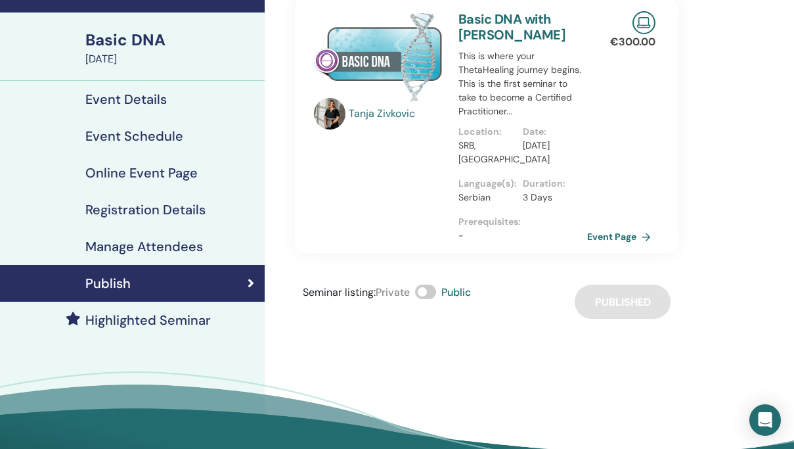
click at [148, 242] on h4 "Manage Attendees" at bounding box center [144, 247] width 118 height 16
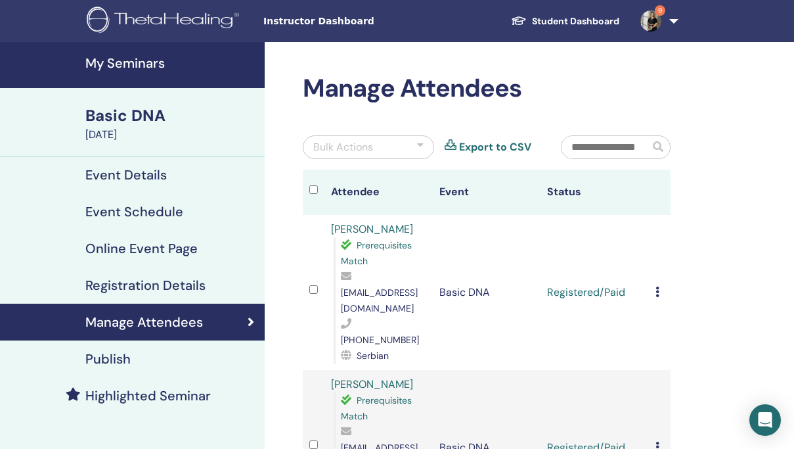
click at [646, 21] on img at bounding box center [651, 21] width 21 height 21
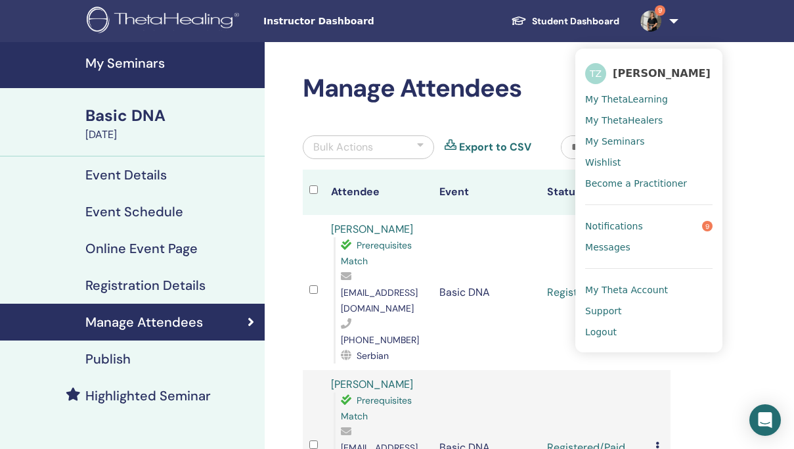
click at [636, 223] on span "Notifications" at bounding box center [614, 226] width 58 height 12
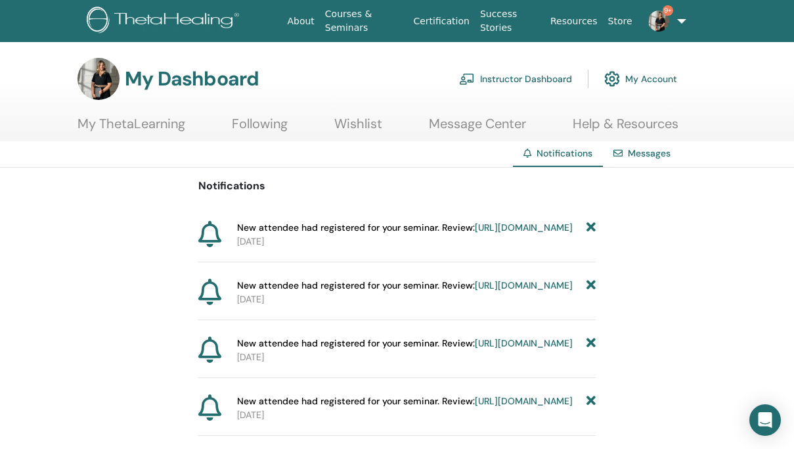
click at [539, 76] on link "Instructor Dashboard" at bounding box center [515, 78] width 113 height 29
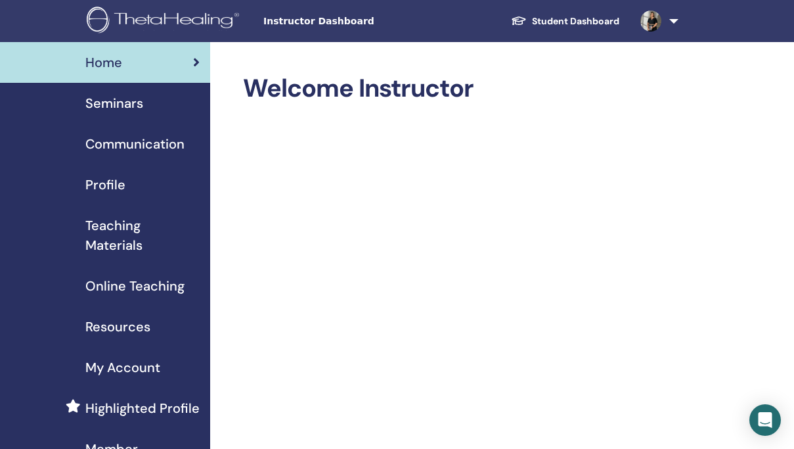
click at [118, 100] on span "Seminars" at bounding box center [114, 103] width 58 height 20
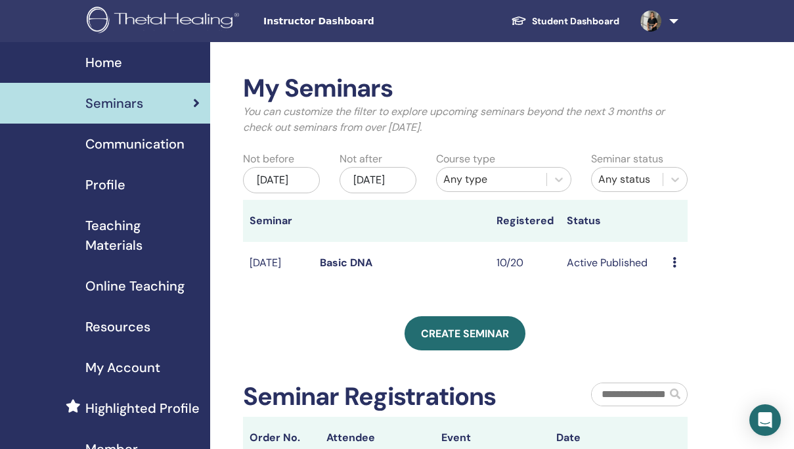
click at [675, 267] on icon at bounding box center [675, 262] width 4 height 11
click at [680, 285] on link "Preview" at bounding box center [681, 286] width 37 height 14
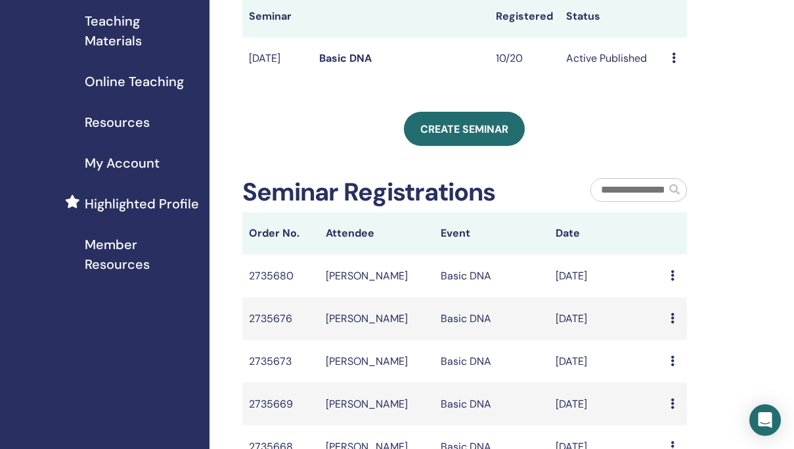
click at [674, 284] on div "Message" at bounding box center [676, 276] width 10 height 16
click at [766, 422] on icon "Open Intercom Messenger" at bounding box center [765, 419] width 15 height 17
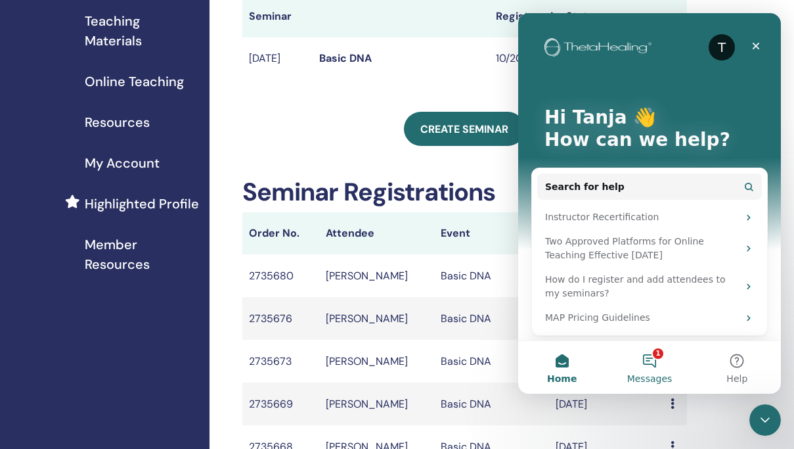
click at [642, 355] on button "1 Messages" at bounding box center [649, 367] width 87 height 53
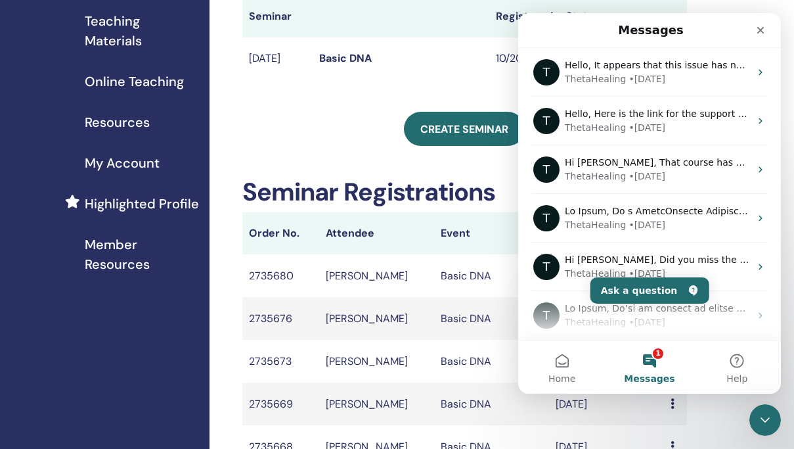
click at [649, 358] on button "1 Messages" at bounding box center [649, 367] width 87 height 53
click at [660, 289] on button "Ask a question" at bounding box center [650, 290] width 119 height 26
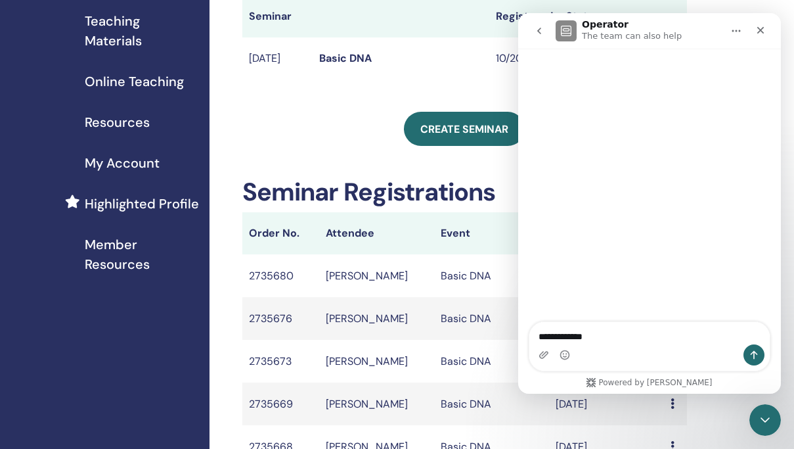
type textarea "**********"
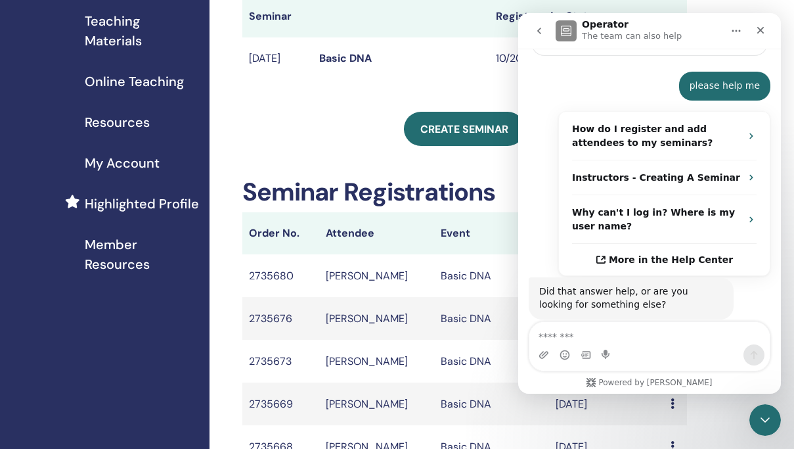
scroll to position [221, 0]
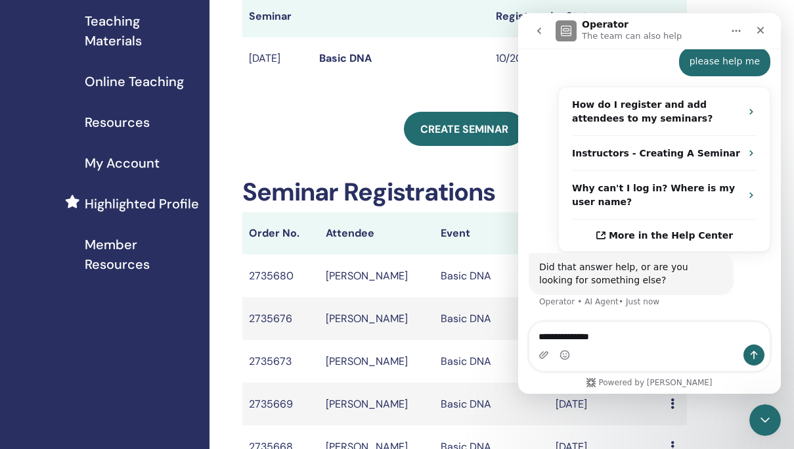
type textarea "**********"
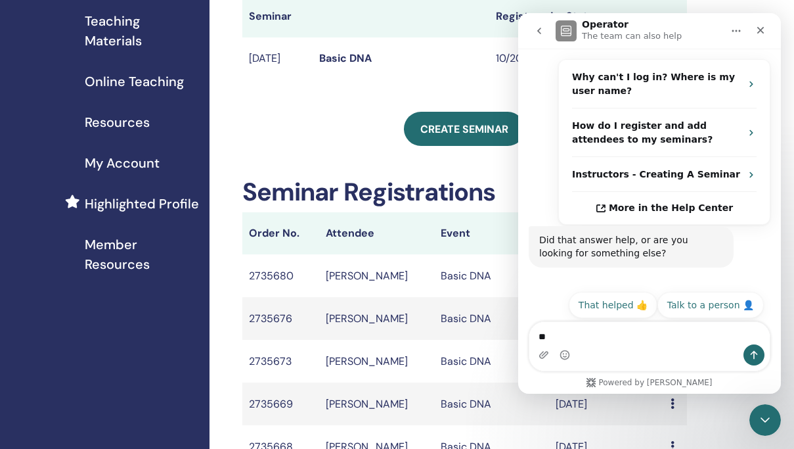
scroll to position [513, 0]
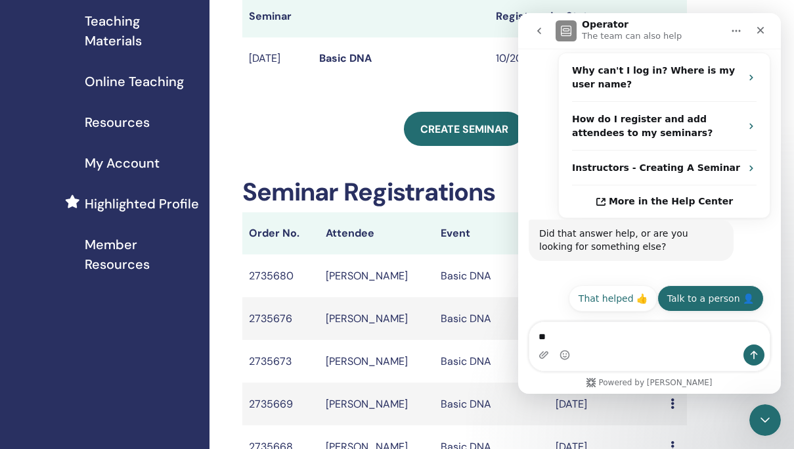
click at [708, 298] on button "Talk to a person 👤" at bounding box center [711, 298] width 106 height 26
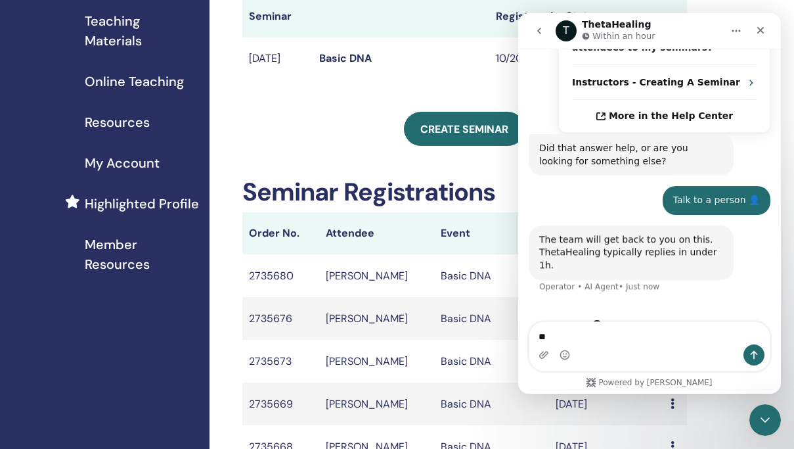
scroll to position [608, 0]
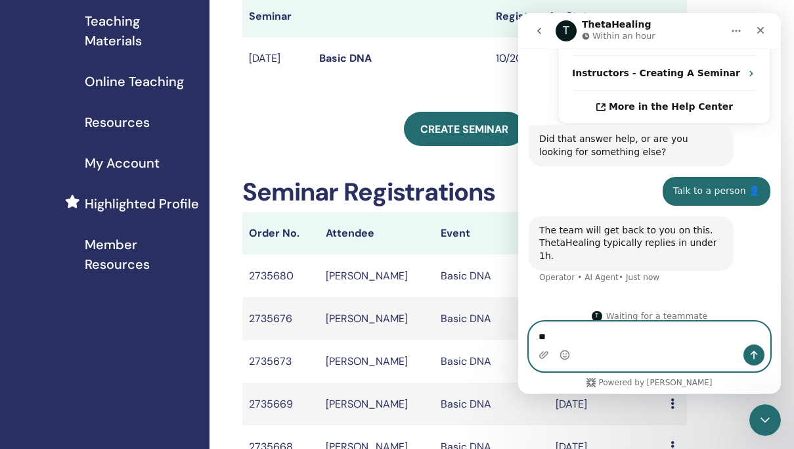
click at [586, 335] on textarea "**" at bounding box center [650, 333] width 240 height 22
type textarea "*"
click at [691, 337] on textarea "**********" at bounding box center [650, 333] width 240 height 22
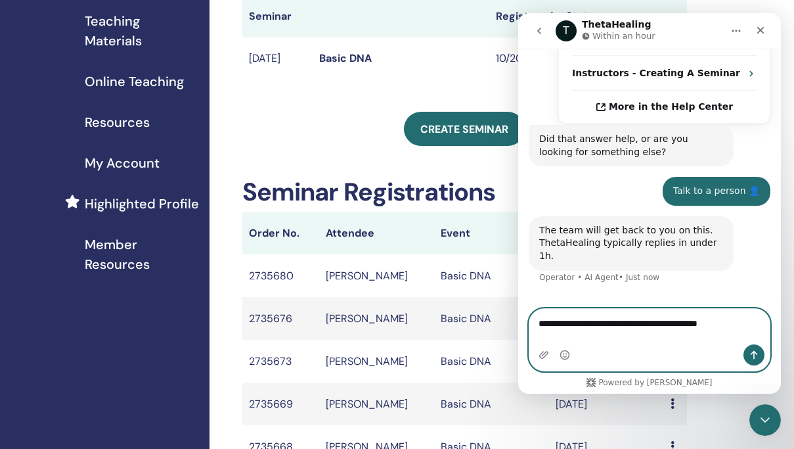
click at [746, 331] on textarea "**********" at bounding box center [650, 320] width 240 height 22
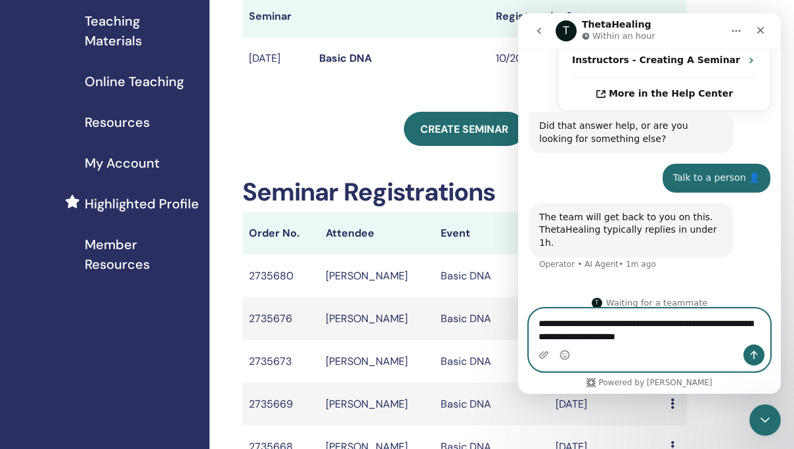
type textarea "**********"
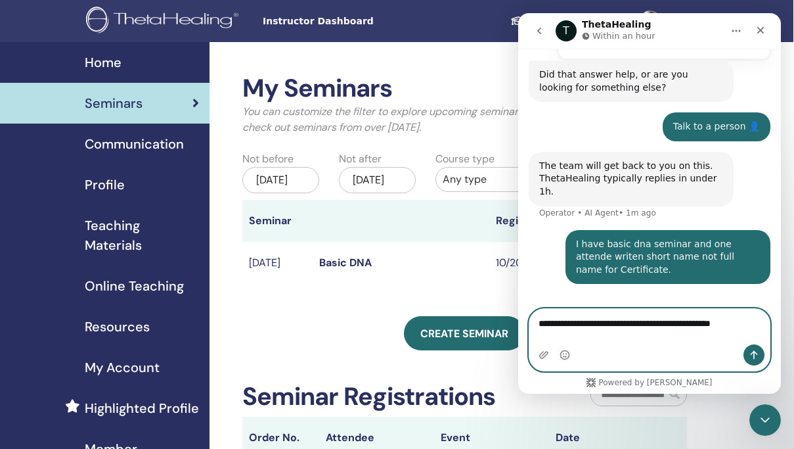
scroll to position [685, 0]
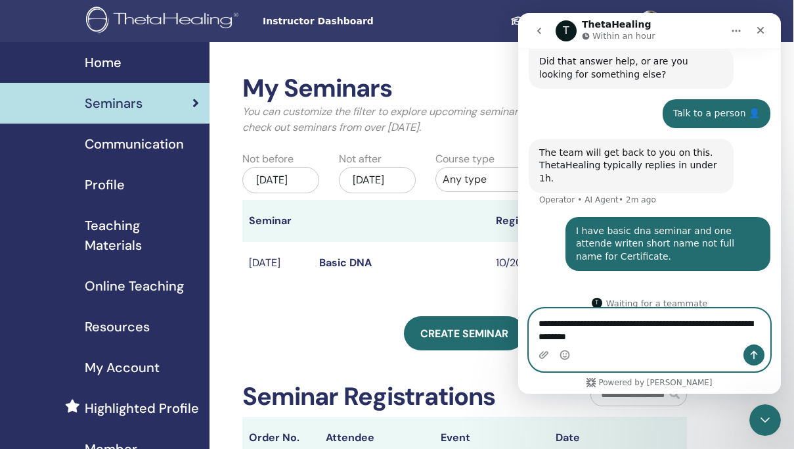
type textarea "**********"
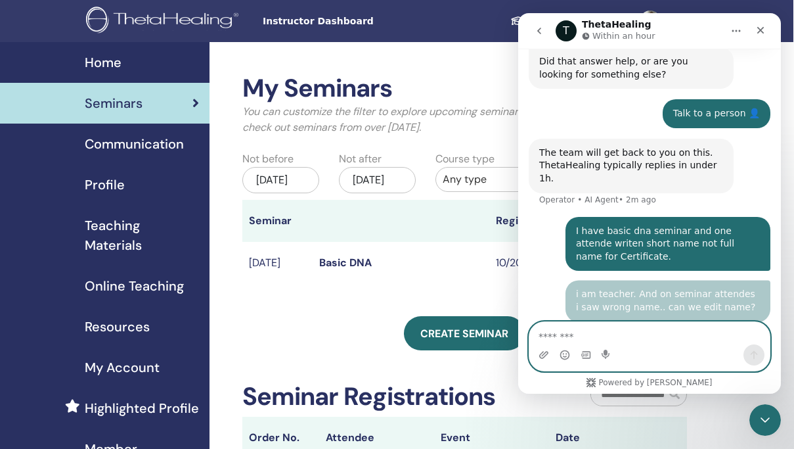
scroll to position [716, 0]
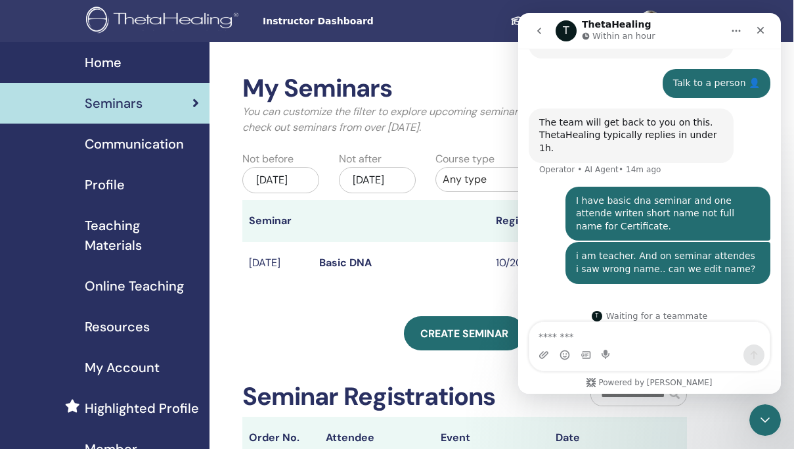
click at [227, 199] on div "My Seminars You can customize the filter to explore upcoming seminars beyond th…" at bounding box center [508, 441] width 596 height 798
click at [536, 26] on icon "go back" at bounding box center [539, 31] width 11 height 11
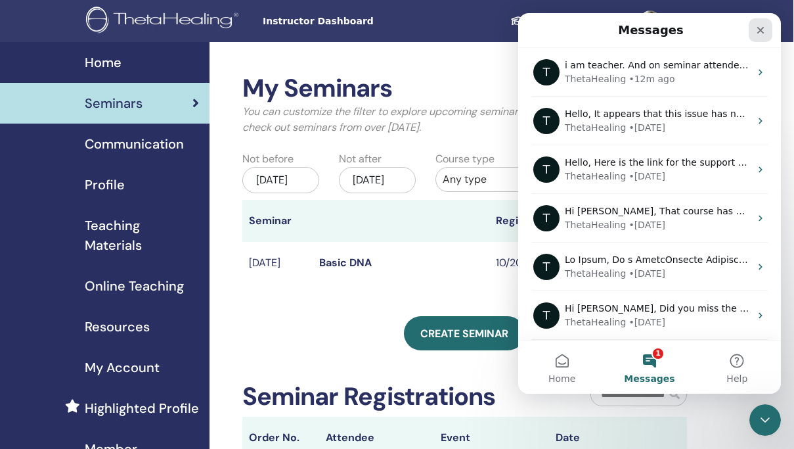
click at [758, 28] on icon "Close" at bounding box center [761, 30] width 7 height 7
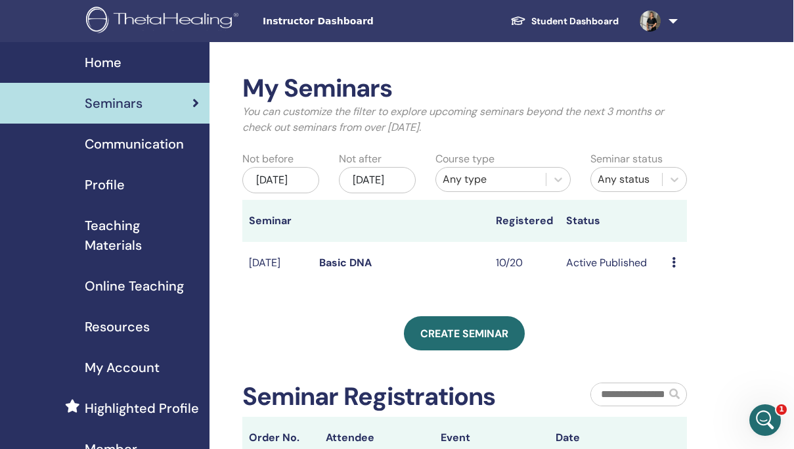
click at [673, 267] on icon at bounding box center [674, 262] width 4 height 11
click at [672, 305] on link "Edit" at bounding box center [669, 303] width 19 height 14
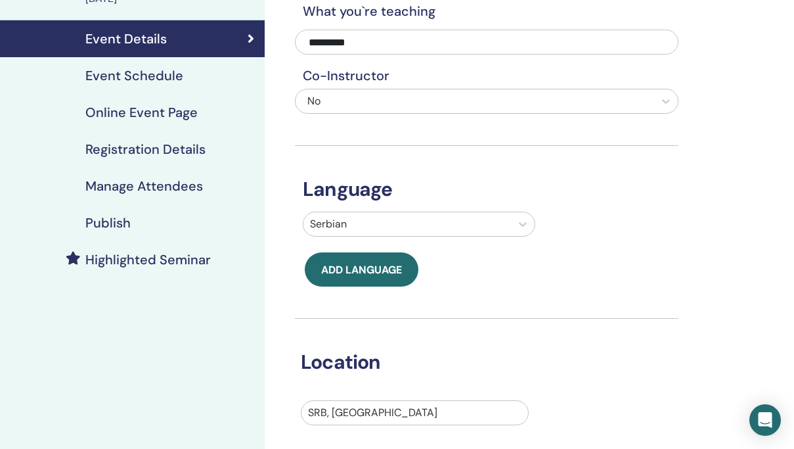
scroll to position [135, 0]
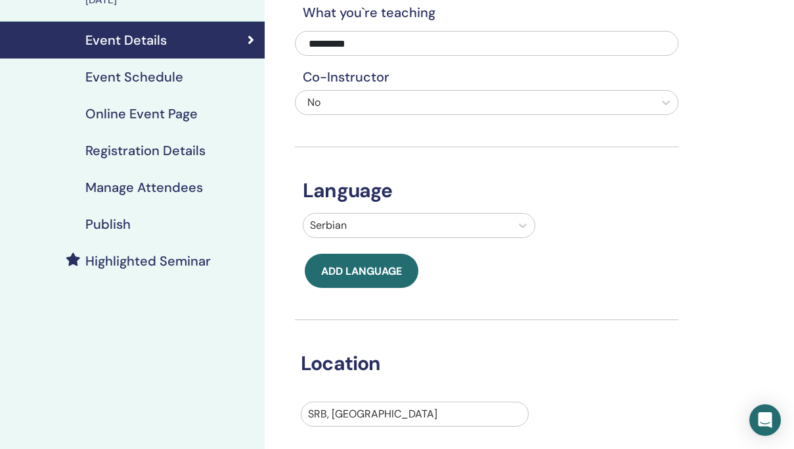
click at [170, 76] on h4 "Event Schedule" at bounding box center [134, 77] width 98 height 16
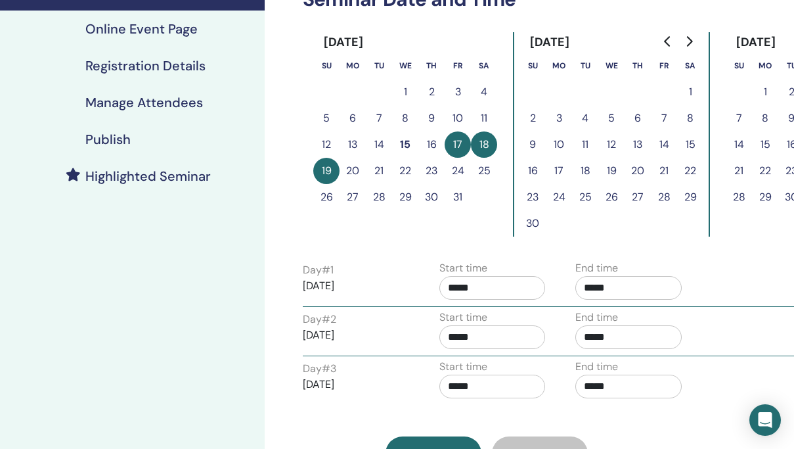
scroll to position [221, 0]
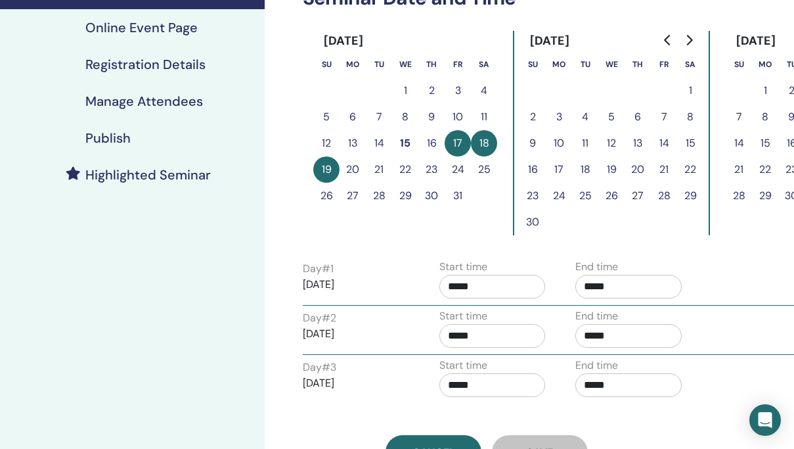
click at [484, 143] on button "18" at bounding box center [484, 143] width 26 height 26
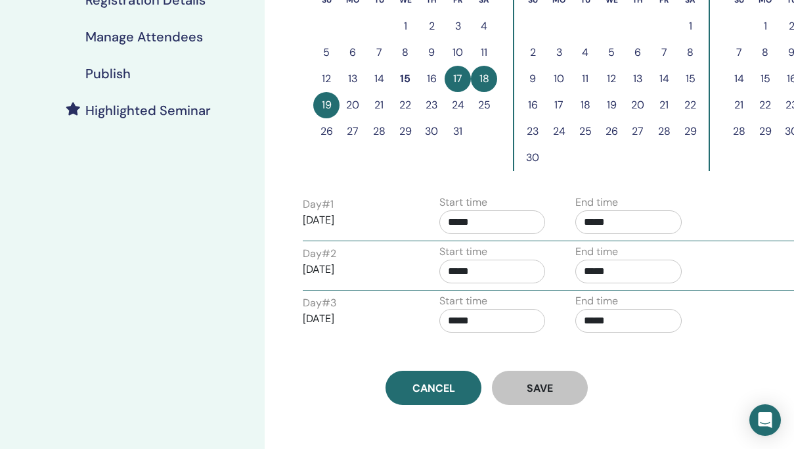
scroll to position [292, 0]
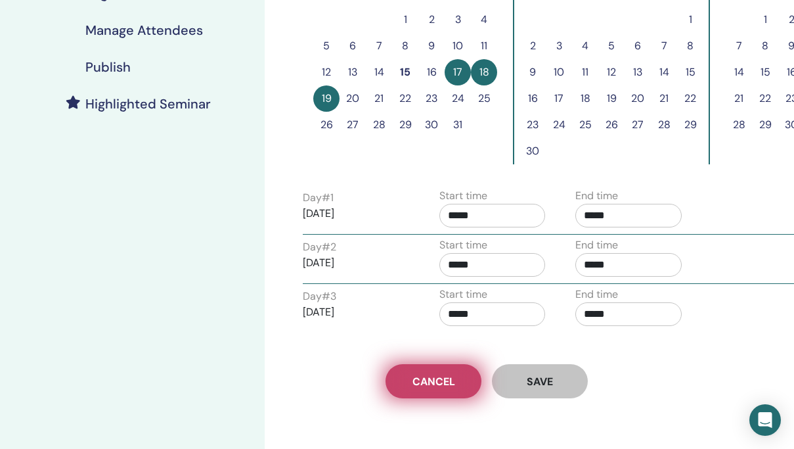
click at [448, 380] on span "Cancel" at bounding box center [434, 382] width 43 height 14
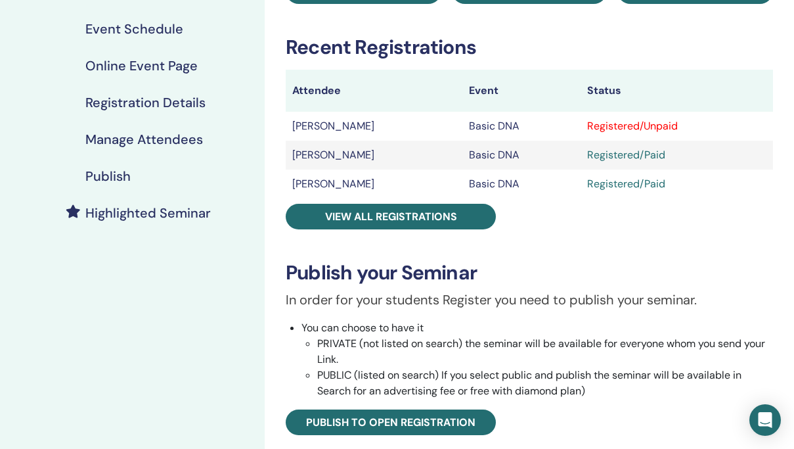
scroll to position [181, 0]
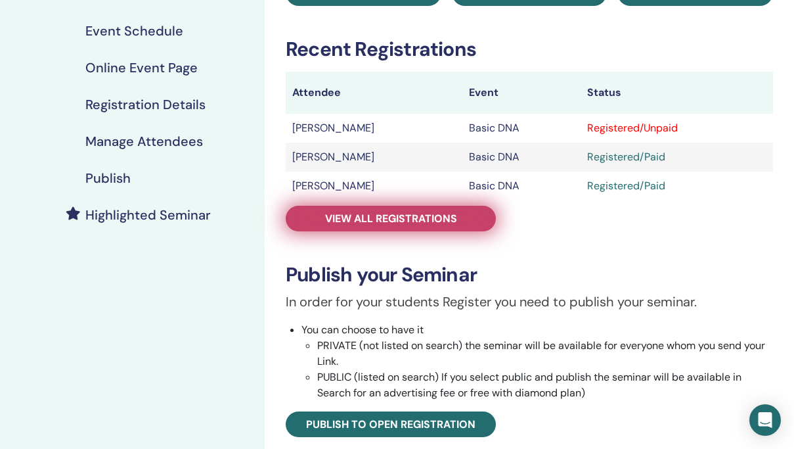
click at [458, 214] on link "View all registrations" at bounding box center [391, 219] width 210 height 26
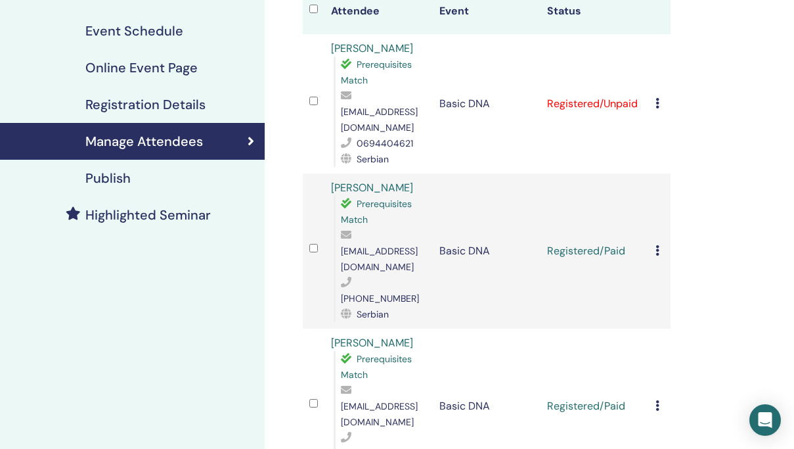
click at [658, 98] on icon at bounding box center [658, 103] width 4 height 11
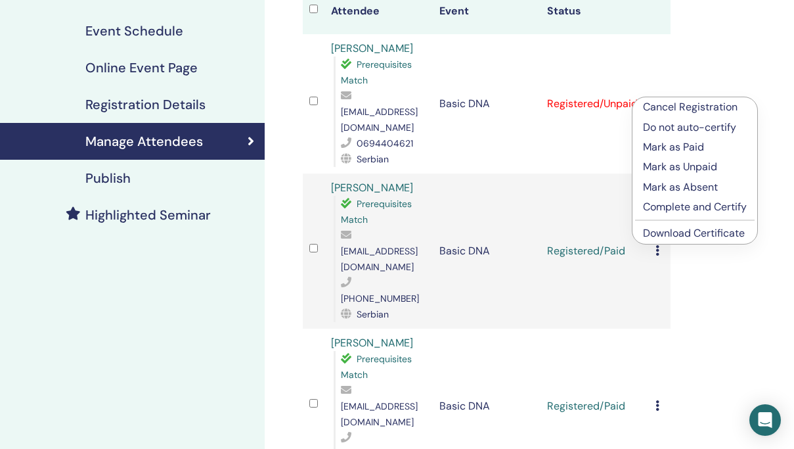
click at [682, 147] on p "Mark as Paid" at bounding box center [695, 147] width 104 height 16
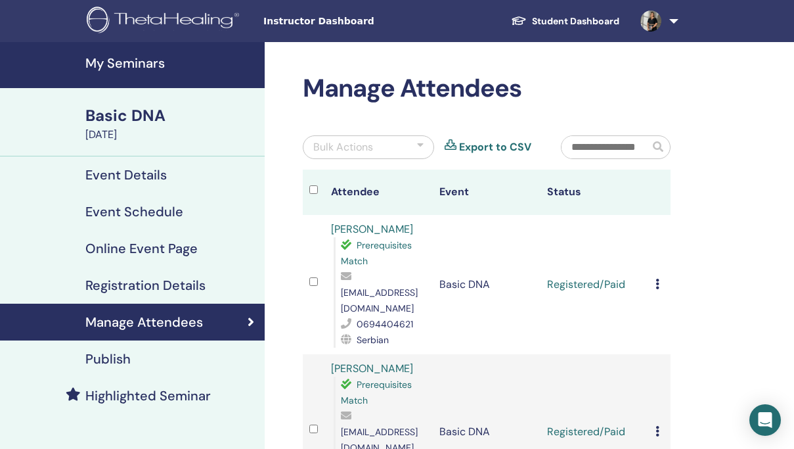
click at [118, 248] on h4 "Online Event Page" at bounding box center [141, 248] width 112 height 16
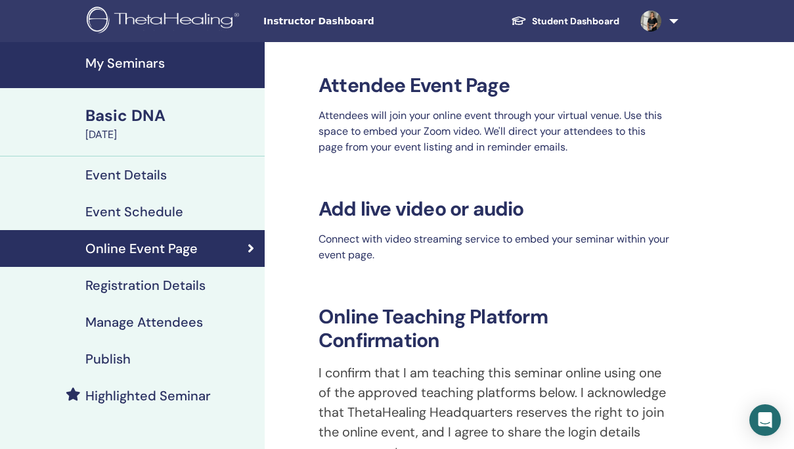
click at [173, 285] on h4 "Registration Details" at bounding box center [145, 285] width 120 height 16
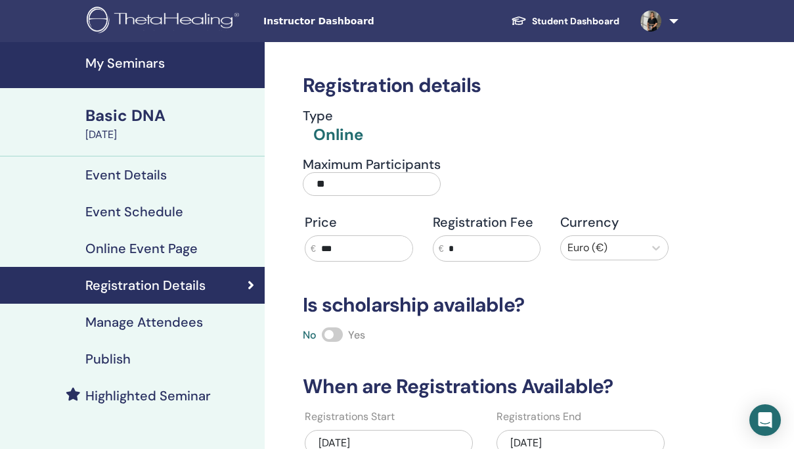
click at [131, 326] on h4 "Manage Attendees" at bounding box center [144, 322] width 118 height 16
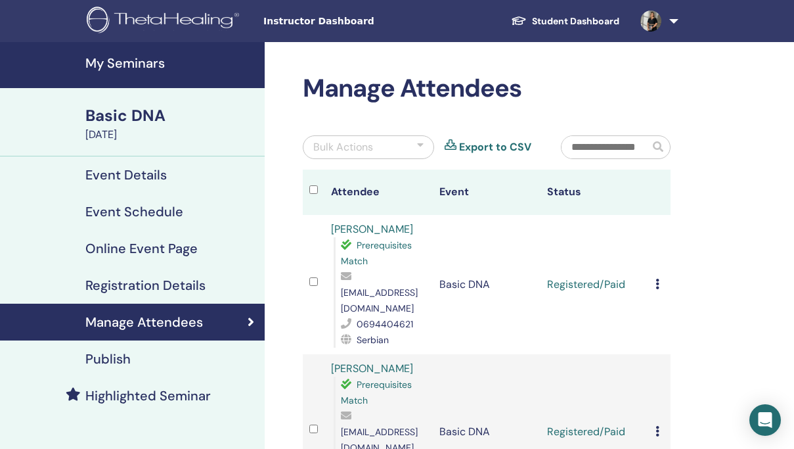
click at [131, 175] on h4 "Event Details" at bounding box center [125, 175] width 81 height 16
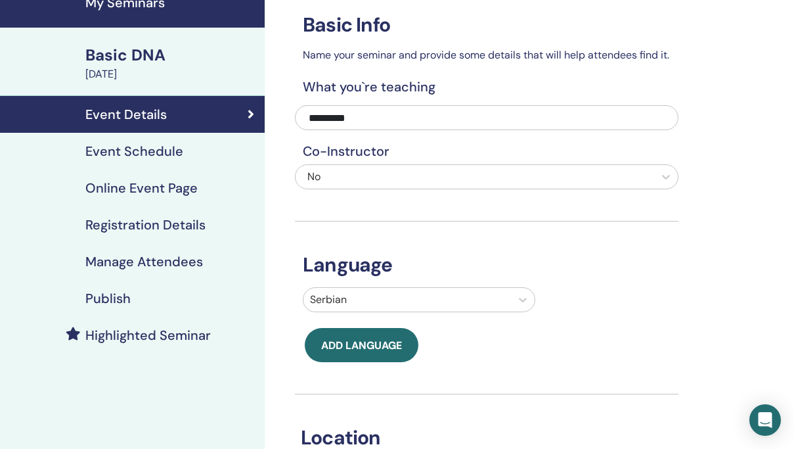
scroll to position [56, 0]
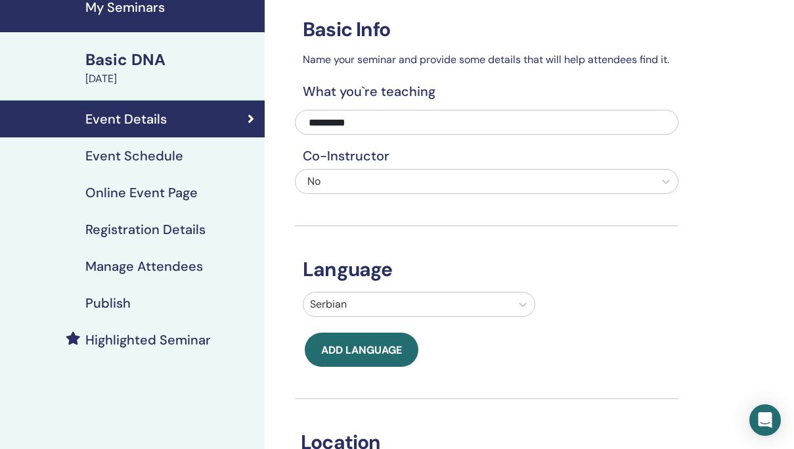
click at [127, 158] on h4 "Event Schedule" at bounding box center [134, 156] width 98 height 16
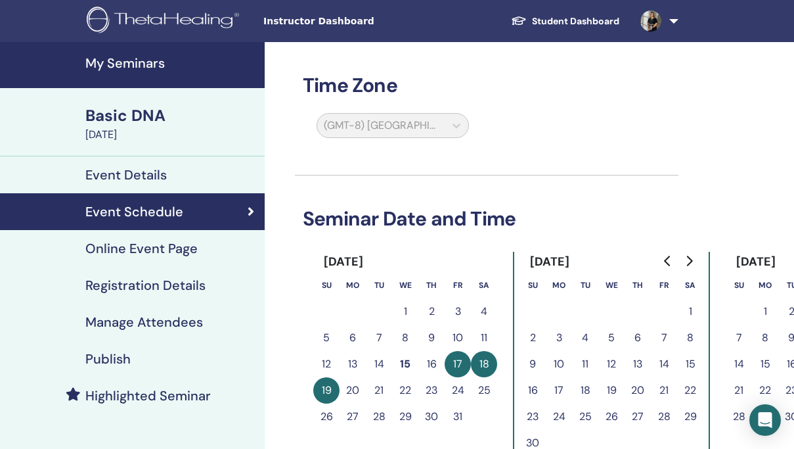
click at [133, 323] on h4 "Manage Attendees" at bounding box center [144, 322] width 118 height 16
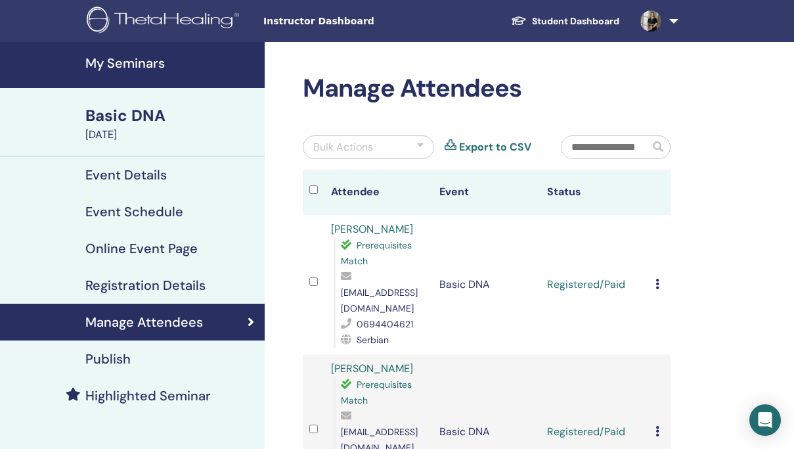
click at [137, 174] on h4 "Event Details" at bounding box center [125, 175] width 81 height 16
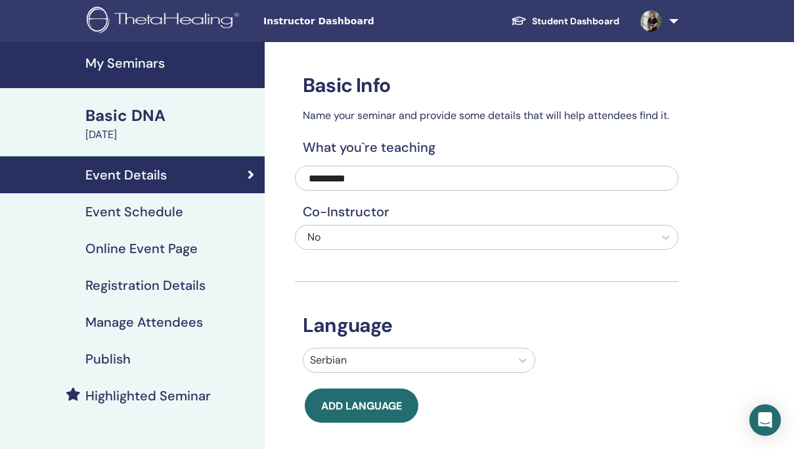
click at [120, 323] on h4 "Manage Attendees" at bounding box center [144, 322] width 118 height 16
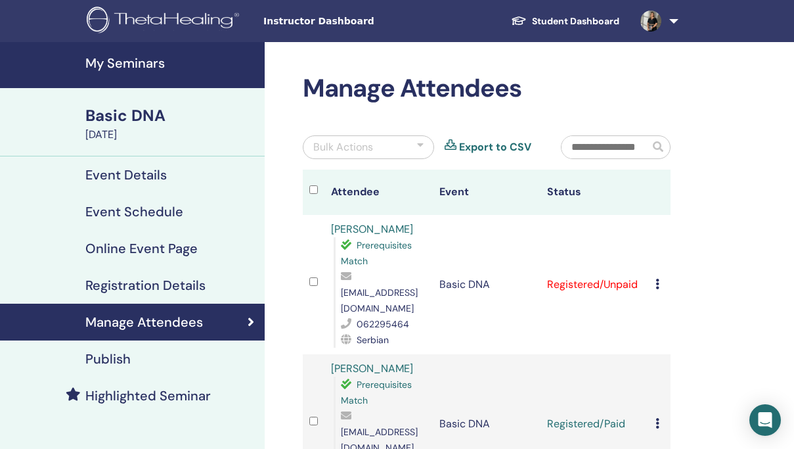
click at [658, 279] on icon at bounding box center [658, 284] width 4 height 11
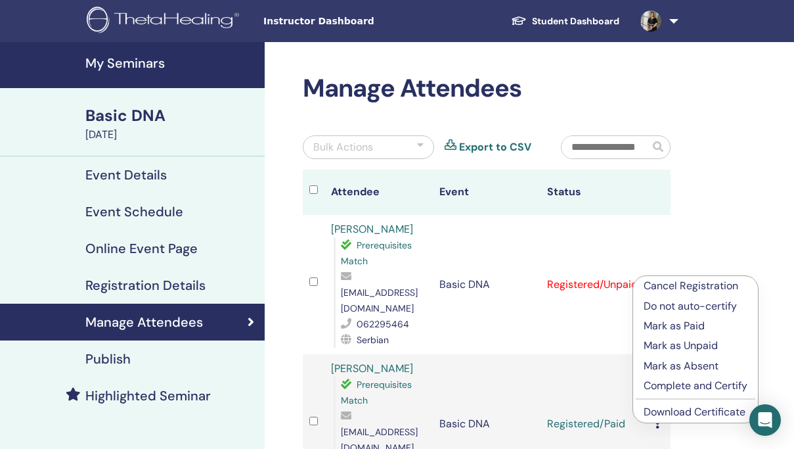
click at [670, 325] on p "Mark as Paid" at bounding box center [696, 326] width 104 height 16
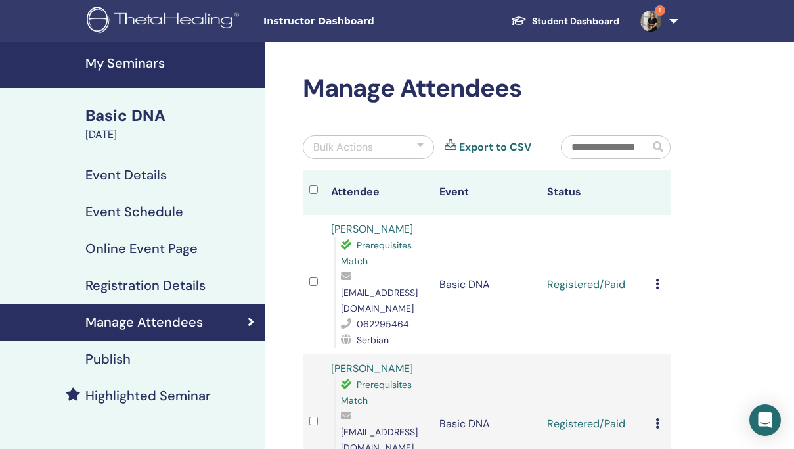
click at [649, 14] on img at bounding box center [651, 21] width 21 height 21
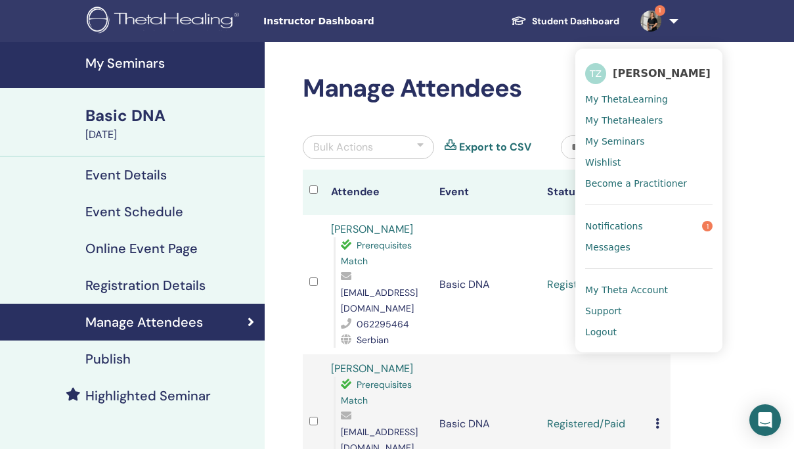
click at [640, 225] on link "Notifications 1" at bounding box center [648, 226] width 127 height 21
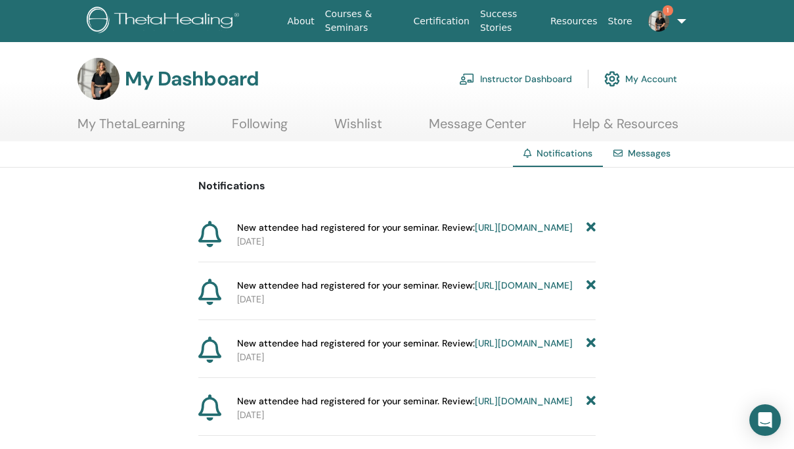
click at [658, 14] on img at bounding box center [659, 21] width 21 height 21
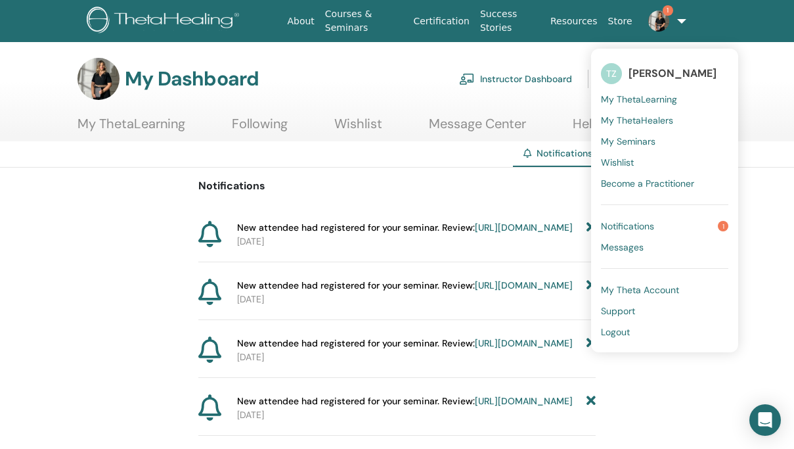
click at [653, 224] on link "Notifications 1" at bounding box center [664, 226] width 127 height 21
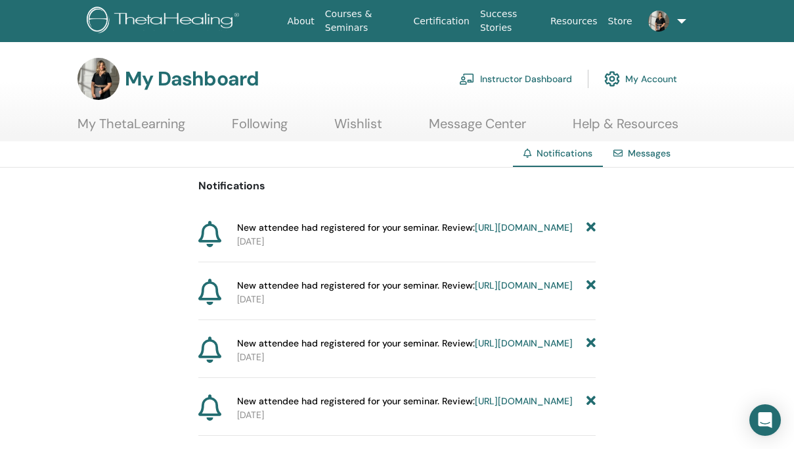
click at [520, 81] on link "Instructor Dashboard" at bounding box center [515, 78] width 113 height 29
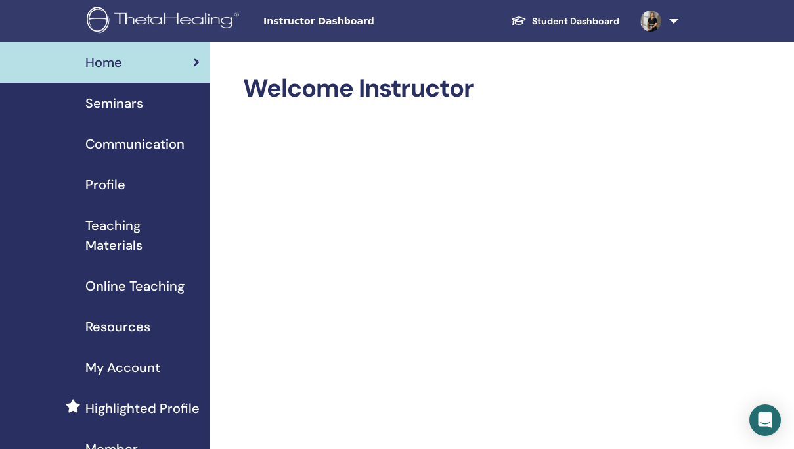
click at [118, 334] on span "Resources" at bounding box center [117, 327] width 65 height 20
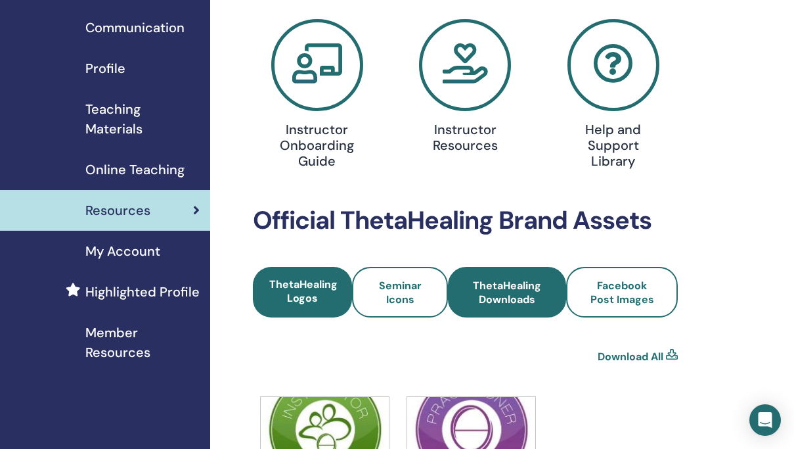
scroll to position [111, 0]
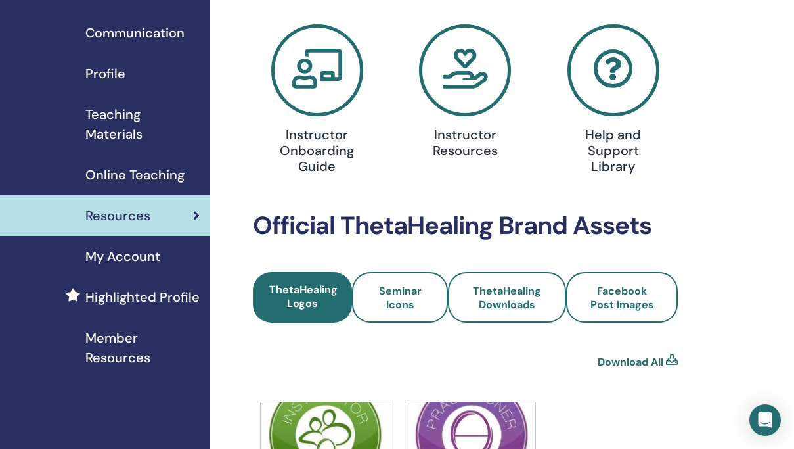
click at [471, 78] on icon at bounding box center [465, 70] width 92 height 92
